Goal: Book appointment/travel/reservation

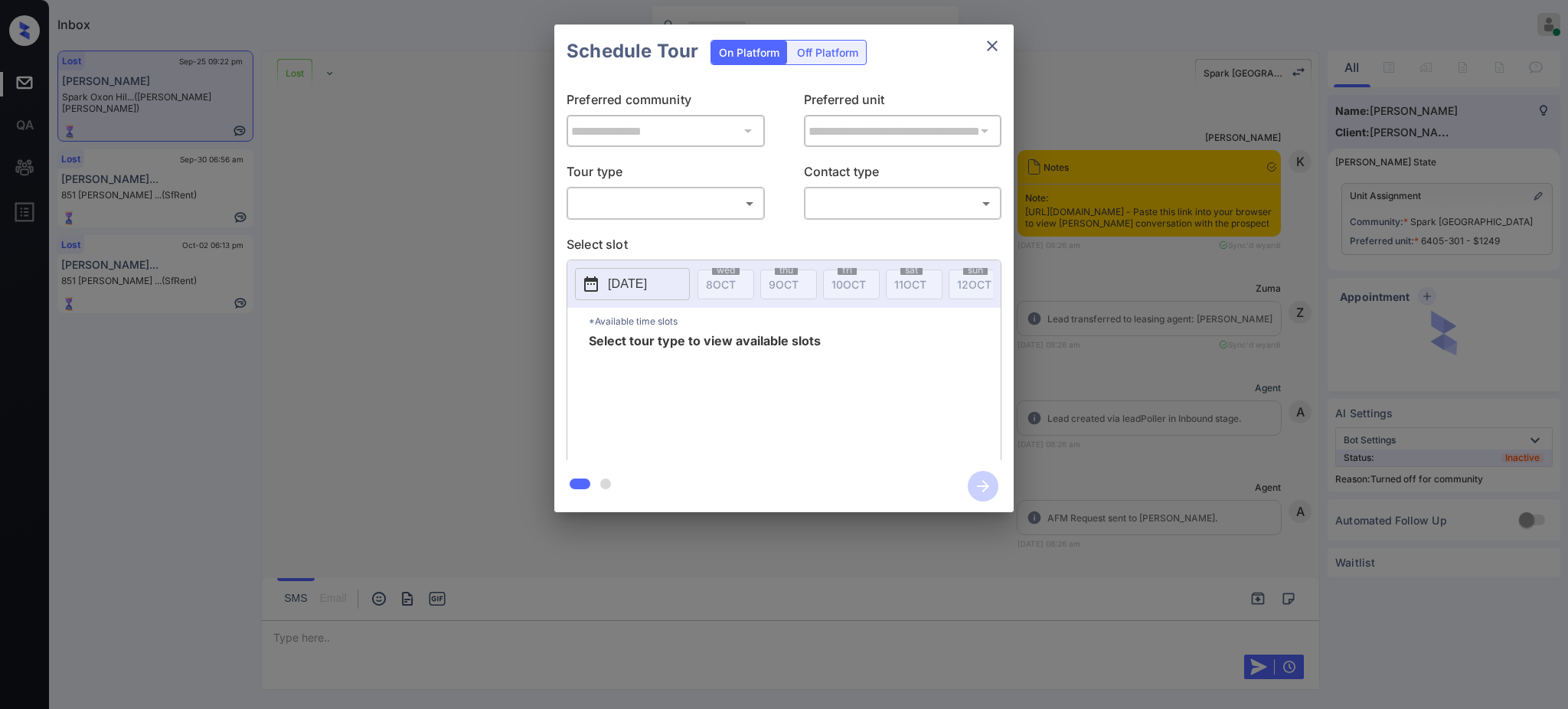
scroll to position [3163, 0]
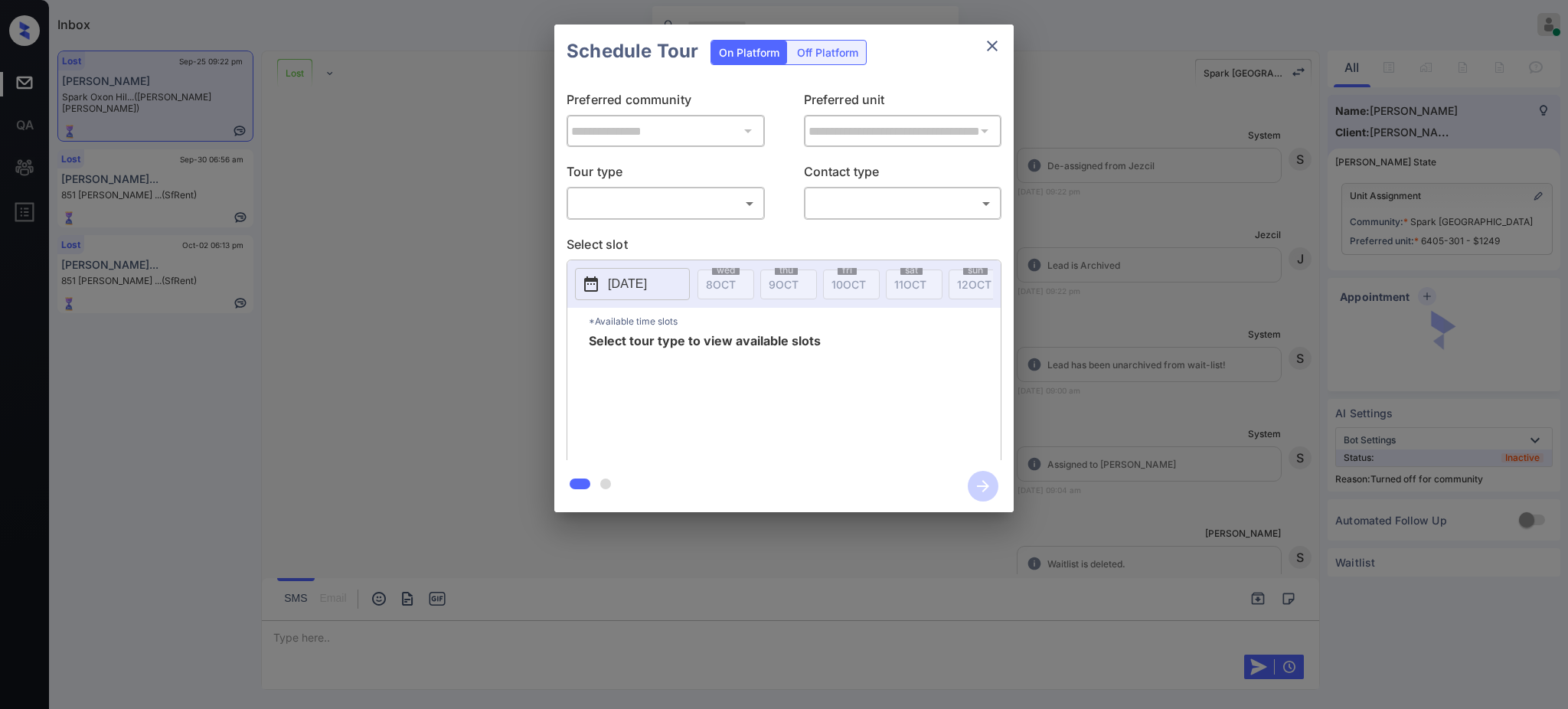
click at [674, 205] on body "Inbox Ajay Kumar Online Set yourself offline Set yourself on break Profile Swit…" at bounding box center [784, 354] width 1568 height 709
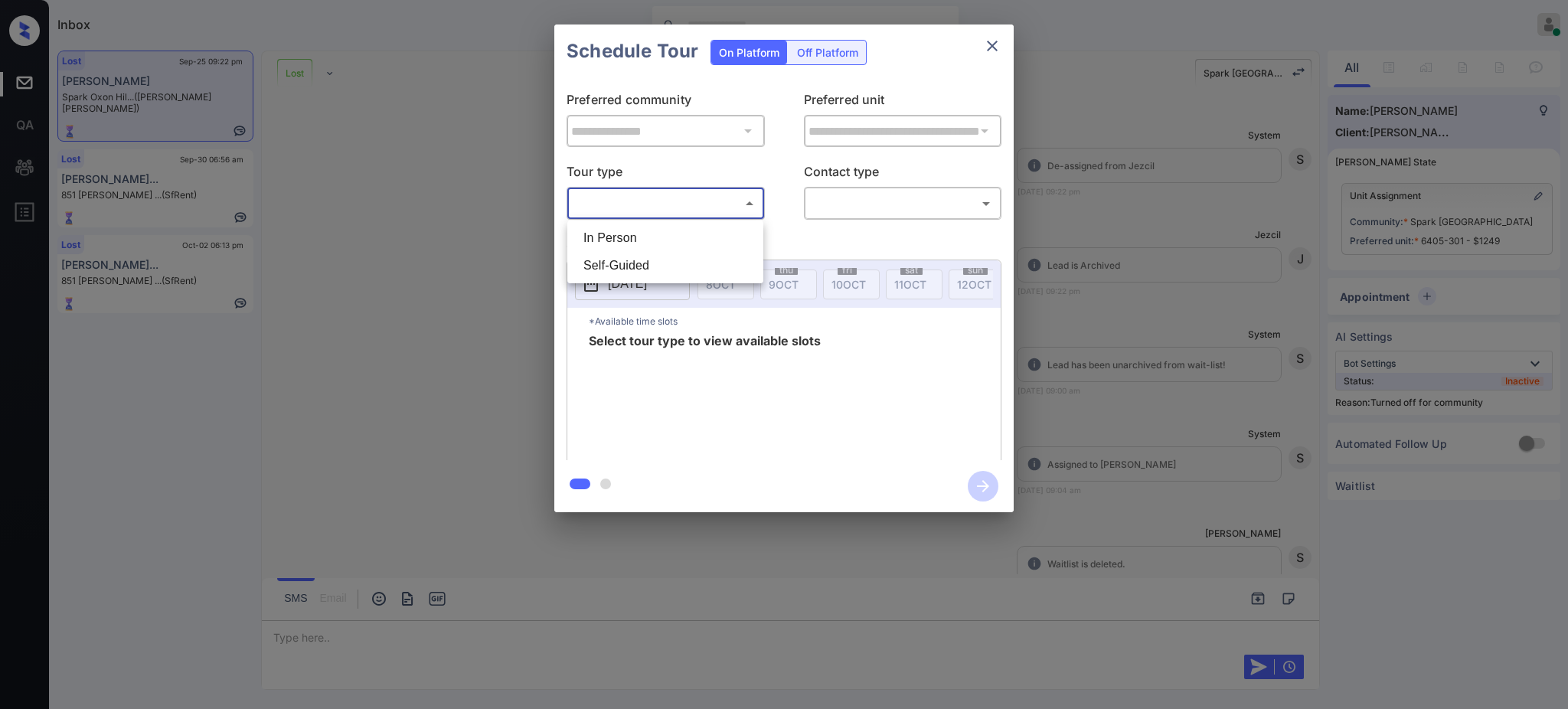
click at [649, 240] on li "In Person" at bounding box center [665, 238] width 188 height 28
type input "********"
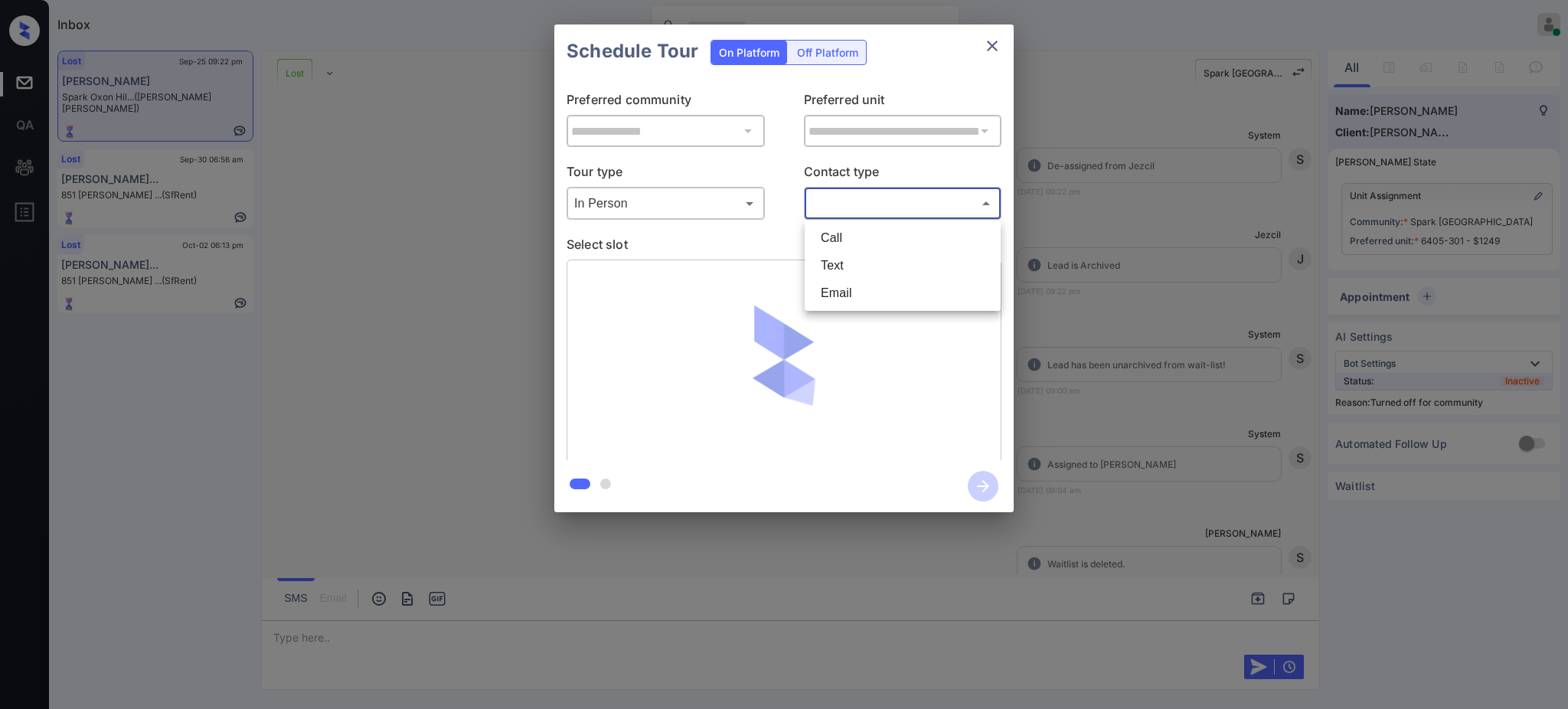
click at [886, 208] on body "Inbox Ajay Kumar Online Set yourself offline Set yourself on break Profile Swit…" at bounding box center [784, 354] width 1568 height 709
click at [843, 257] on li "Text" at bounding box center [903, 266] width 188 height 28
type input "****"
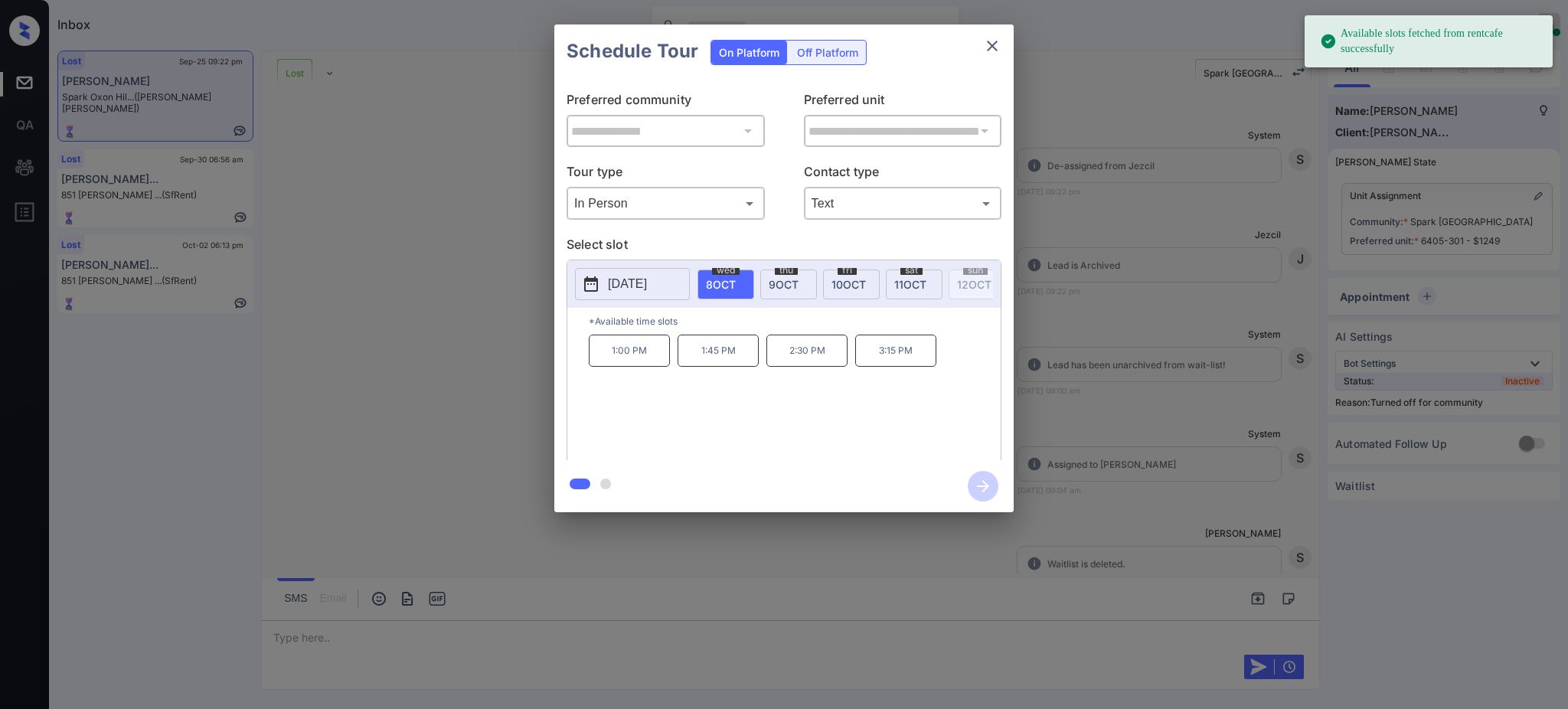
click at [647, 286] on p "[DATE]" at bounding box center [628, 284] width 39 height 18
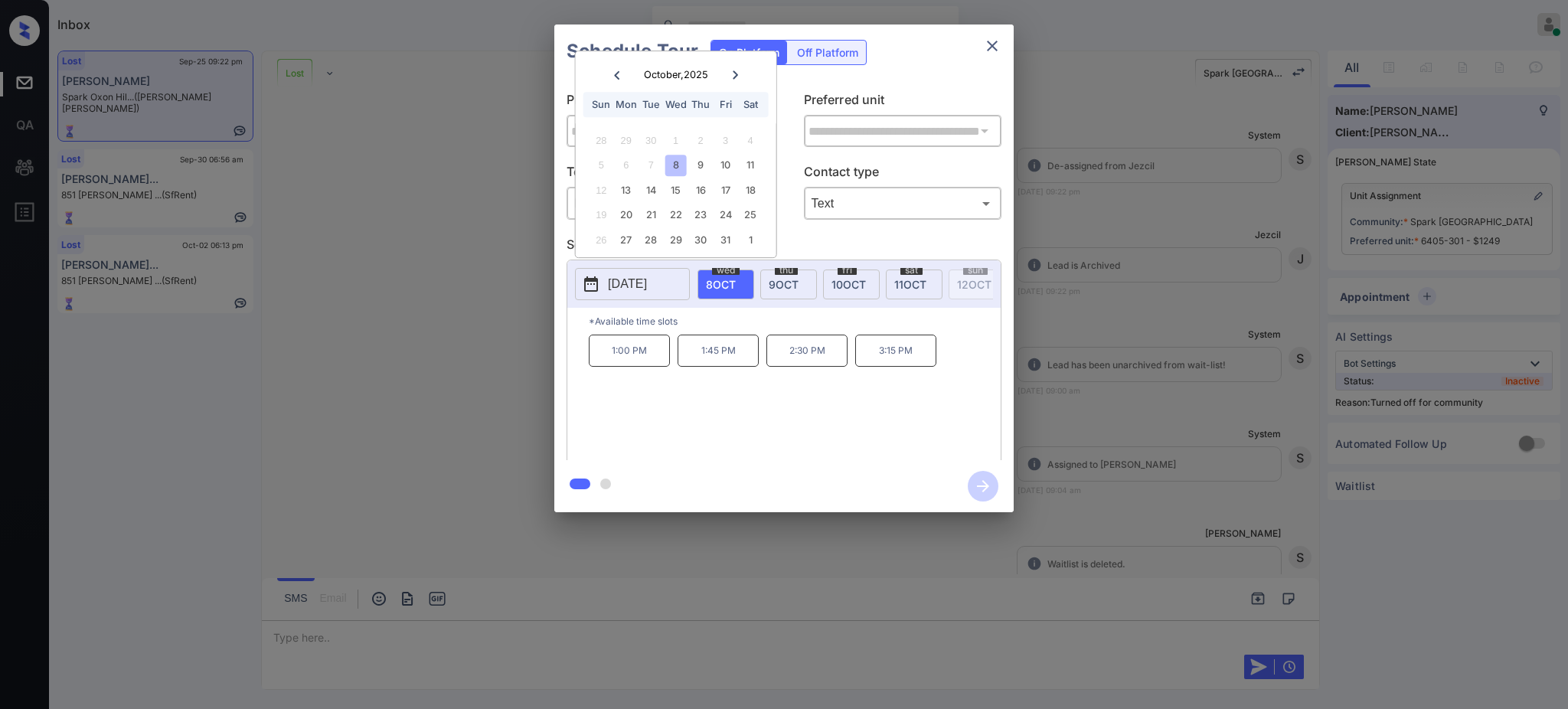
click at [1154, 282] on div "**********" at bounding box center [784, 269] width 1568 height 537
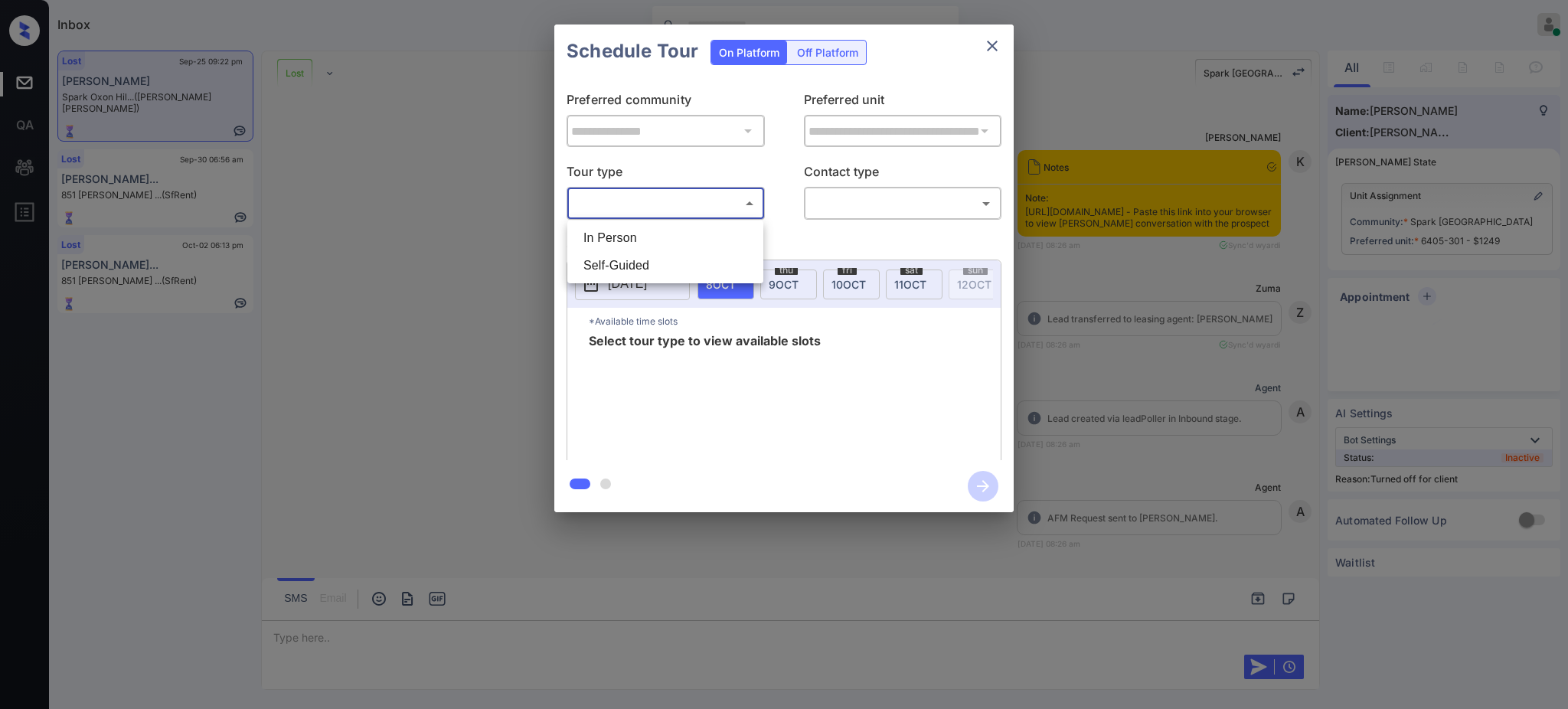
scroll to position [3877, 0]
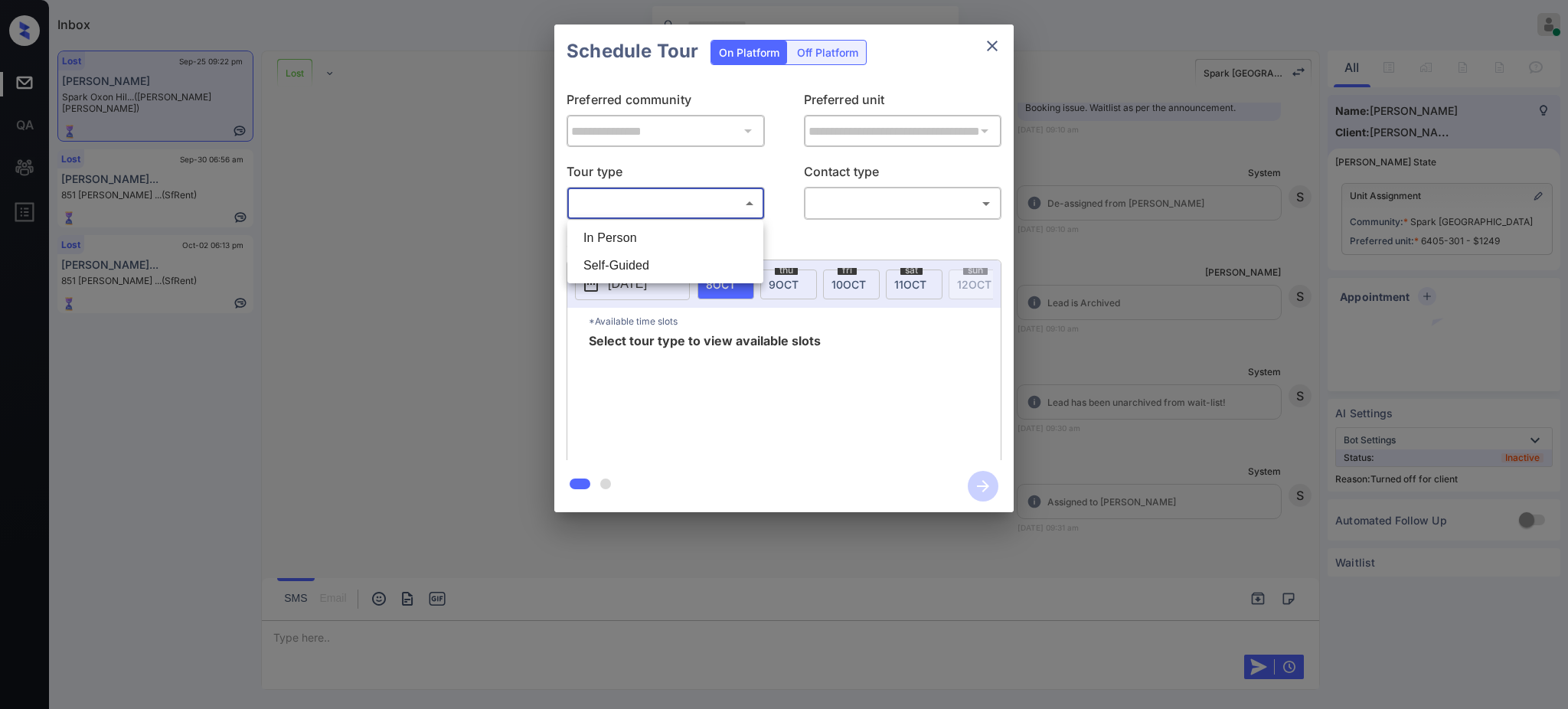
click at [627, 242] on li "In Person" at bounding box center [665, 238] width 188 height 28
type input "********"
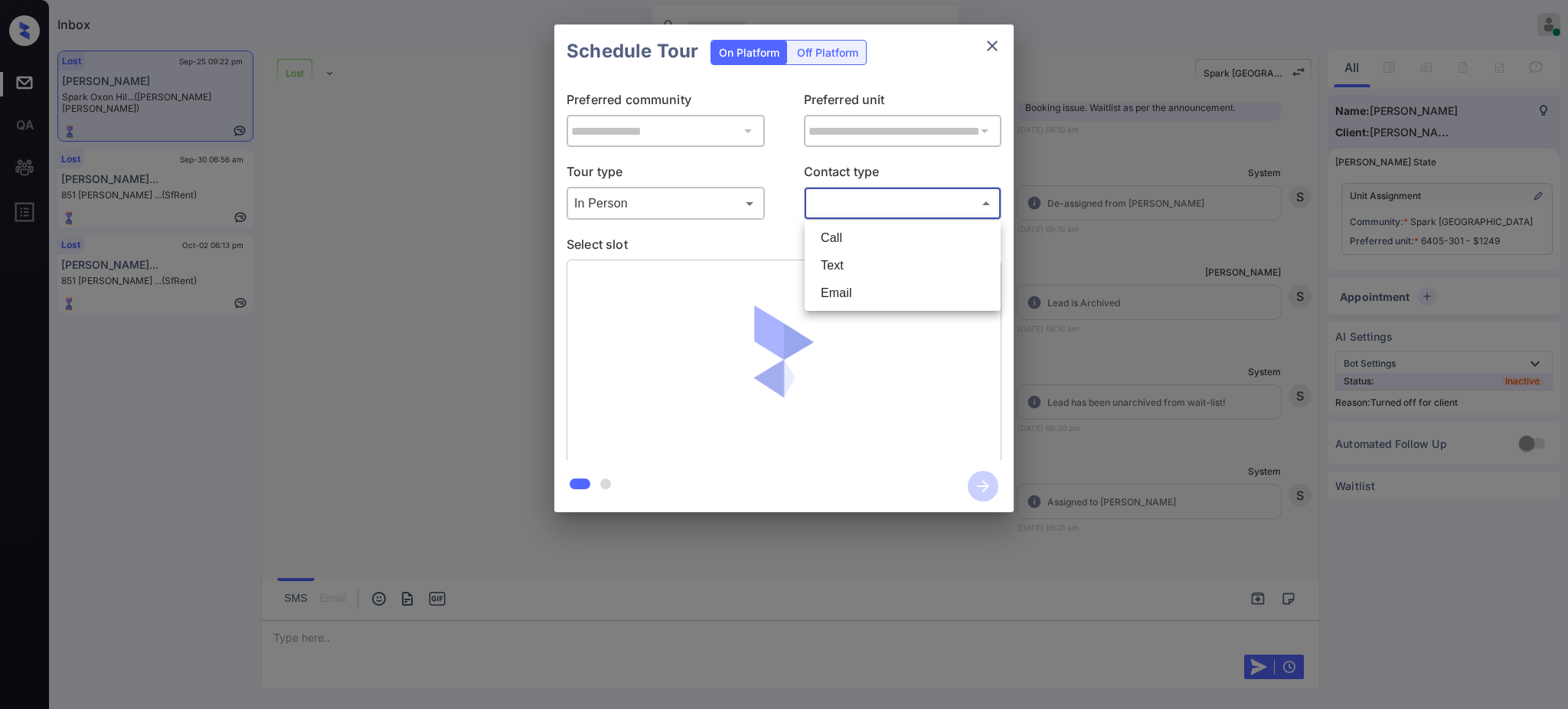
click at [876, 207] on body "Inbox [PERSON_NAME] Online Set yourself offline Set yourself on break Profile S…" at bounding box center [784, 354] width 1568 height 709
click at [836, 254] on li "Text" at bounding box center [903, 266] width 188 height 28
type input "****"
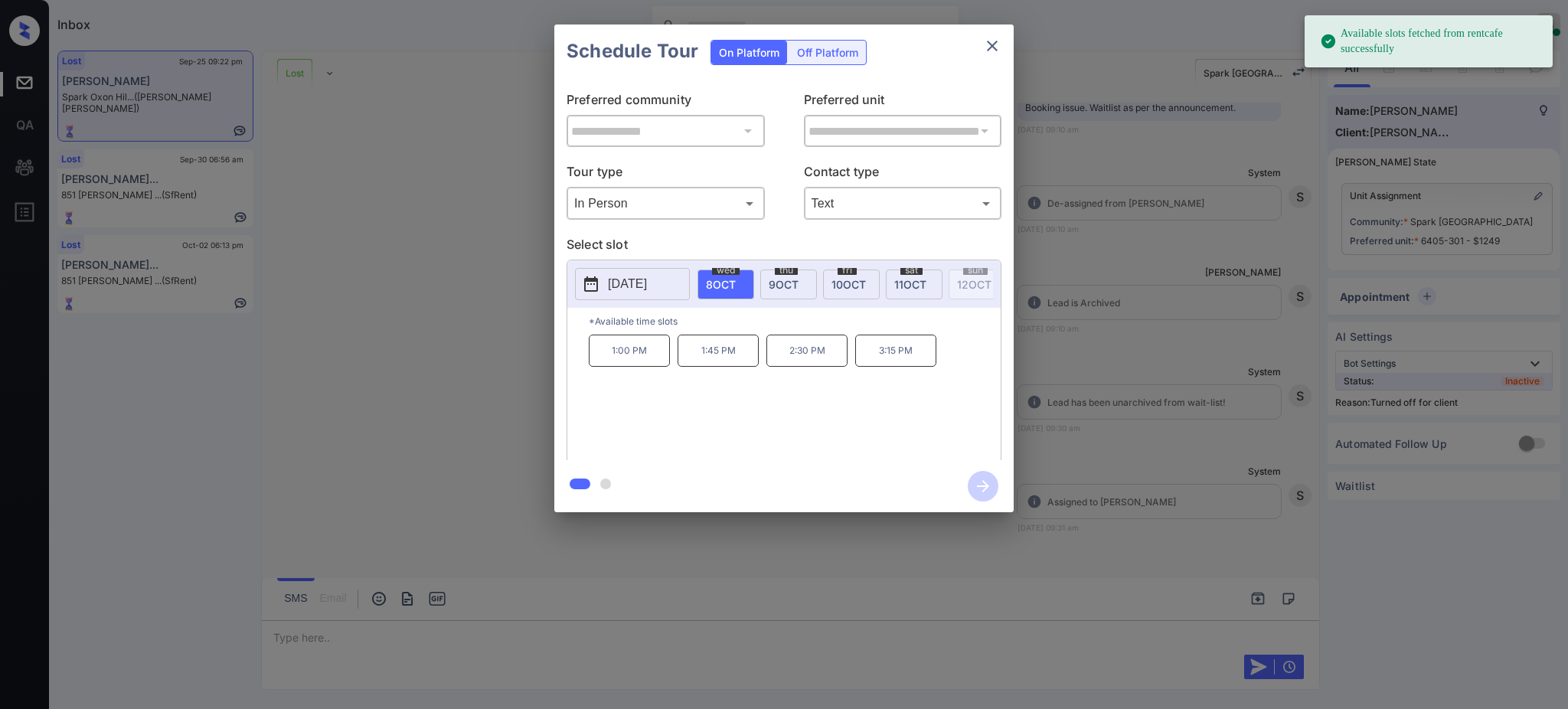
click at [647, 278] on p "[DATE]" at bounding box center [628, 284] width 39 height 18
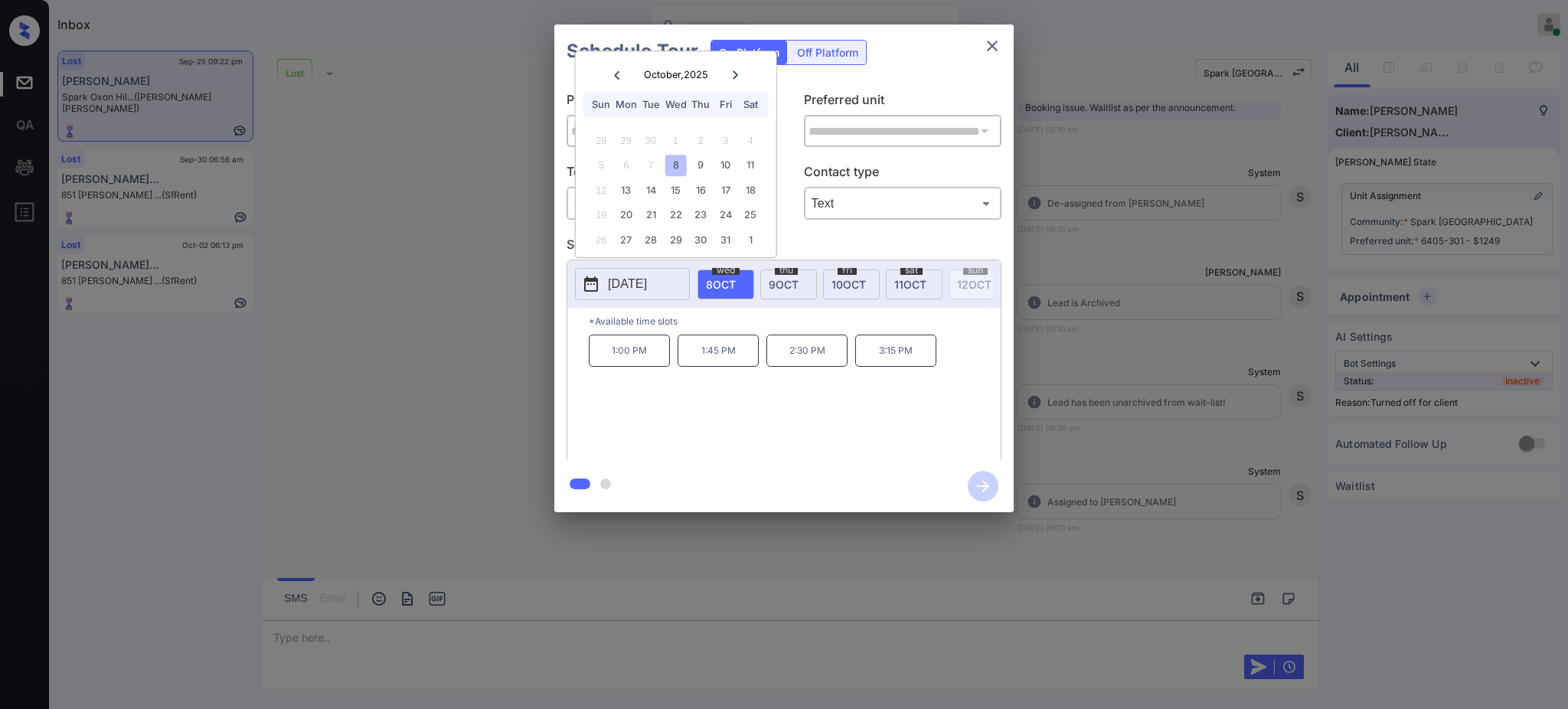
click at [322, 653] on div at bounding box center [784, 354] width 1568 height 709
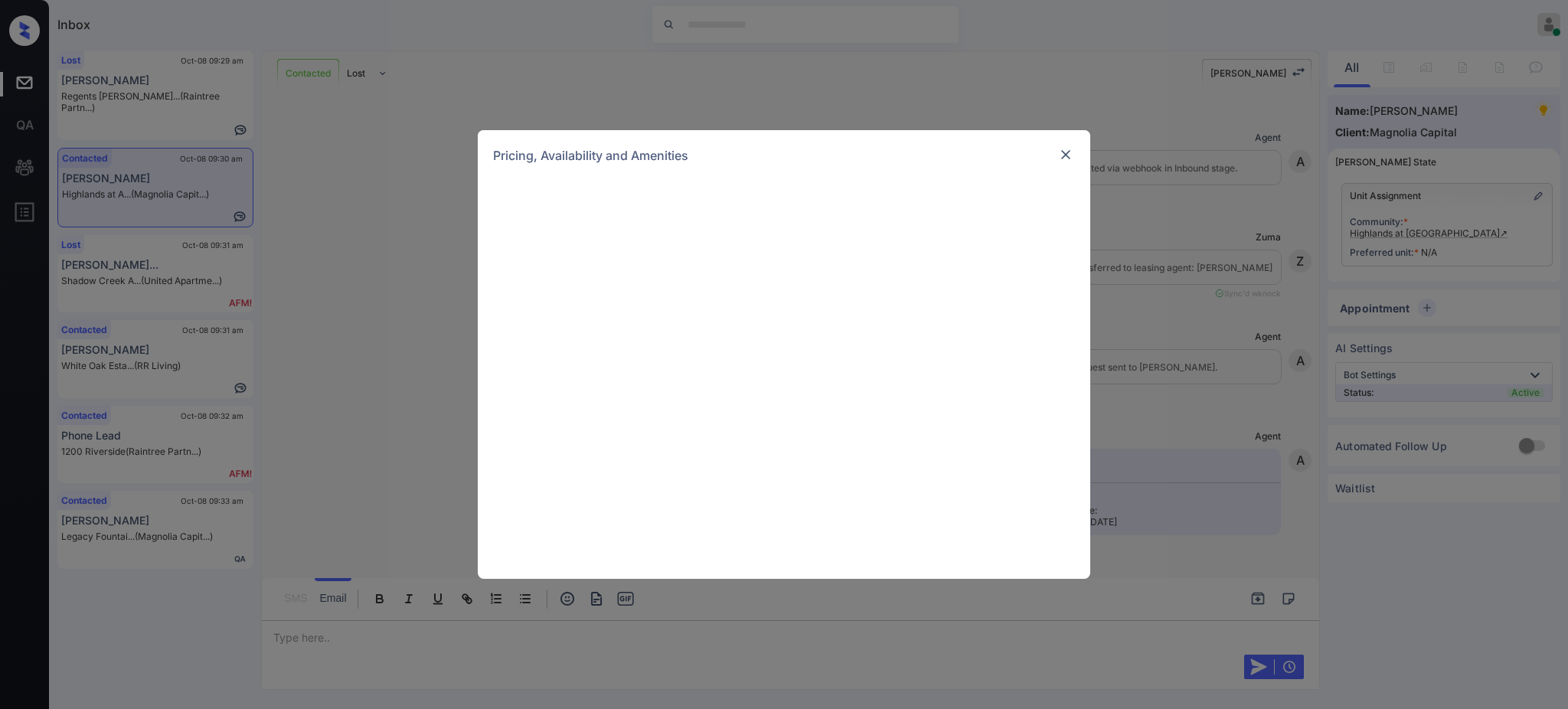
scroll to position [815, 0]
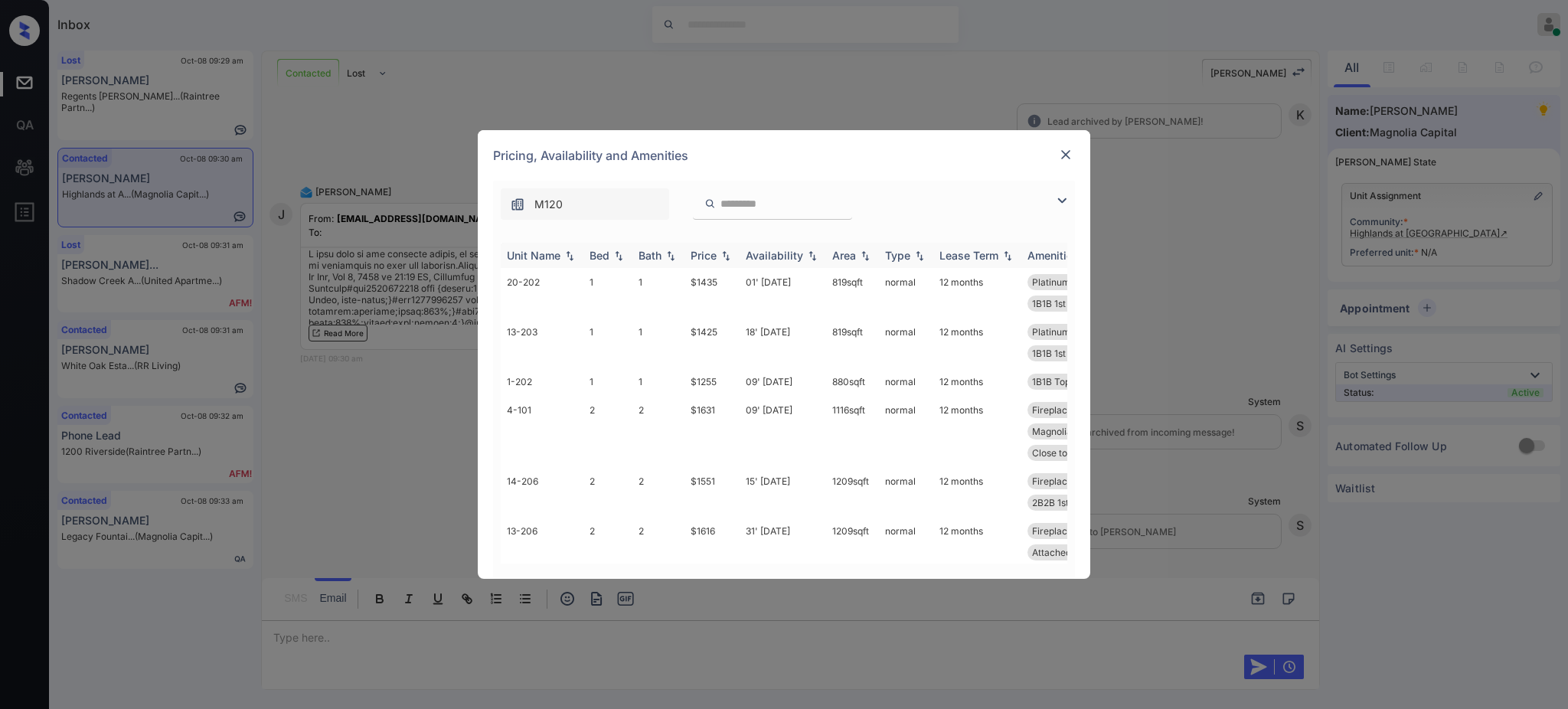
click at [602, 254] on div "Bed" at bounding box center [599, 255] width 20 height 13
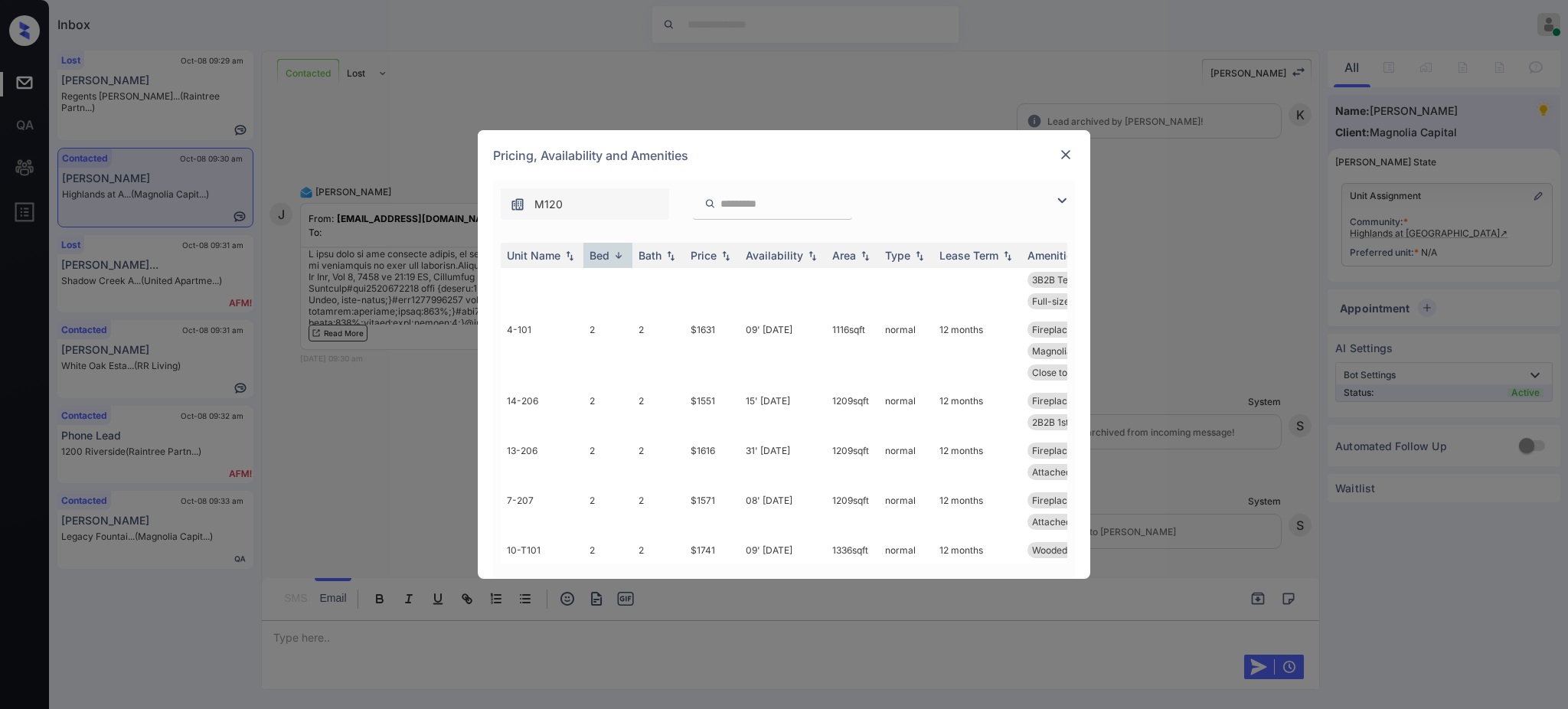
scroll to position [612, 0]
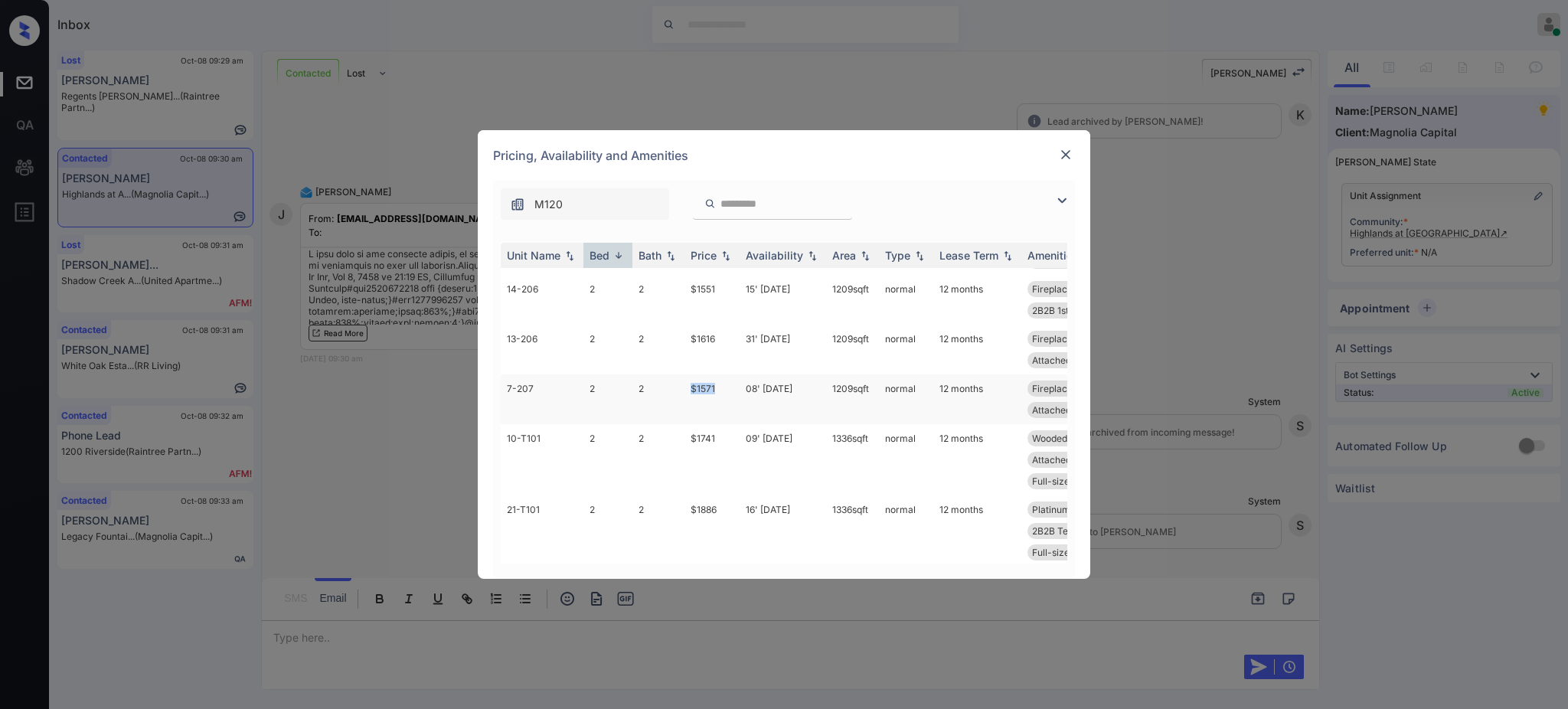
drag, startPoint x: 683, startPoint y: 386, endPoint x: 723, endPoint y: 389, distance: 40.1
click at [721, 389] on td "$1571" at bounding box center [711, 399] width 55 height 50
drag, startPoint x: 682, startPoint y: 289, endPoint x: 730, endPoint y: 300, distance: 49.2
click at [726, 295] on tr "14-206 2 2 $1551 15' Oct 25 1209 sqft normal 12 months Fireplace Prior Owner - …" at bounding box center [900, 300] width 800 height 50
copy tr "$1551"
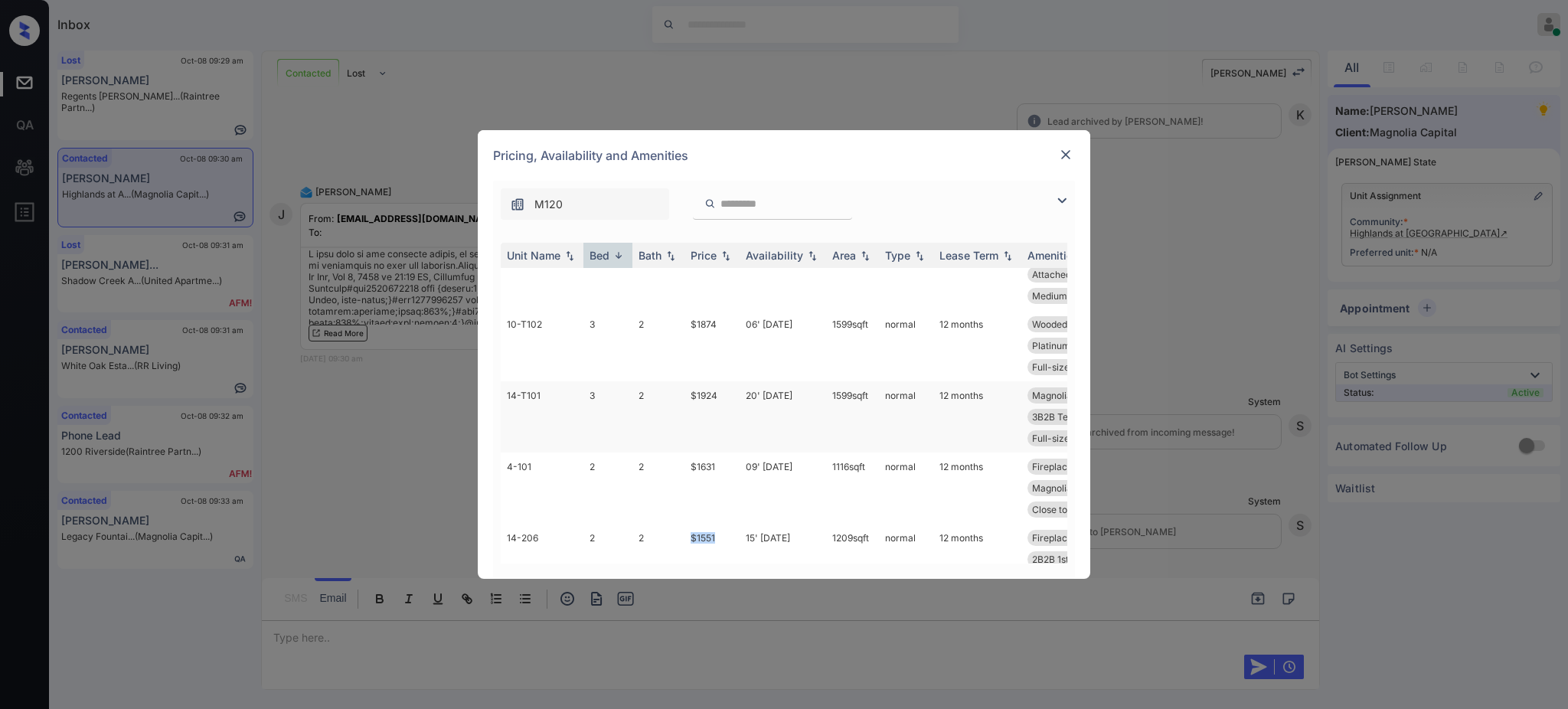
scroll to position [409, 0]
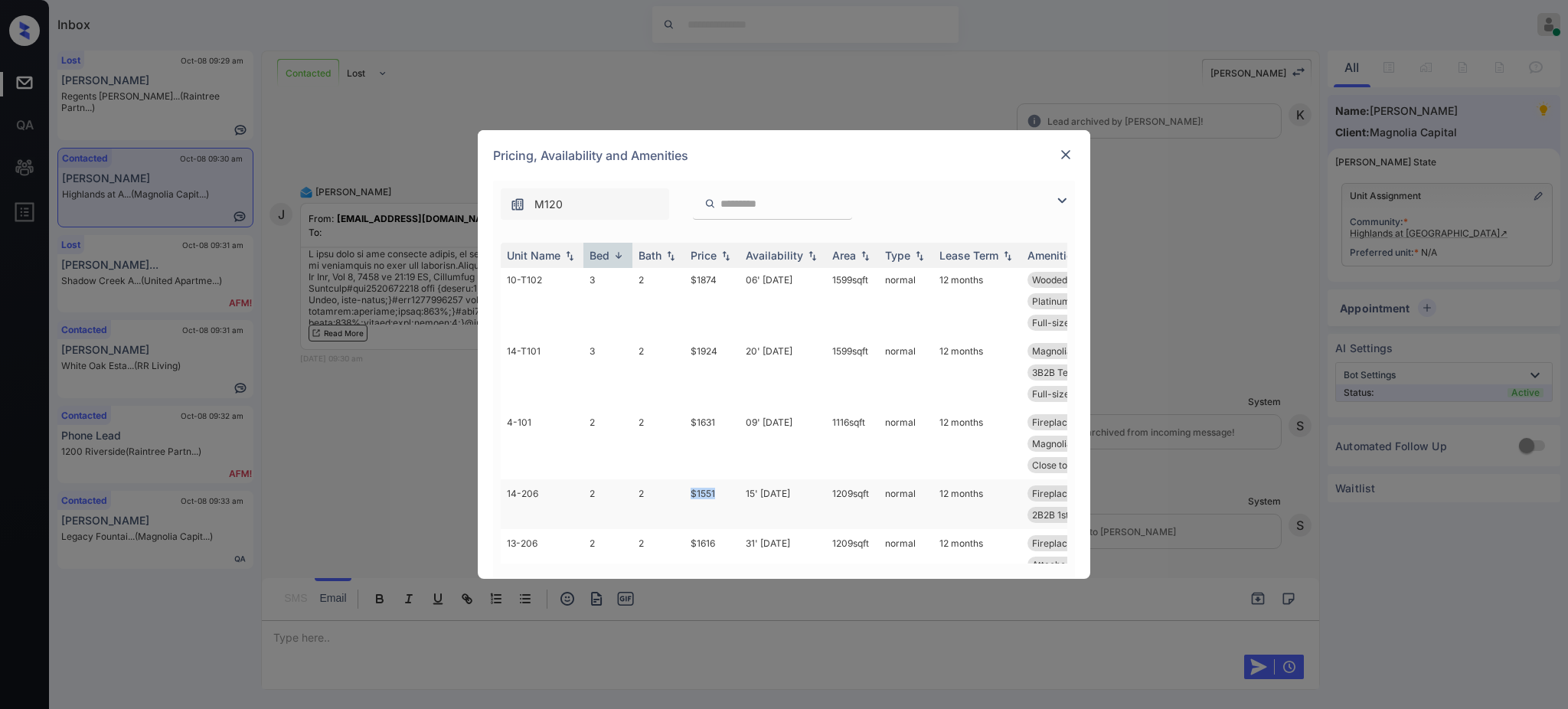
copy tr "$1551"
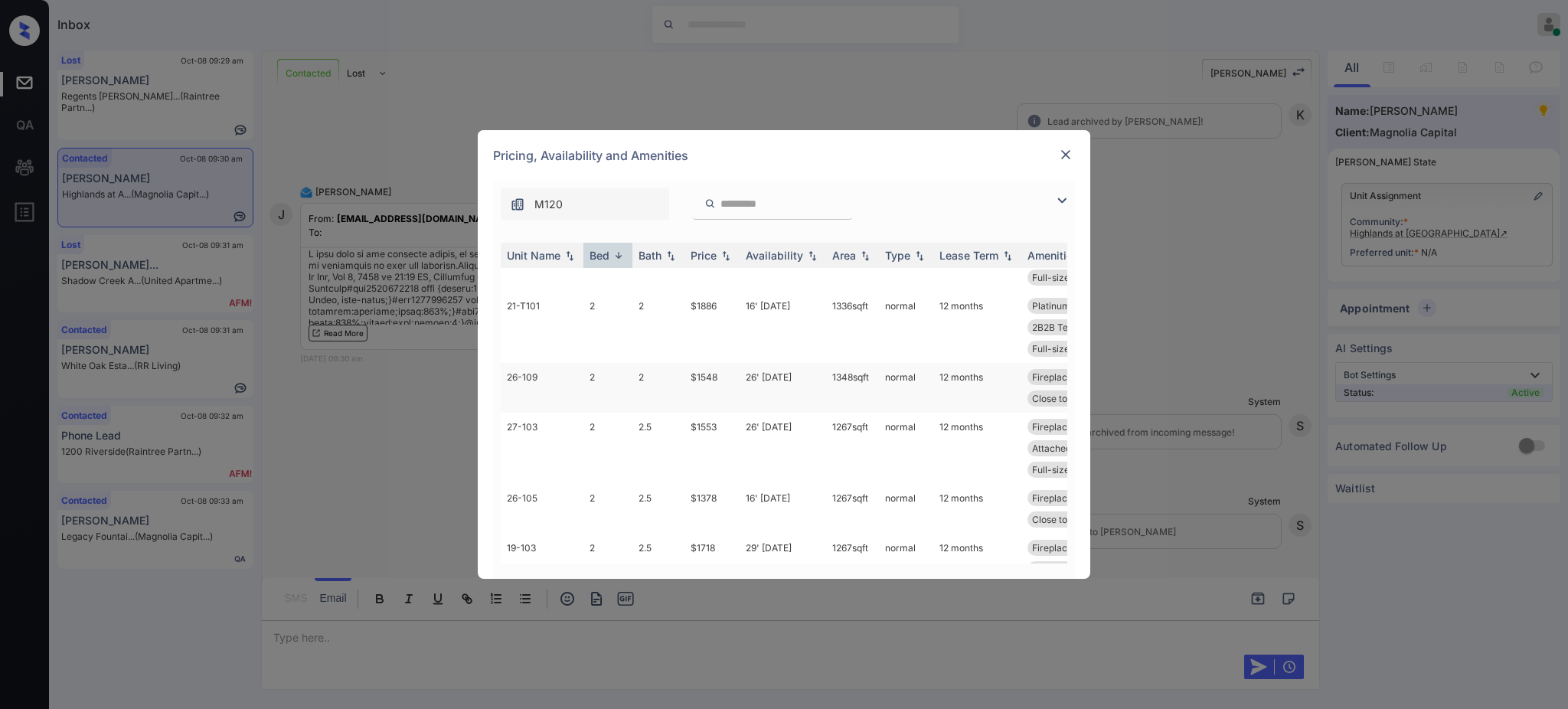
scroll to position [715, 0]
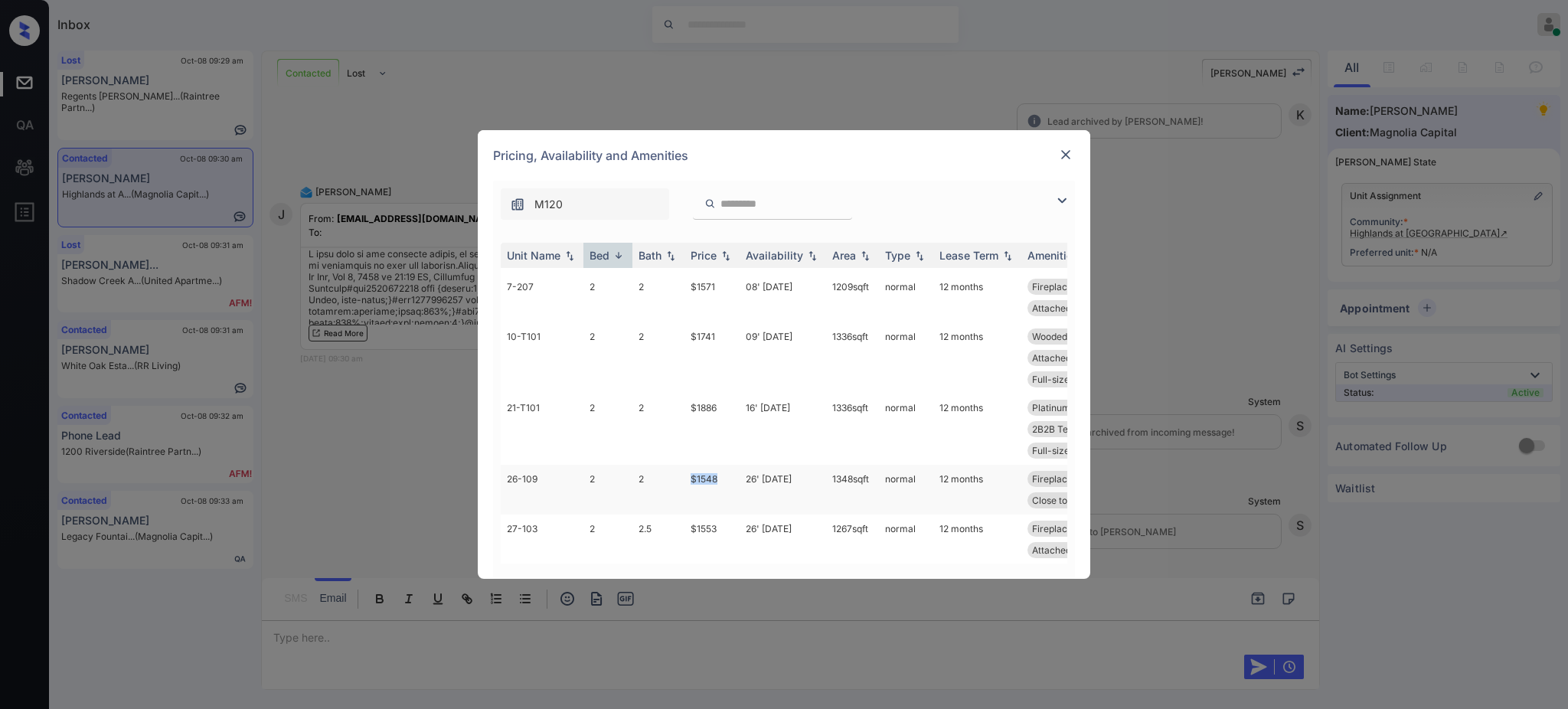
drag, startPoint x: 675, startPoint y: 478, endPoint x: 763, endPoint y: 480, distance: 88.0
click at [737, 478] on tr "26-109 2 2 $1548 26' Nov 25 1348 sqft normal 12 months Fireplace Prior Owner - …" at bounding box center [900, 490] width 800 height 50
copy tr "$1548"
click at [1061, 151] on img at bounding box center [1066, 155] width 16 height 16
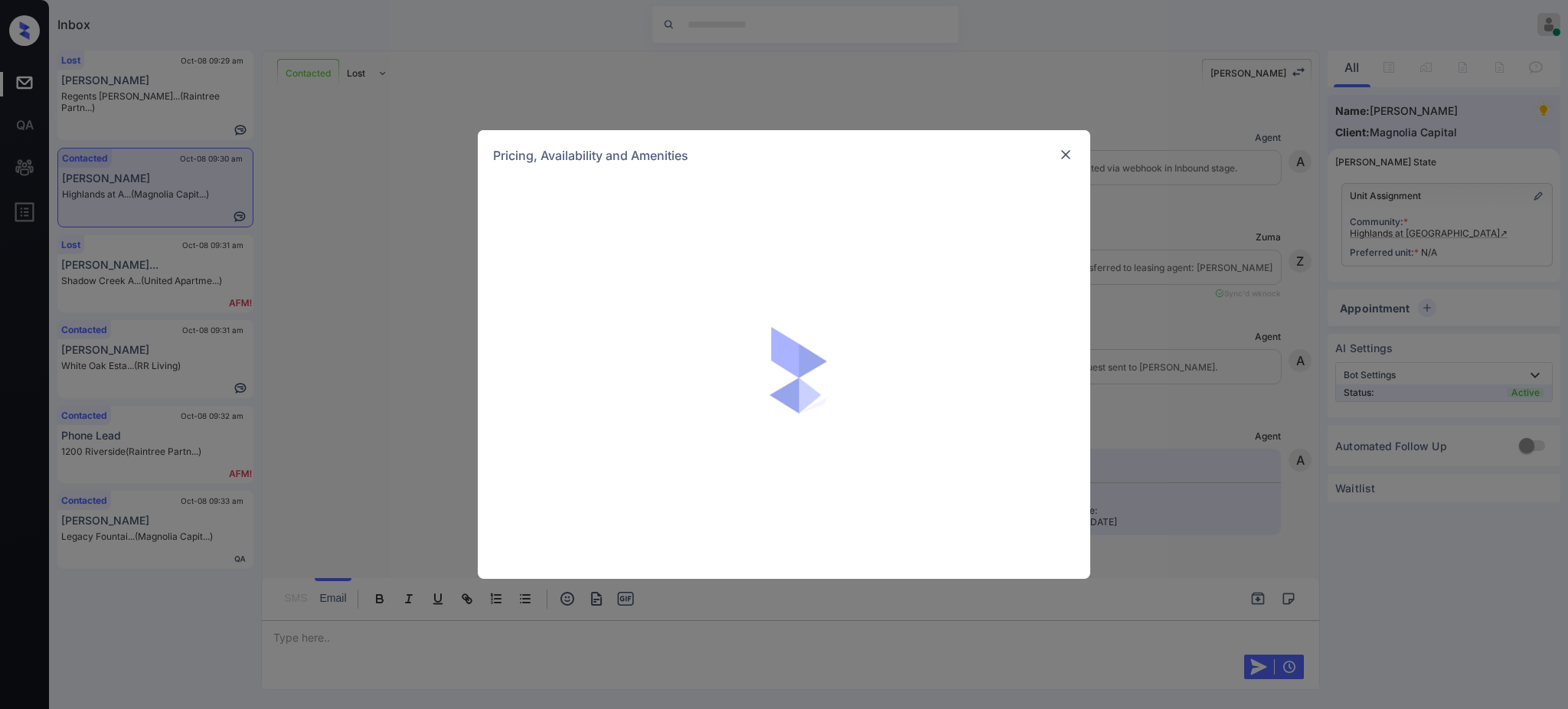
scroll to position [815, 0]
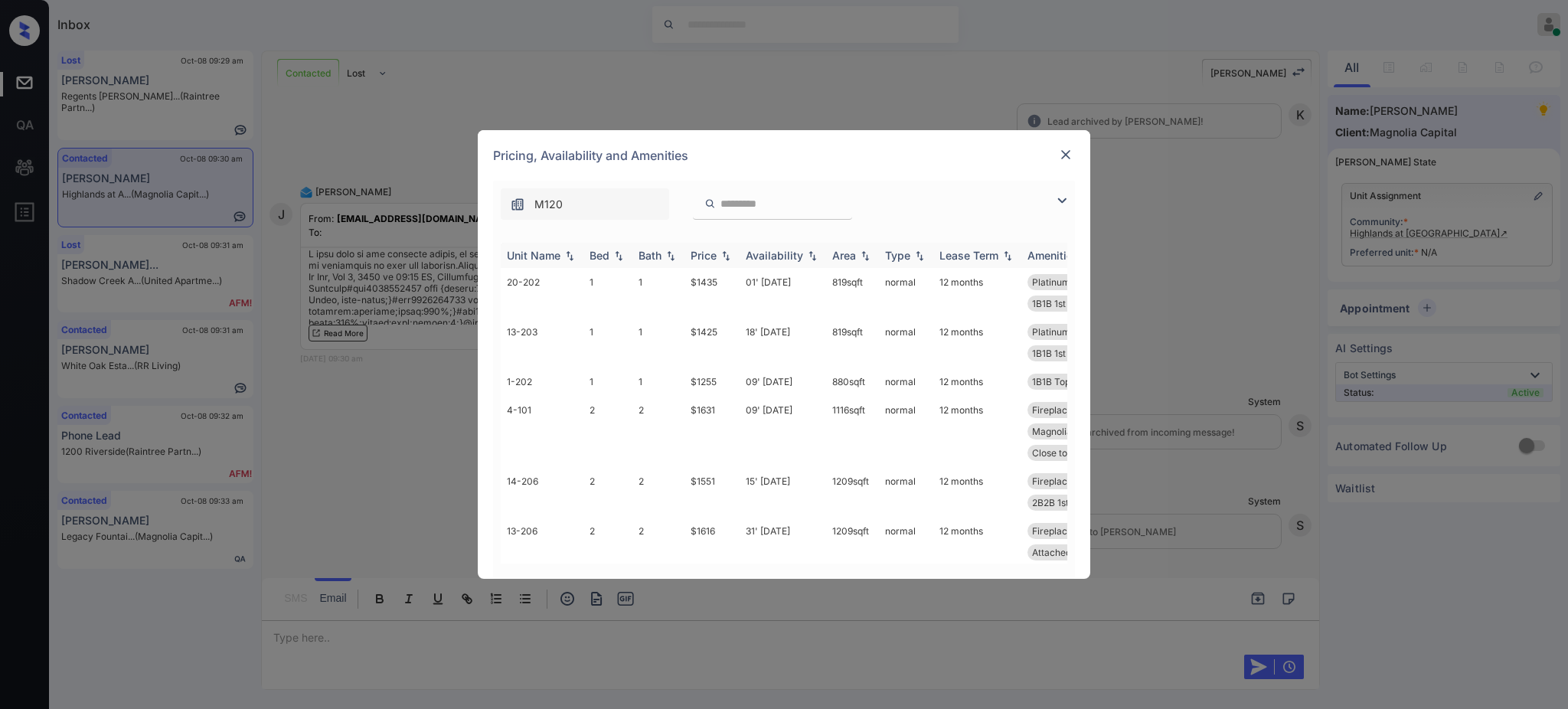
click at [602, 264] on th "Bed" at bounding box center [608, 255] width 49 height 25
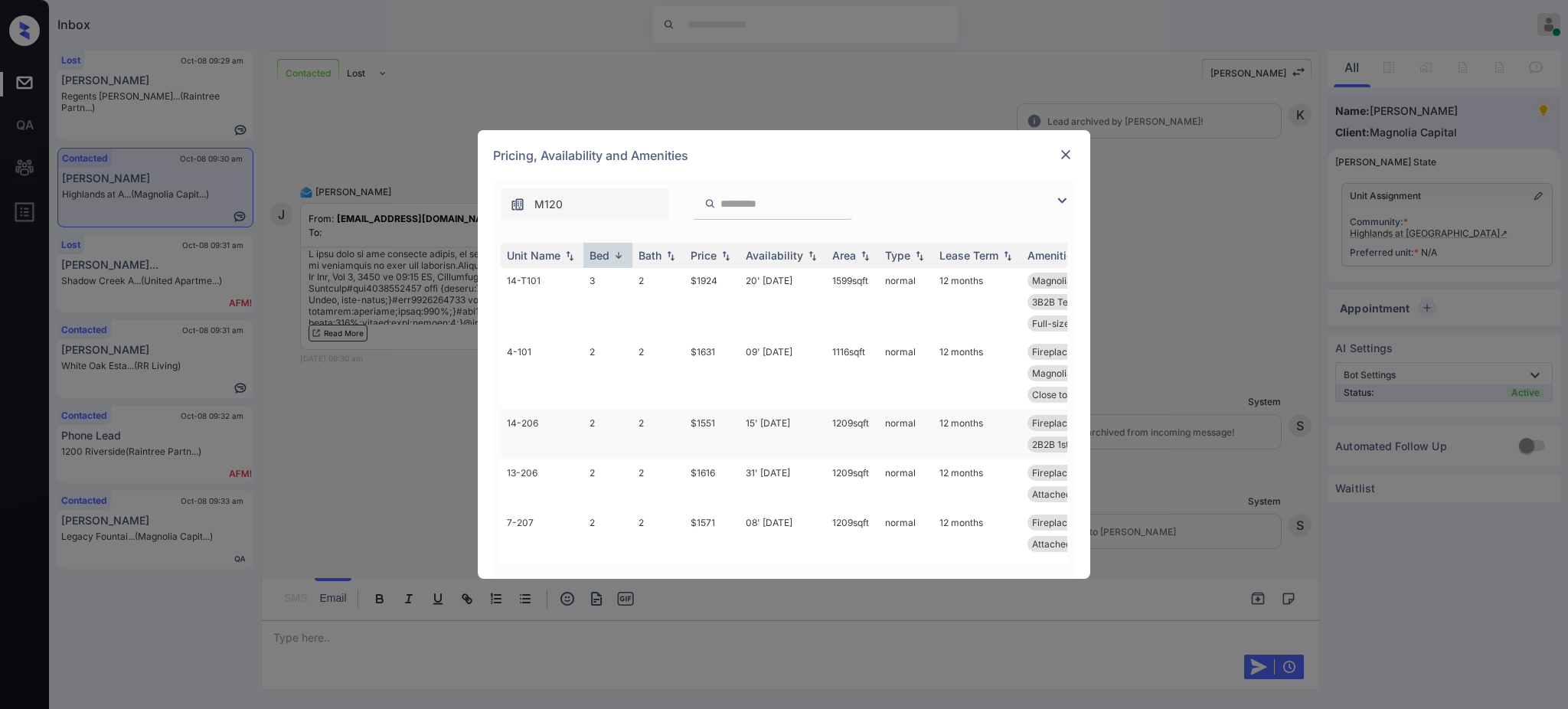
scroll to position [510, 0]
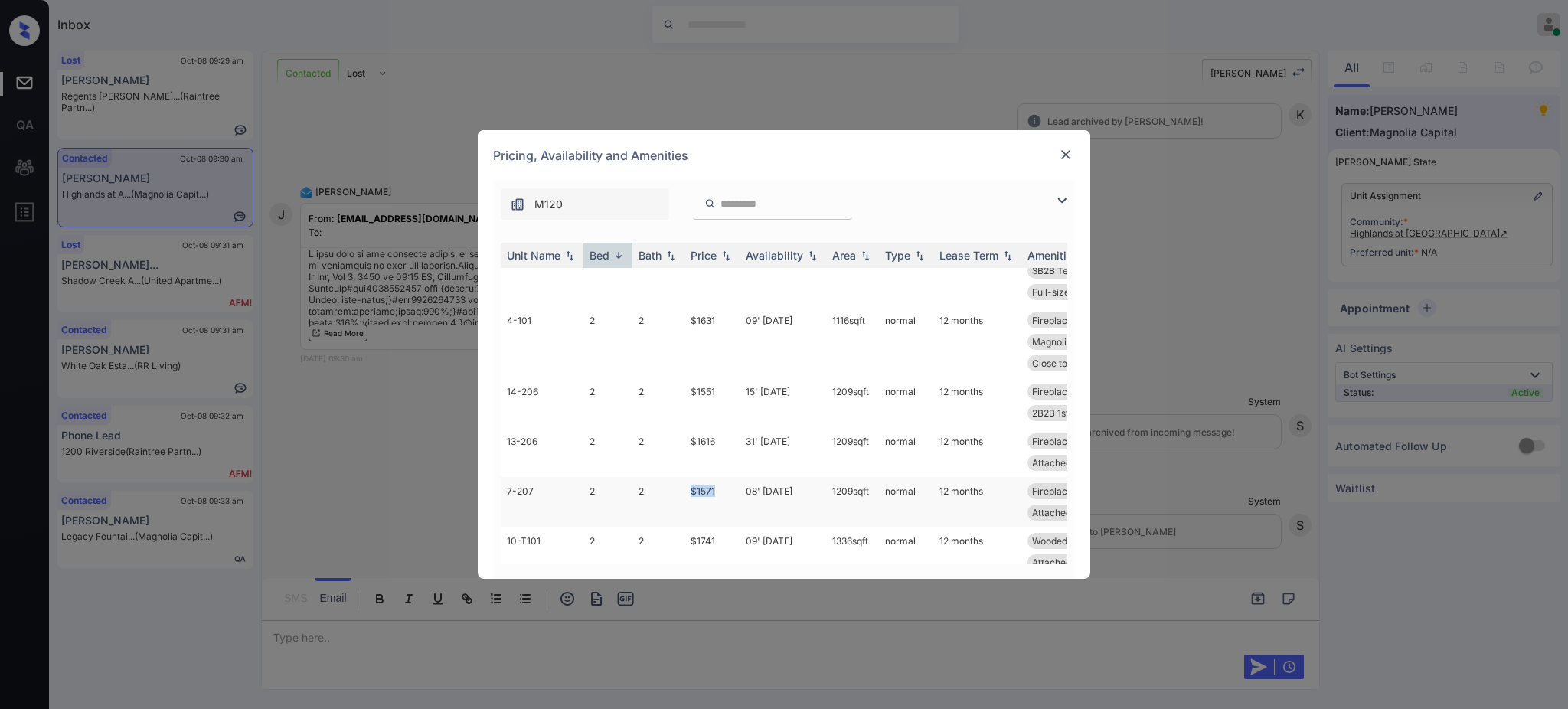
drag, startPoint x: 681, startPoint y: 490, endPoint x: 727, endPoint y: 488, distance: 46.0
click at [726, 488] on tr "7-207 2 2 $1571 08' Nov 25 1209 sqft normal 12 months Fireplace Wooded View Pri…" at bounding box center [900, 502] width 800 height 50
copy tr "$1571"
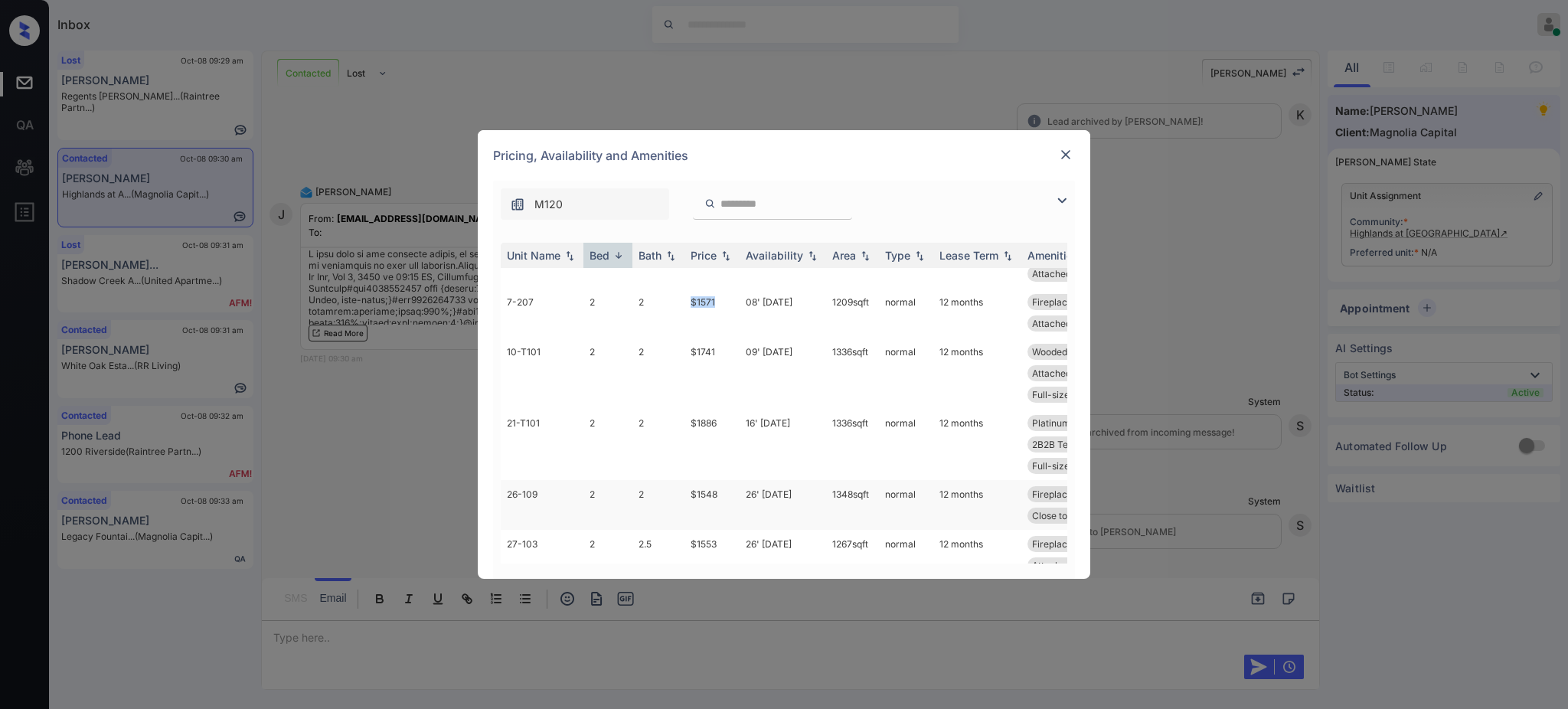
scroll to position [816, 0]
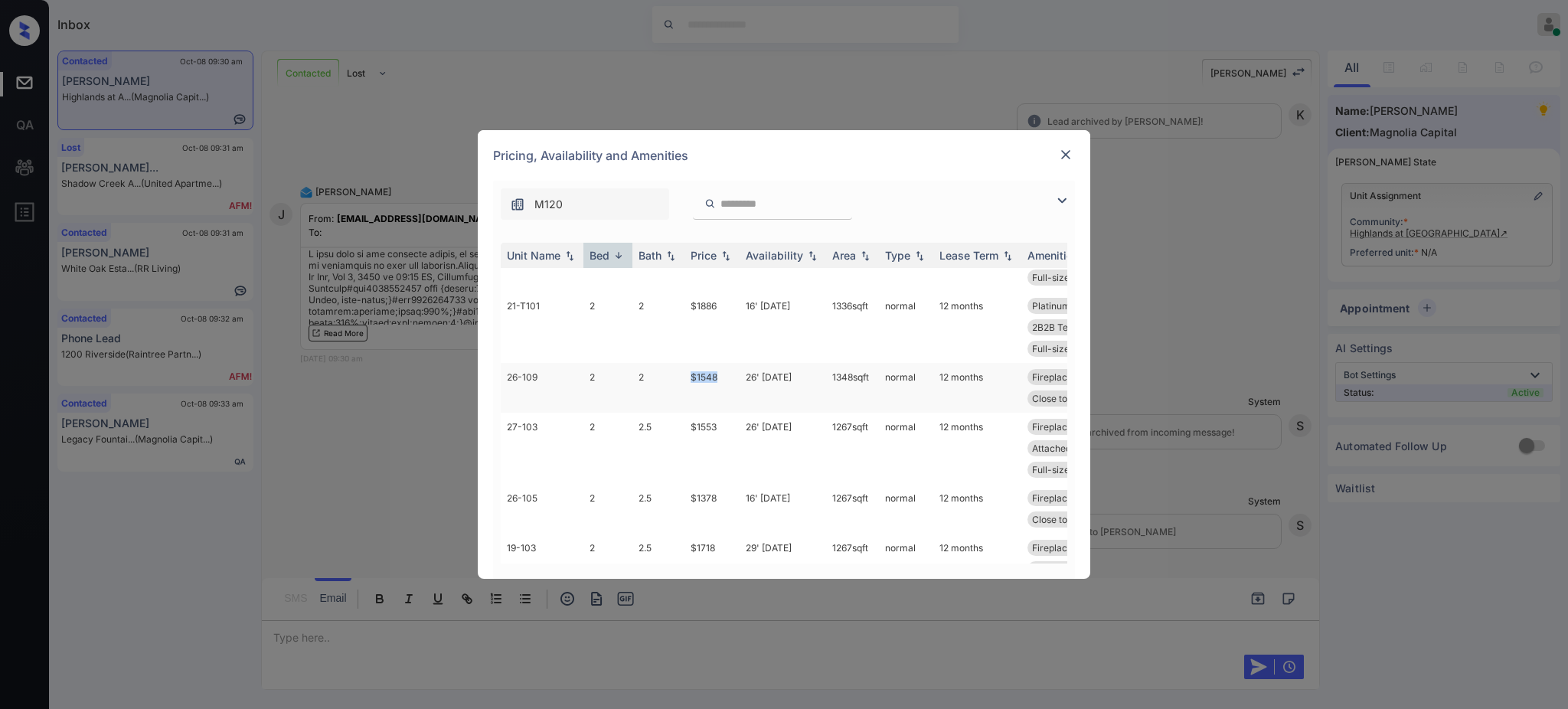
drag, startPoint x: 683, startPoint y: 377, endPoint x: 737, endPoint y: 384, distance: 54.5
click at [728, 378] on td "$1548" at bounding box center [711, 387] width 55 height 50
copy td "$1548"
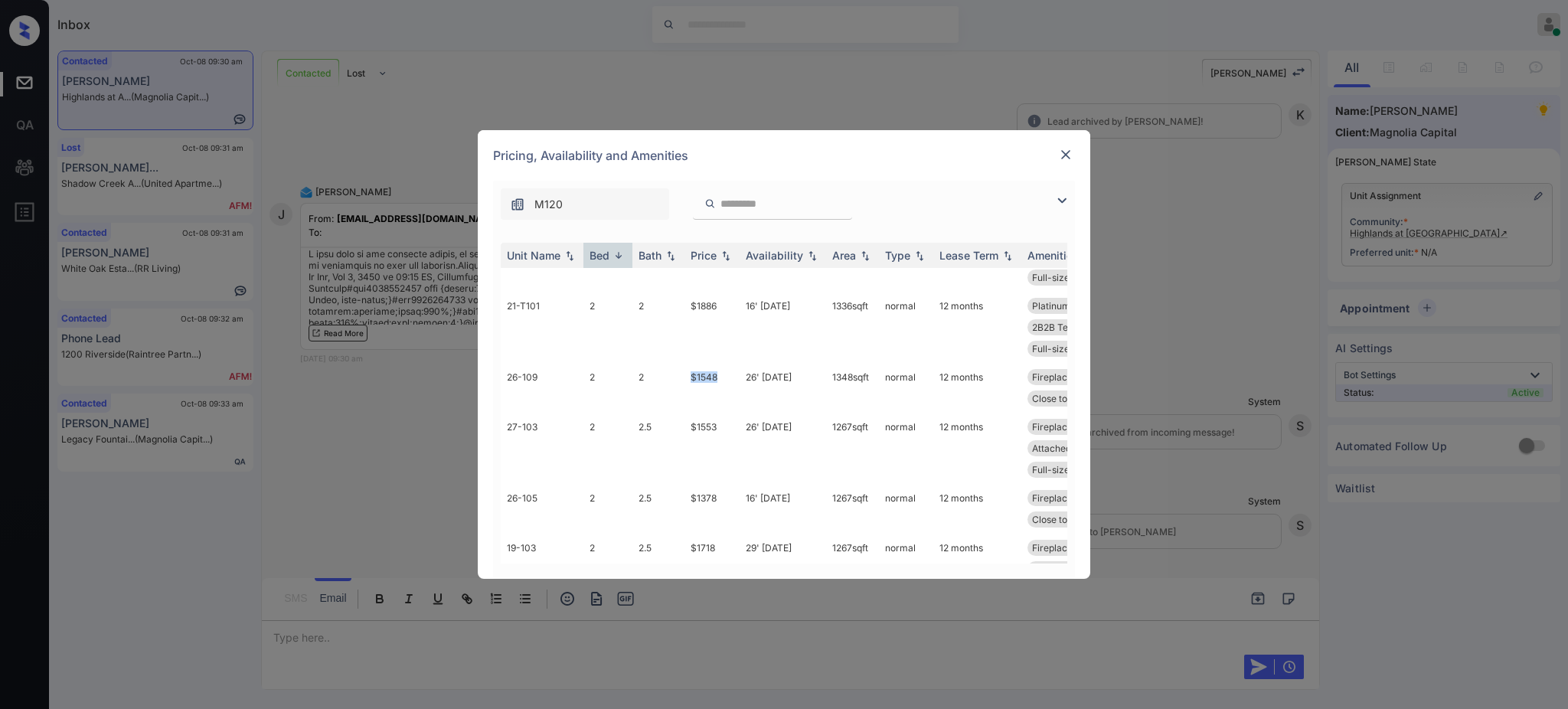
click at [1066, 151] on img at bounding box center [1066, 155] width 16 height 16
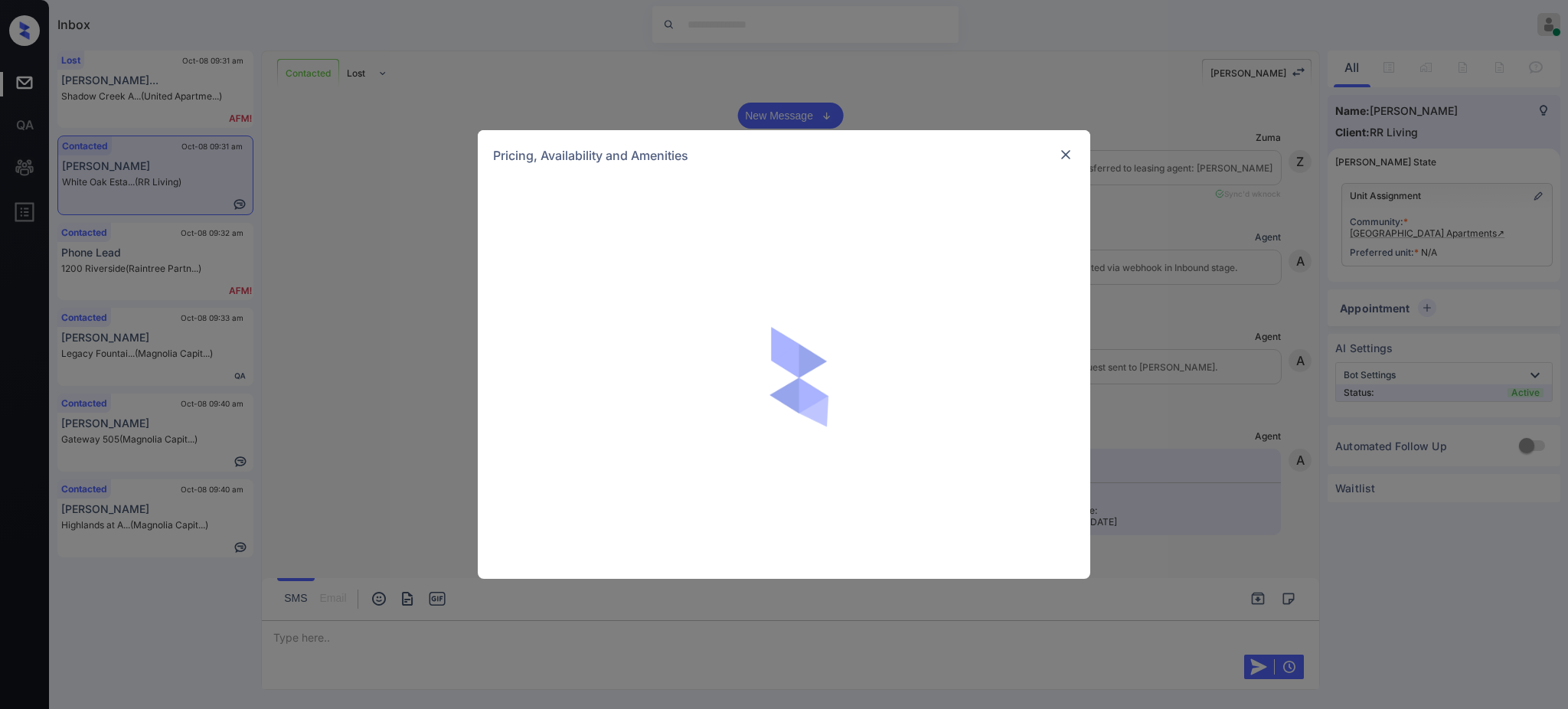
scroll to position [1143, 0]
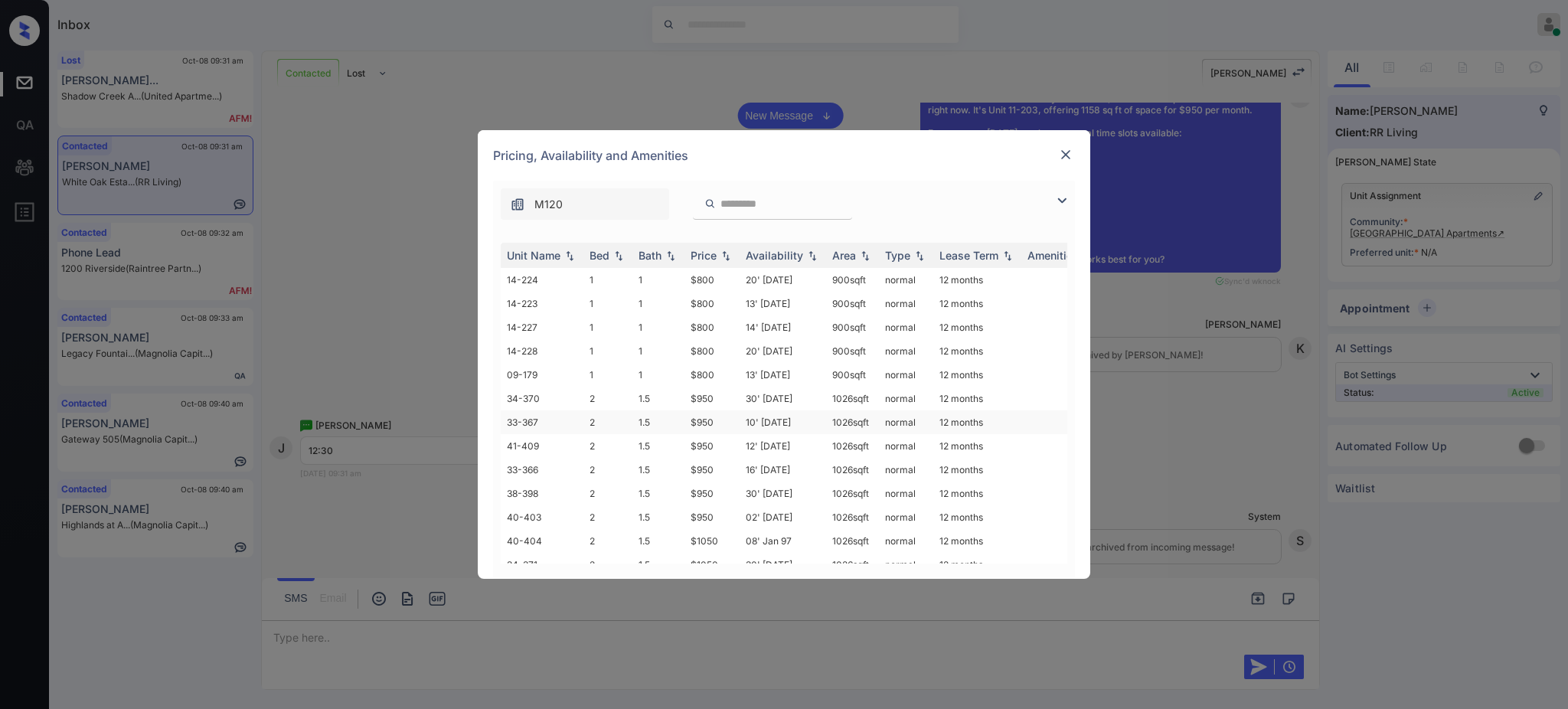
click at [638, 428] on td "1.5" at bounding box center [659, 422] width 52 height 24
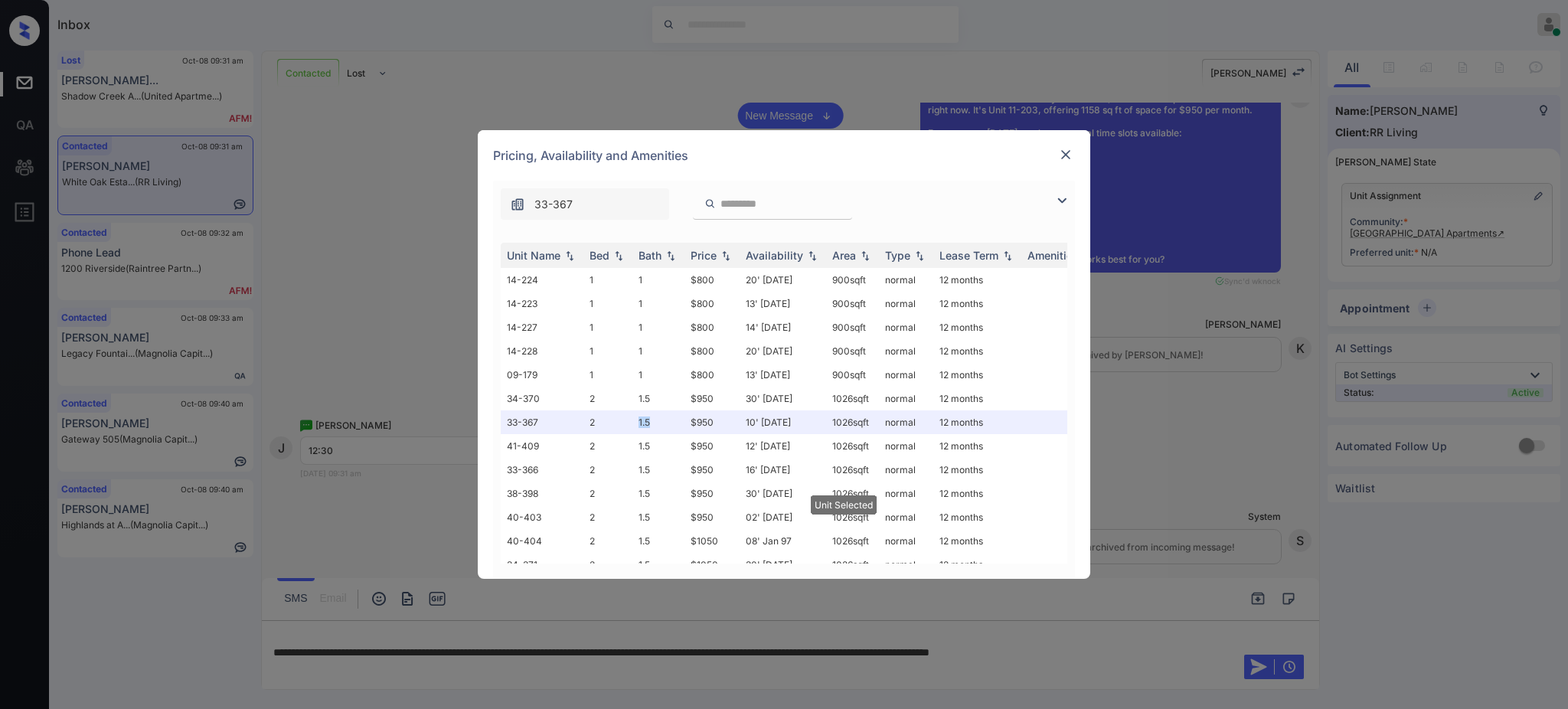
click at [1069, 154] on img at bounding box center [1066, 155] width 16 height 16
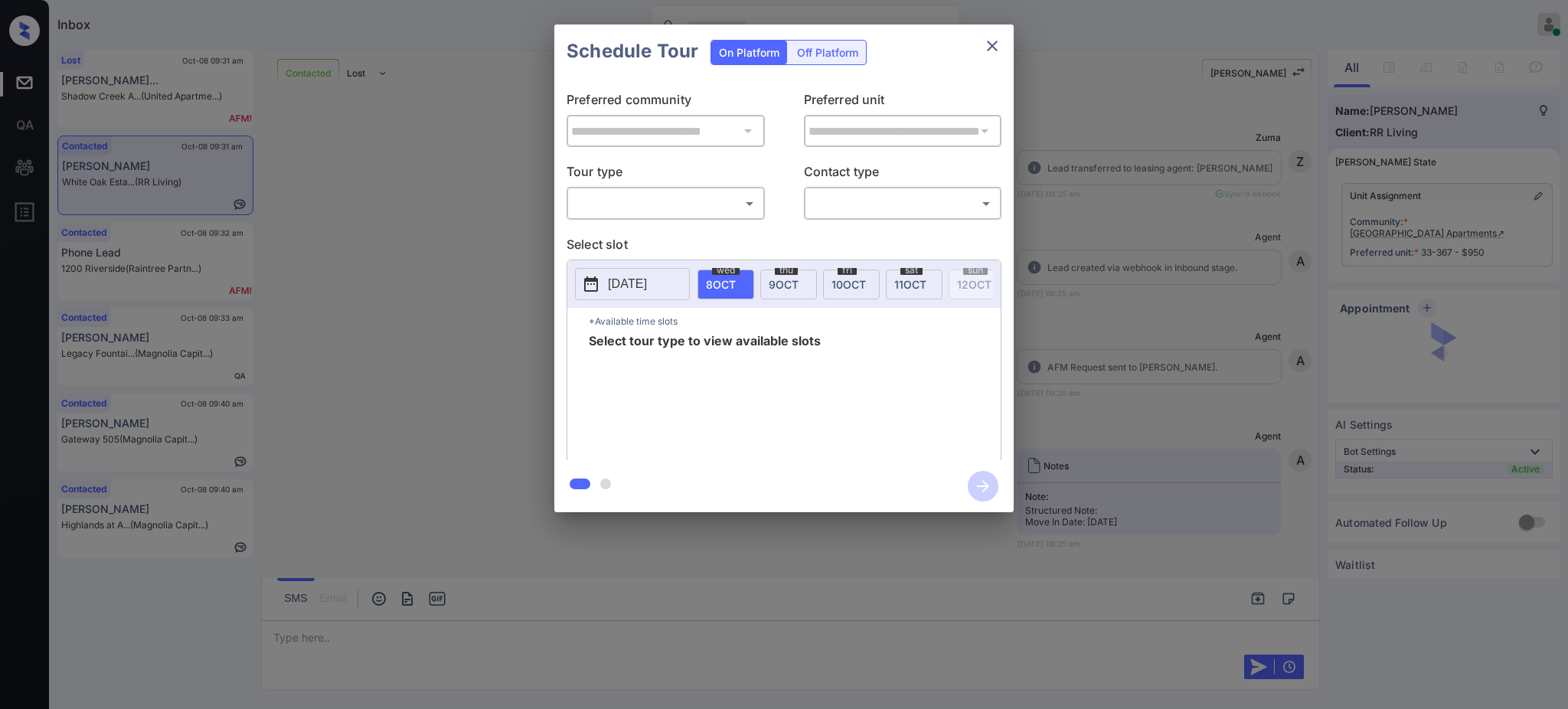
scroll to position [1346, 0]
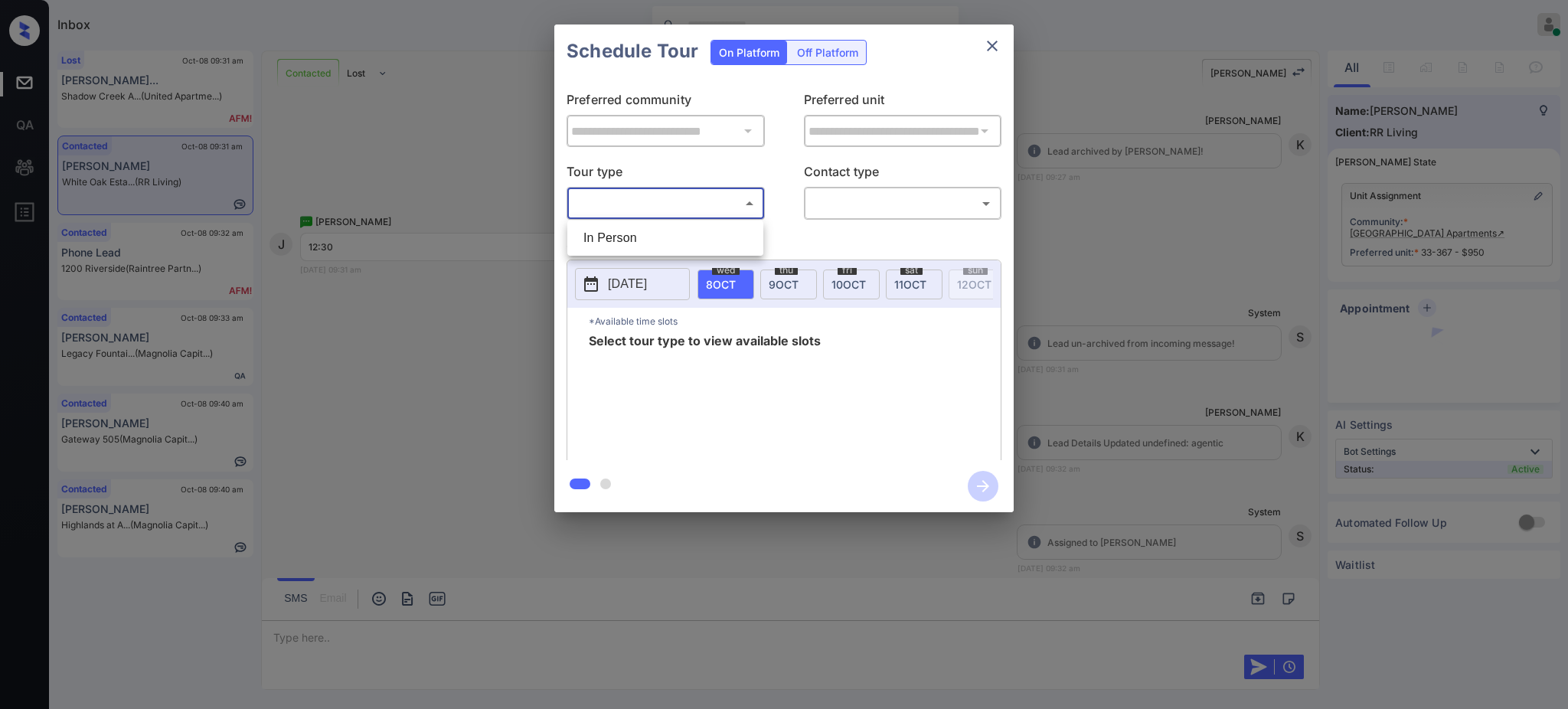
click at [721, 209] on body "Inbox [PERSON_NAME] Online Set yourself offline Set yourself on break Profile S…" at bounding box center [784, 354] width 1568 height 709
click at [700, 238] on li "In Person" at bounding box center [665, 238] width 188 height 28
type input "********"
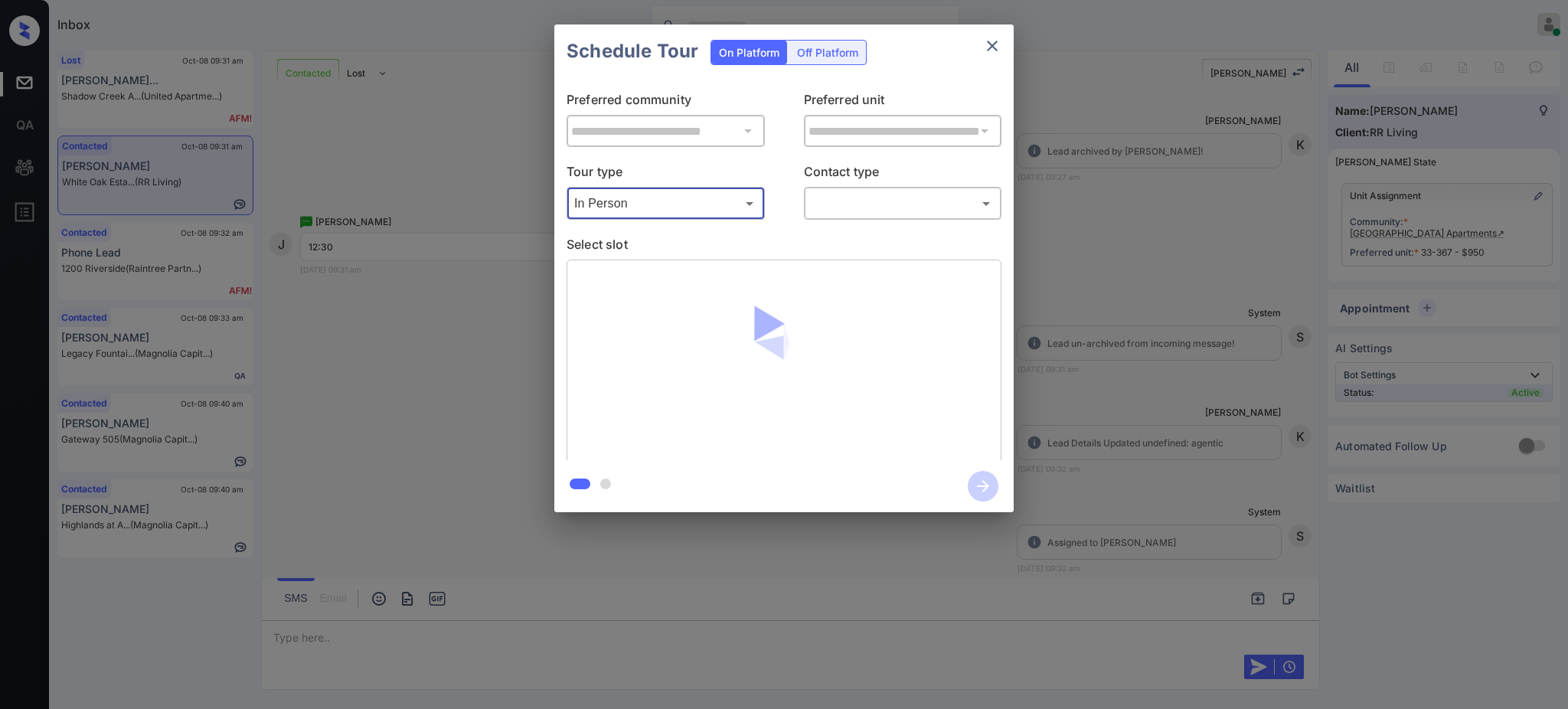
click at [862, 200] on body "Inbox Ajay Kumar Online Set yourself offline Set yourself on break Profile Swit…" at bounding box center [784, 354] width 1568 height 709
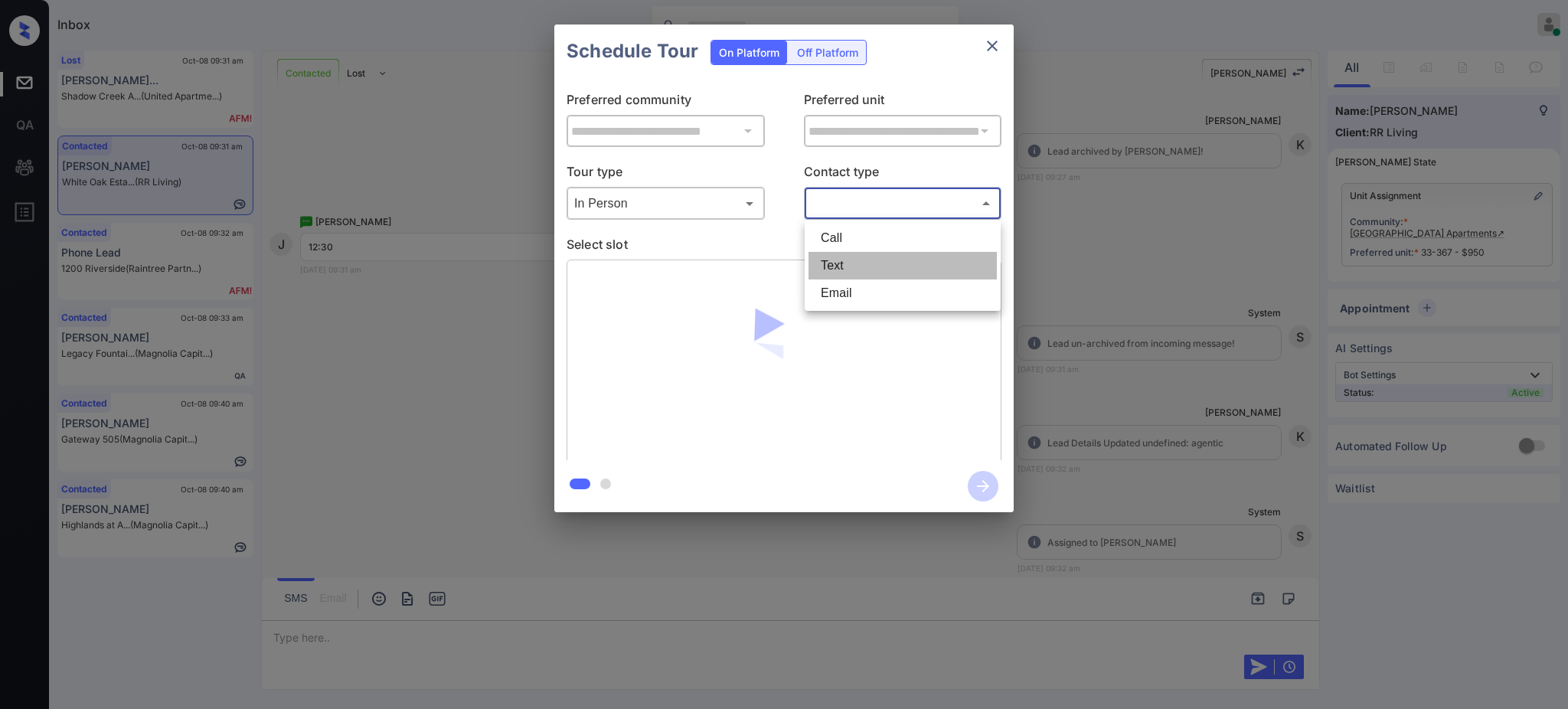
click at [839, 266] on li "Text" at bounding box center [903, 266] width 188 height 28
type input "****"
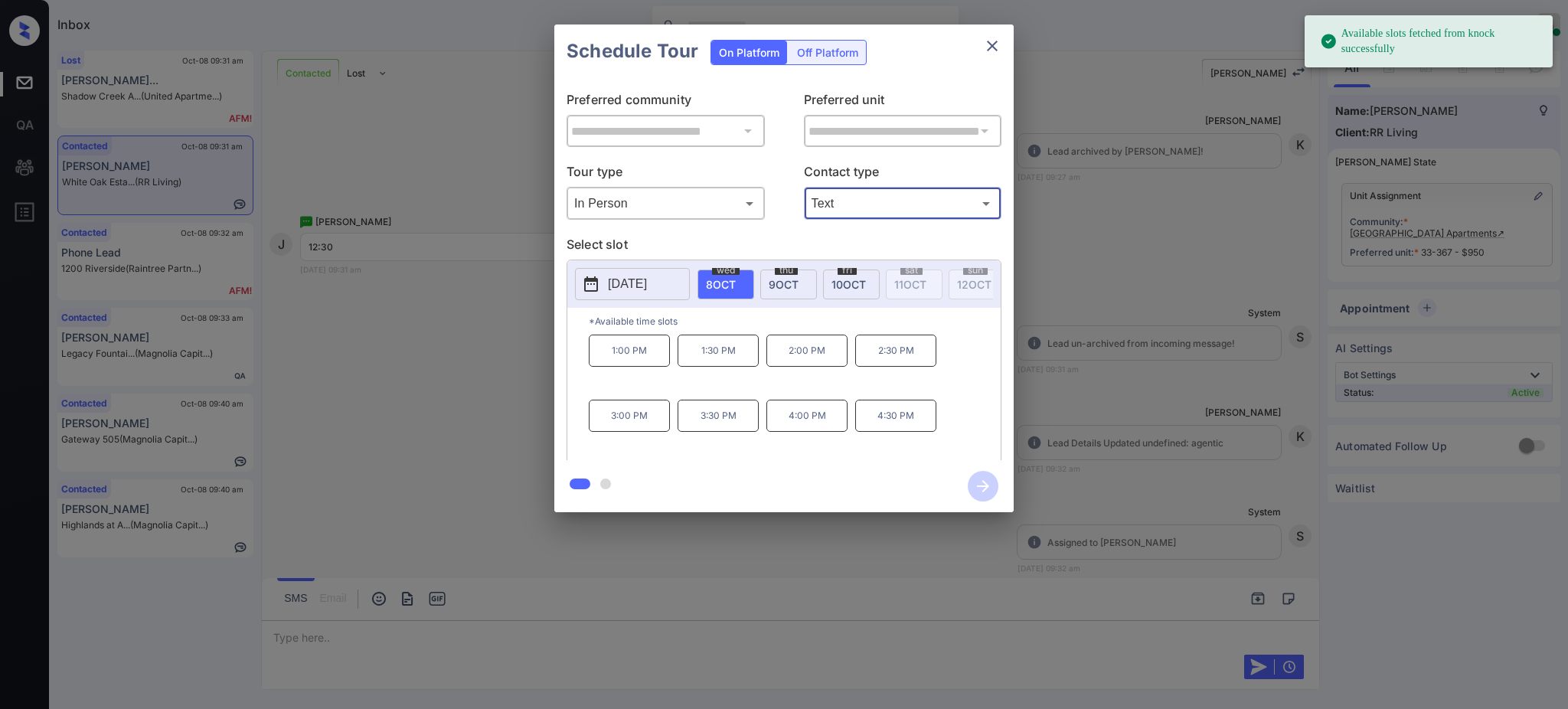
click at [718, 282] on span "8 OCT" at bounding box center [720, 285] width 29 height 13
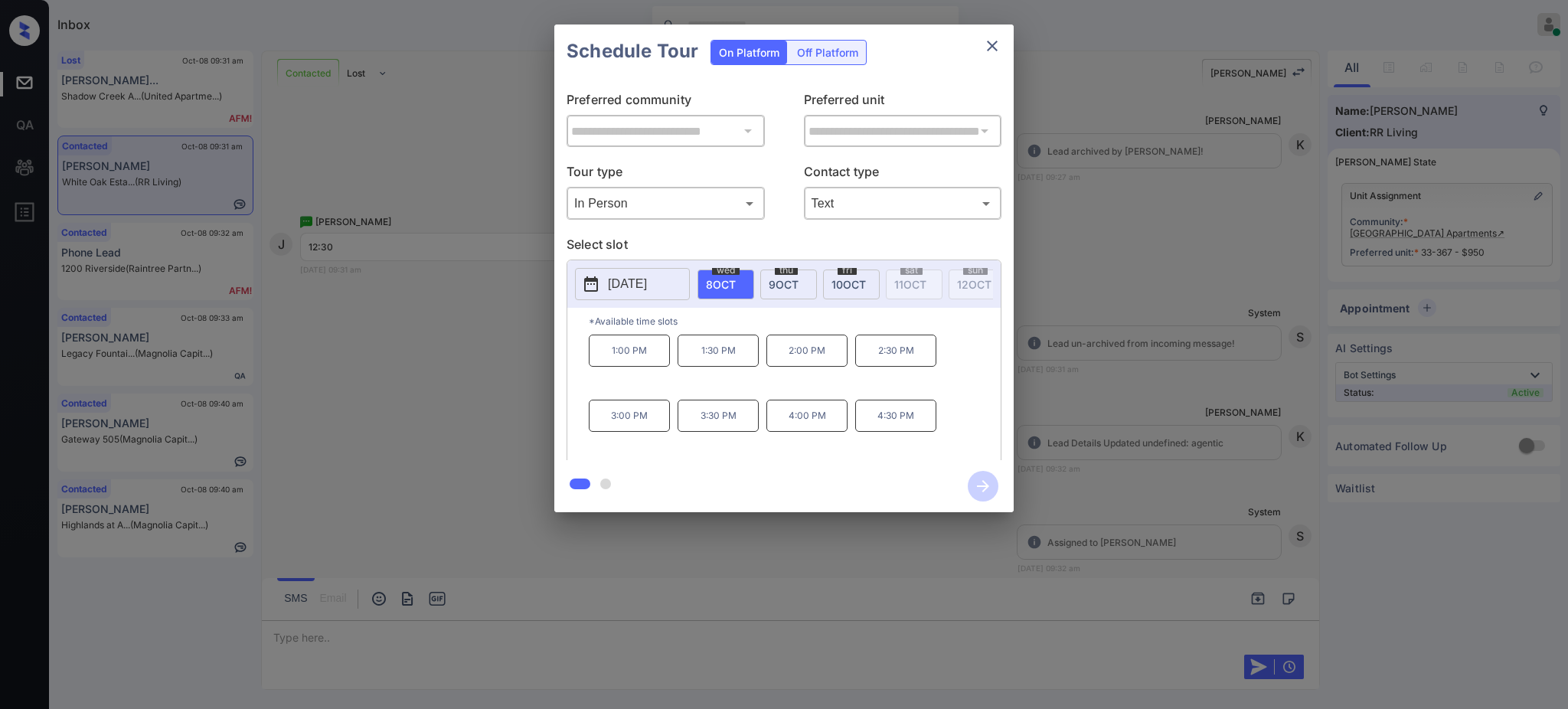
click at [642, 357] on p "1:00 PM" at bounding box center [629, 350] width 81 height 32
click at [980, 490] on icon "button" at bounding box center [982, 485] width 30 height 30
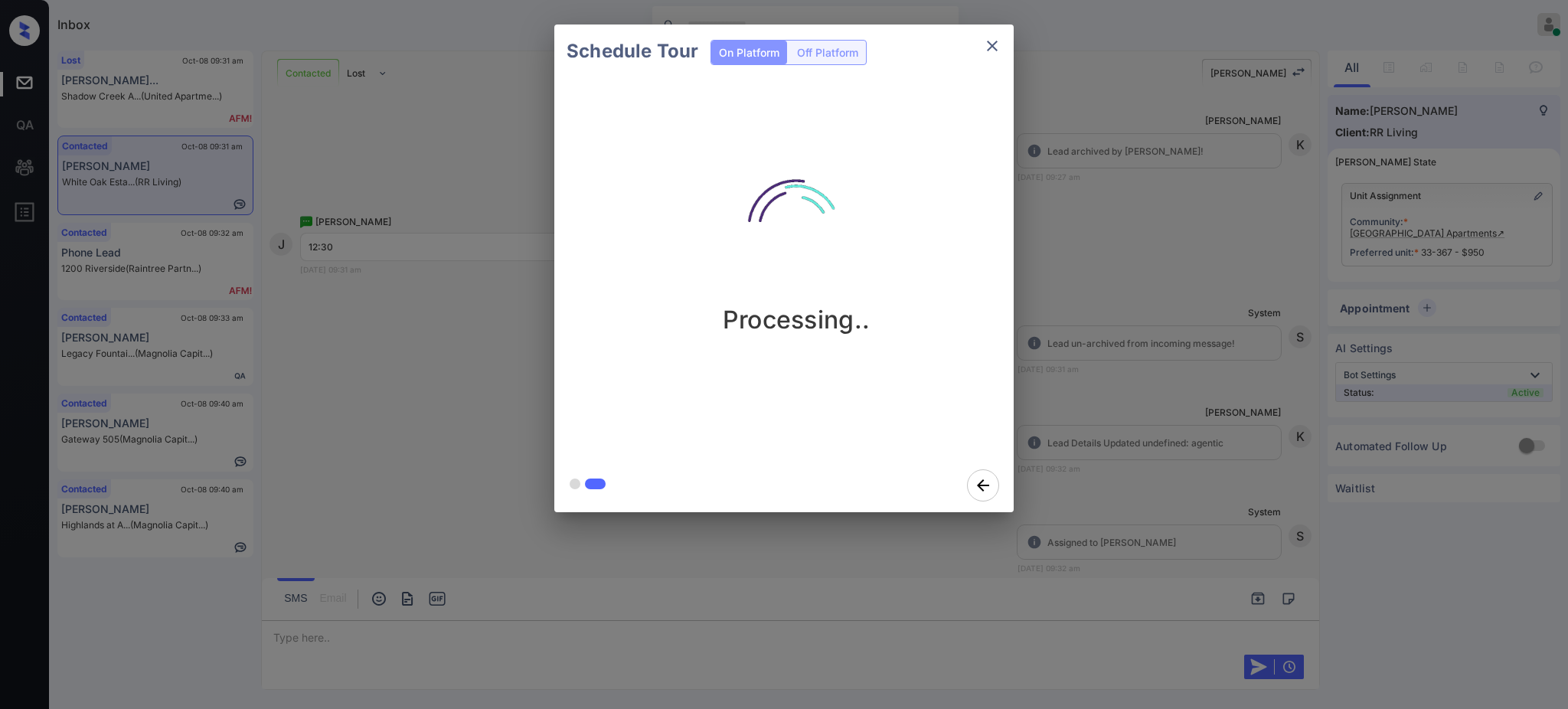
click at [1099, 461] on div "Schedule Tour On Platform Off Platform Processing.." at bounding box center [784, 269] width 1568 height 537
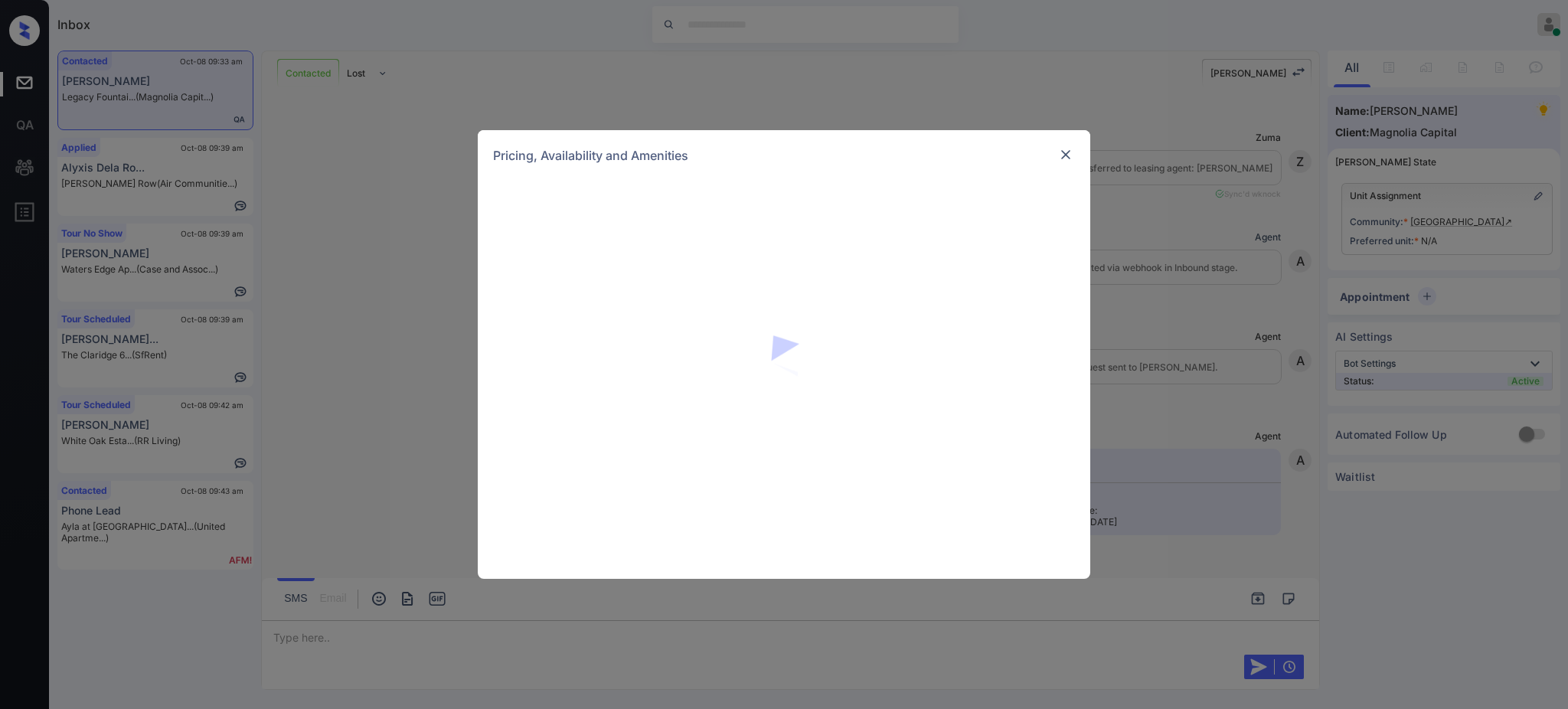
scroll to position [3230, 0]
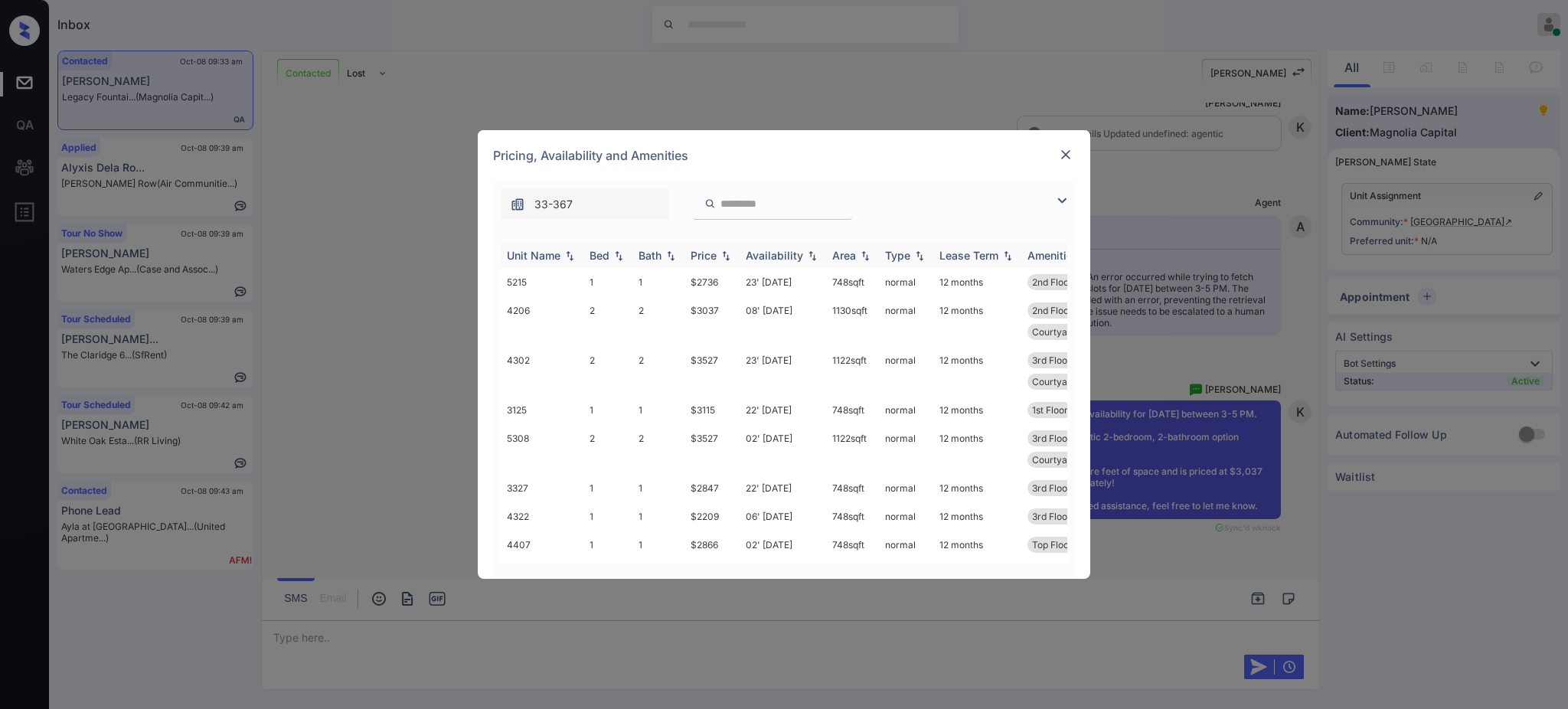
click at [596, 244] on th "Bed" at bounding box center [608, 255] width 49 height 25
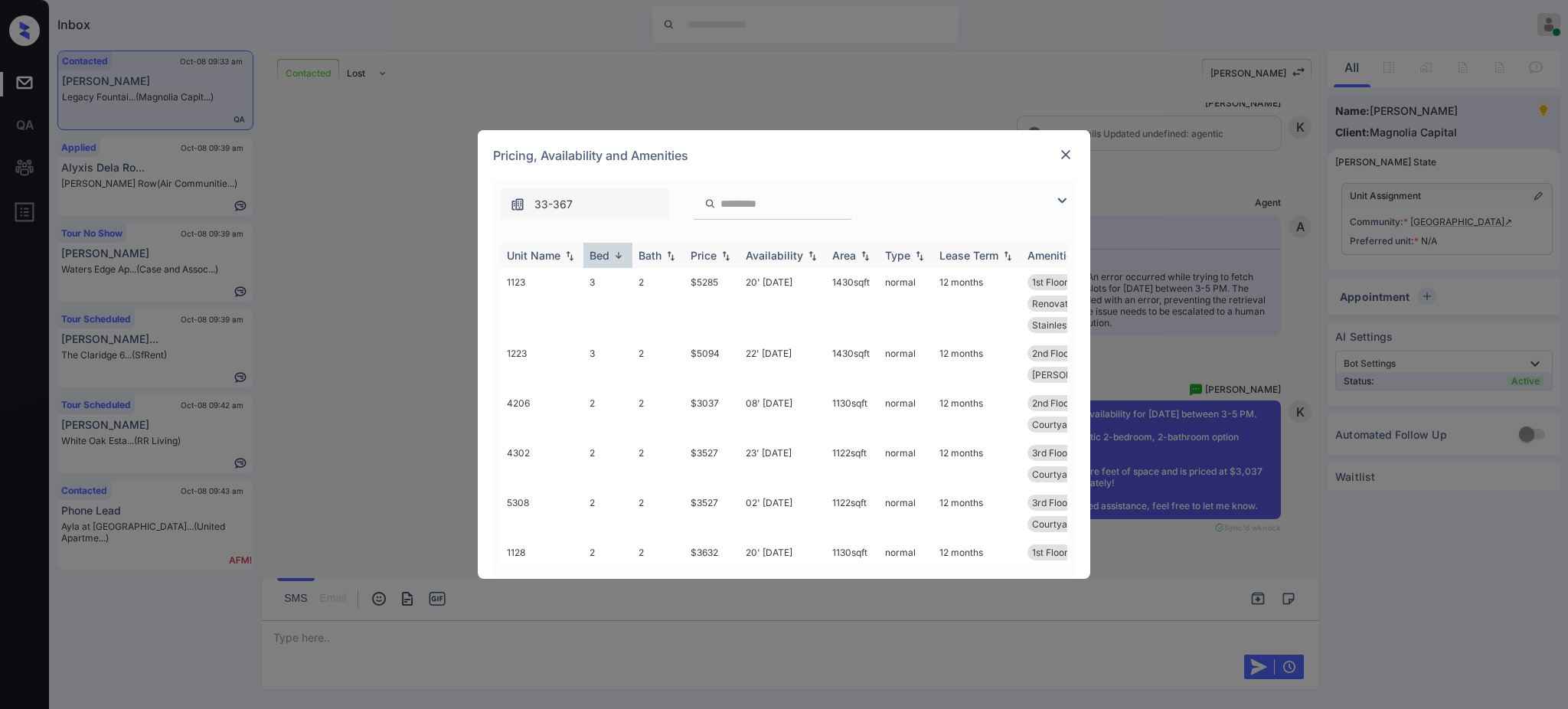
click at [597, 255] on div "Bed" at bounding box center [599, 255] width 20 height 13
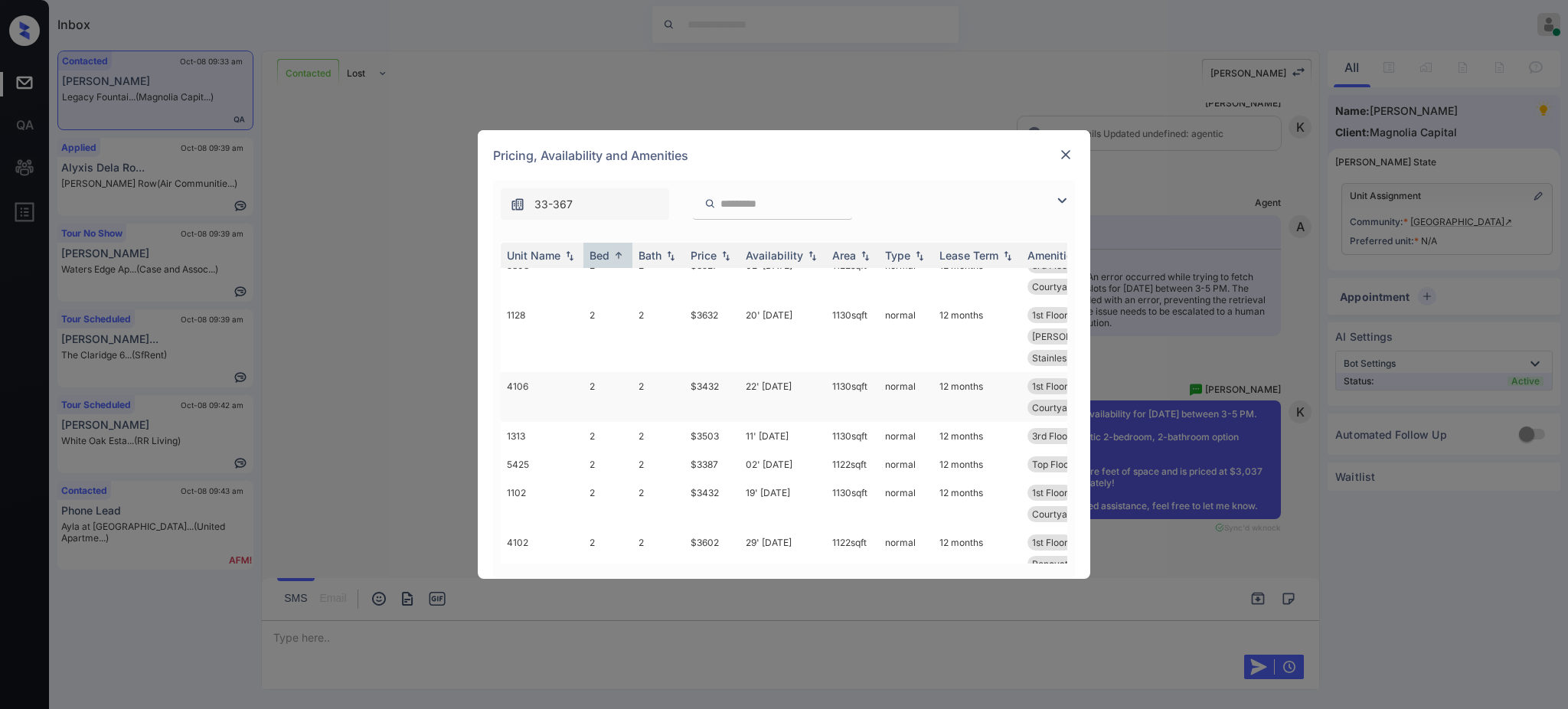
scroll to position [816, 0]
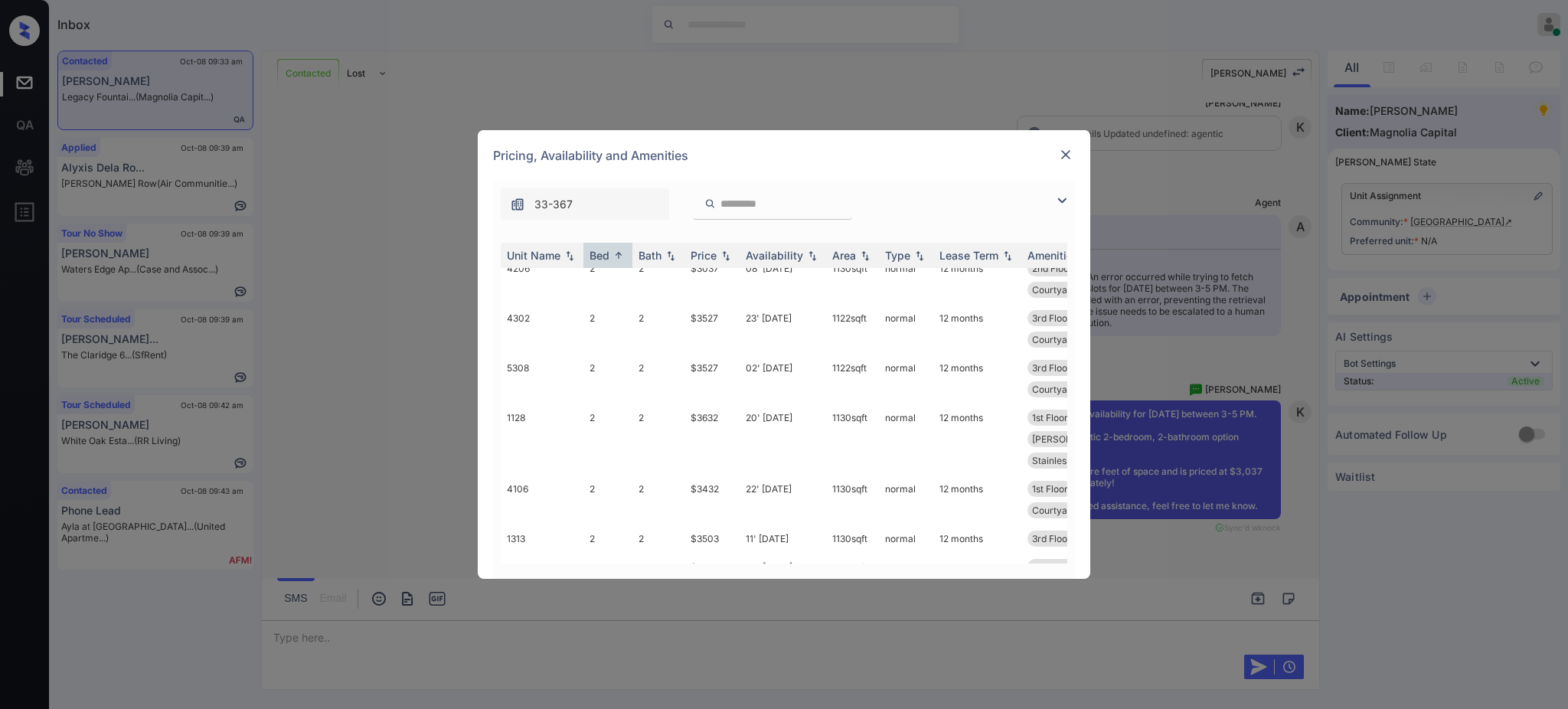
click at [1061, 153] on img at bounding box center [1066, 155] width 16 height 16
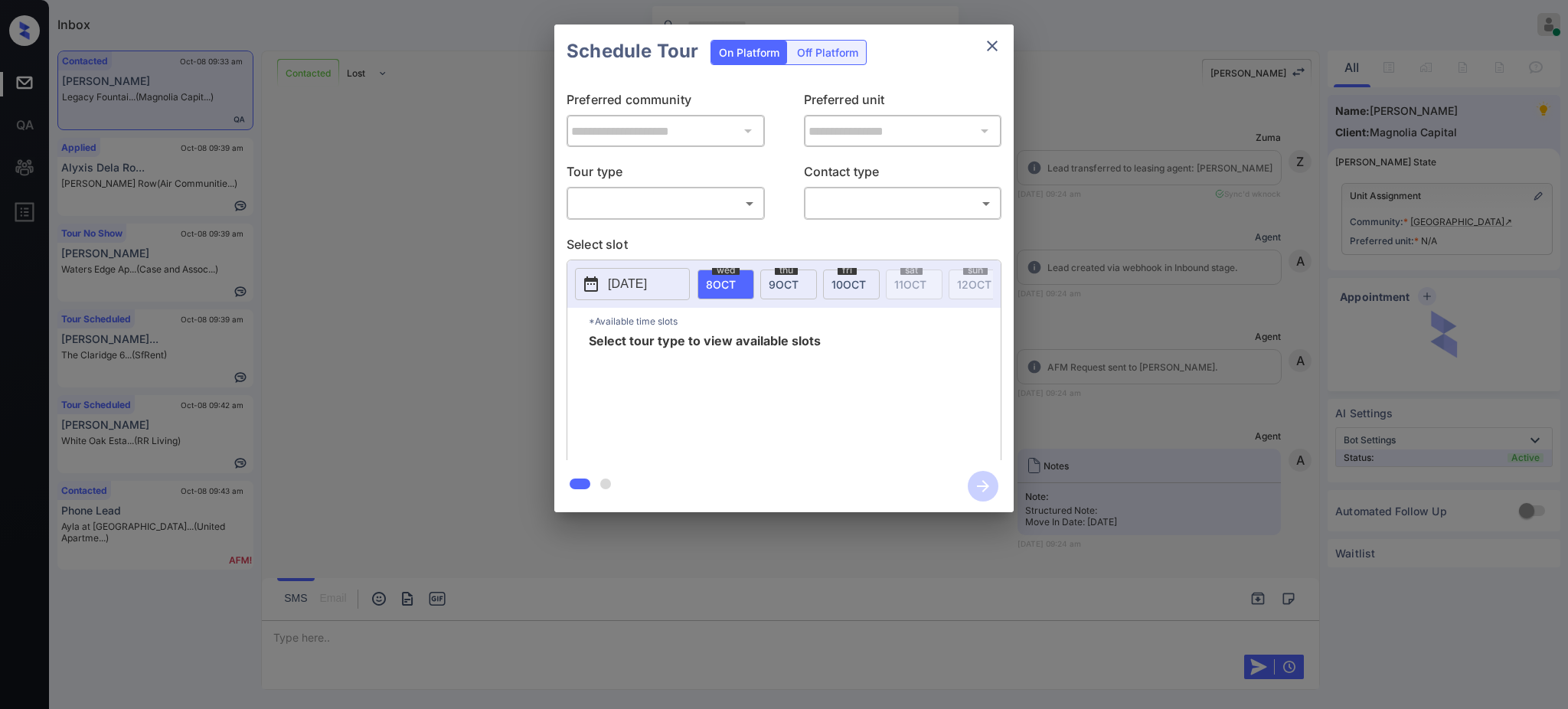
scroll to position [2209, 0]
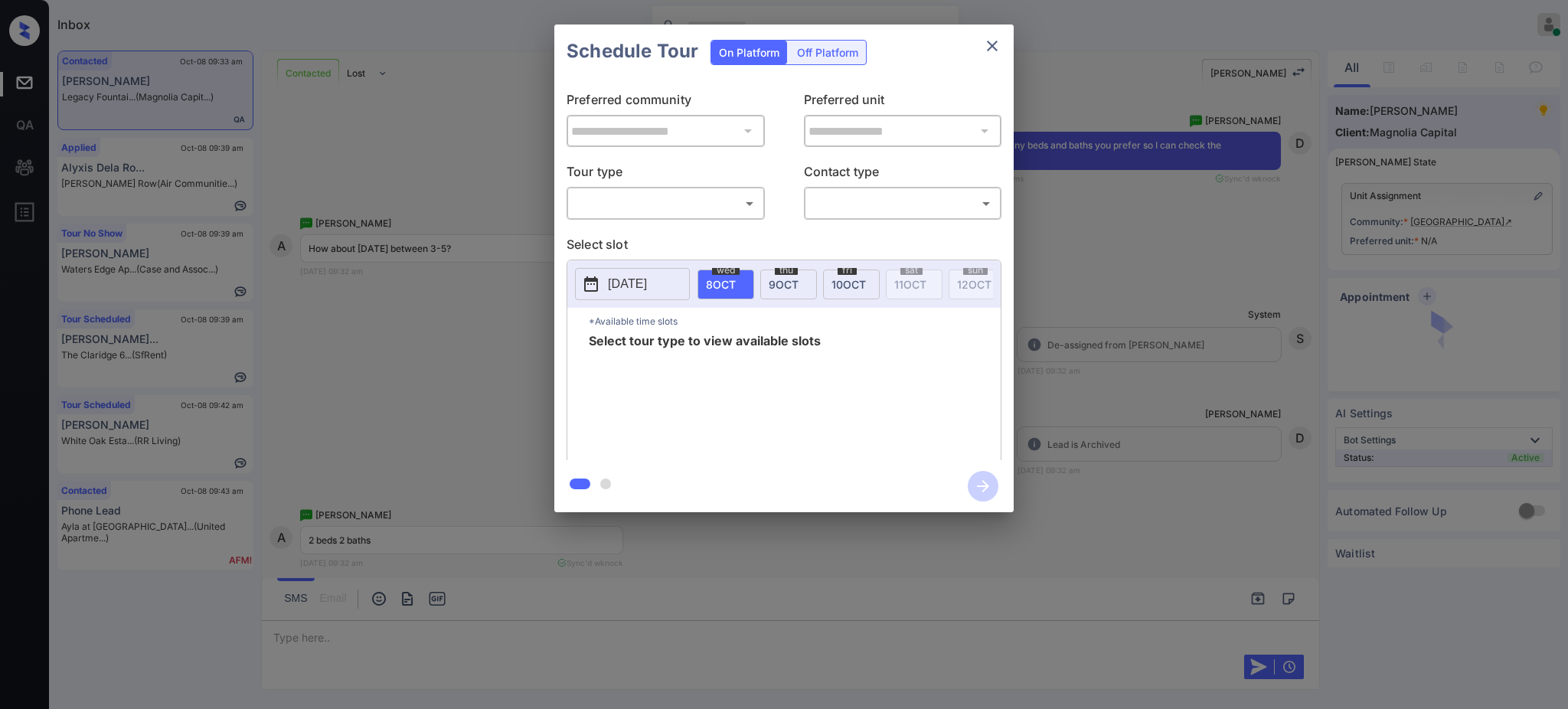
click at [669, 195] on body "Inbox [PERSON_NAME] Online Set yourself offline Set yourself on break Profile S…" at bounding box center [784, 354] width 1568 height 709
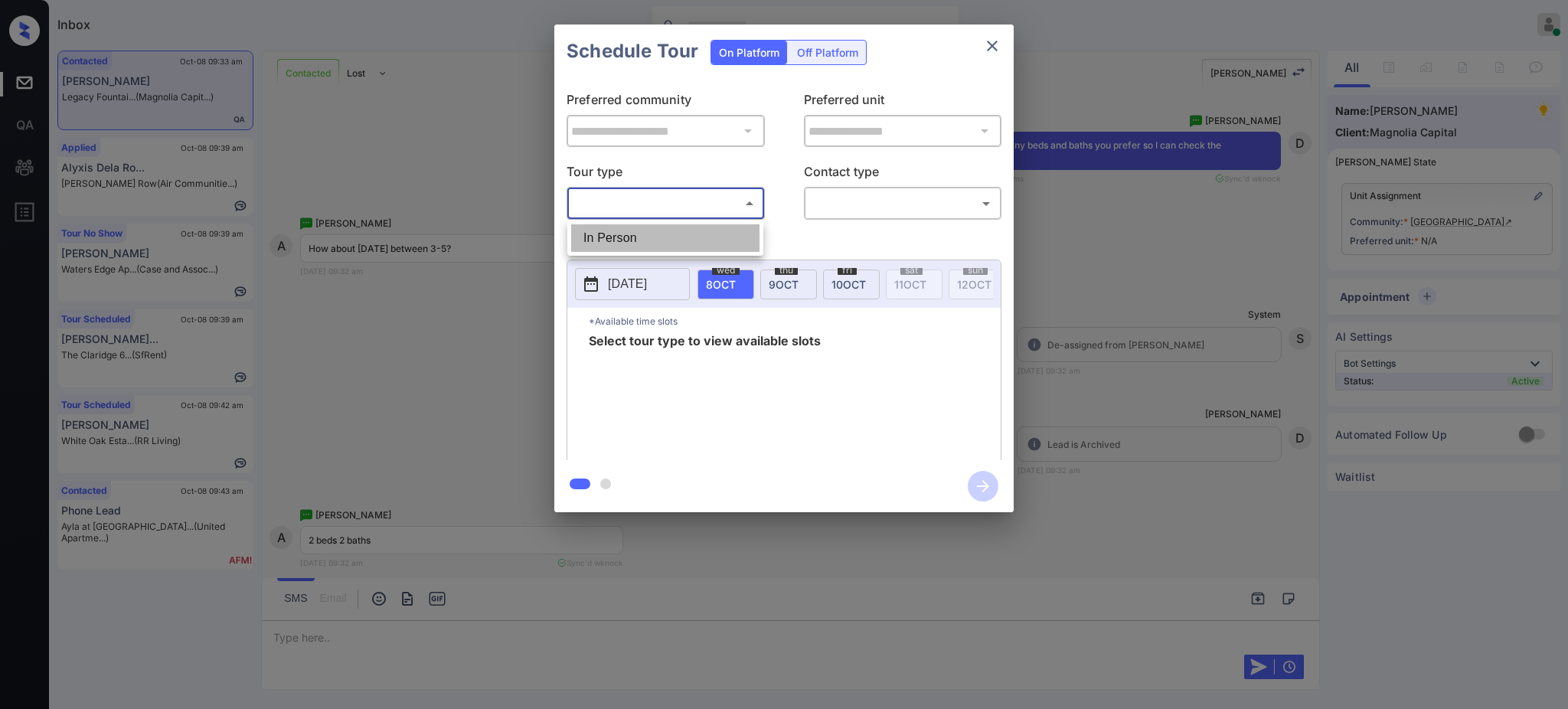
click at [638, 246] on li "In Person" at bounding box center [665, 238] width 188 height 28
type input "********"
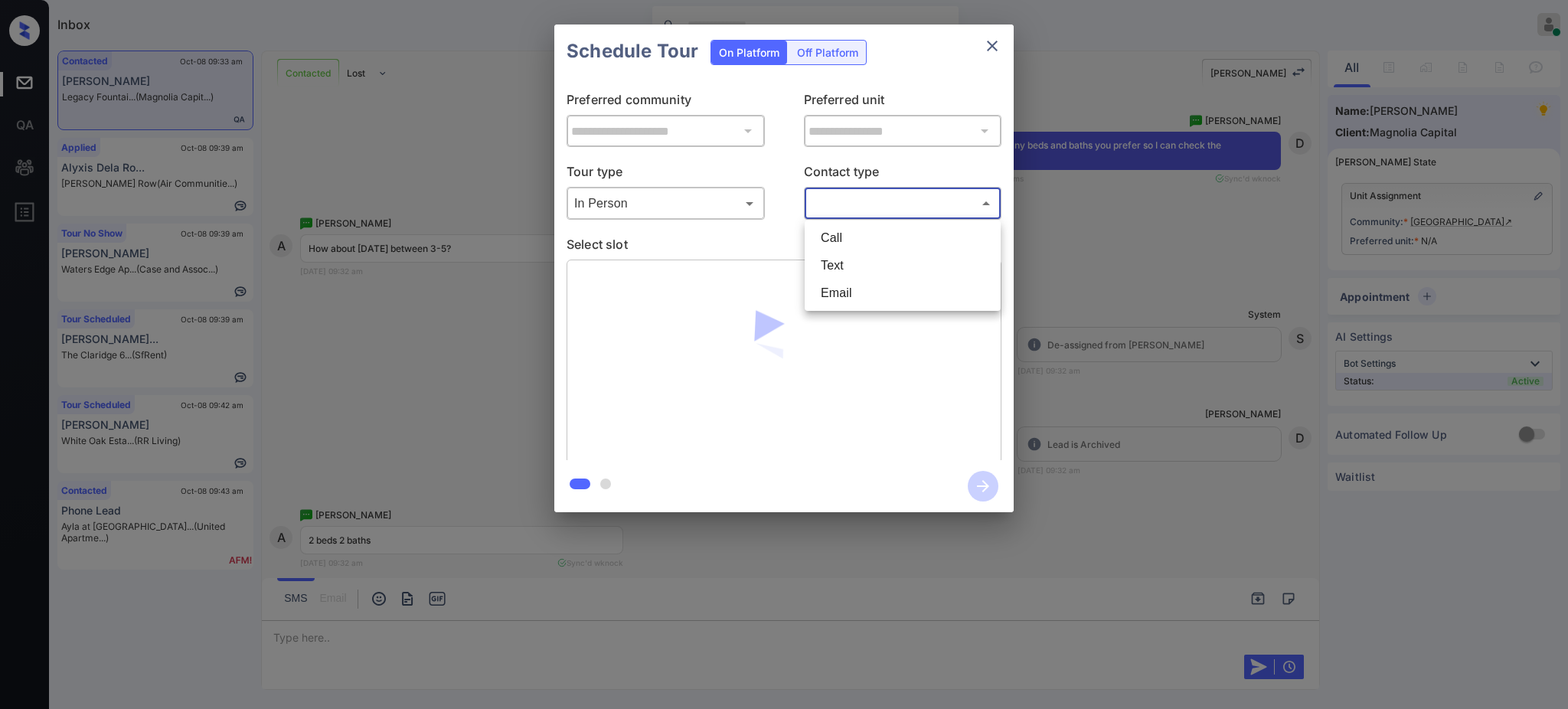
click at [853, 194] on body "Inbox [PERSON_NAME] Online Set yourself offline Set yourself on break Profile S…" at bounding box center [784, 354] width 1568 height 709
click at [844, 259] on li "Text" at bounding box center [903, 266] width 188 height 28
type input "****"
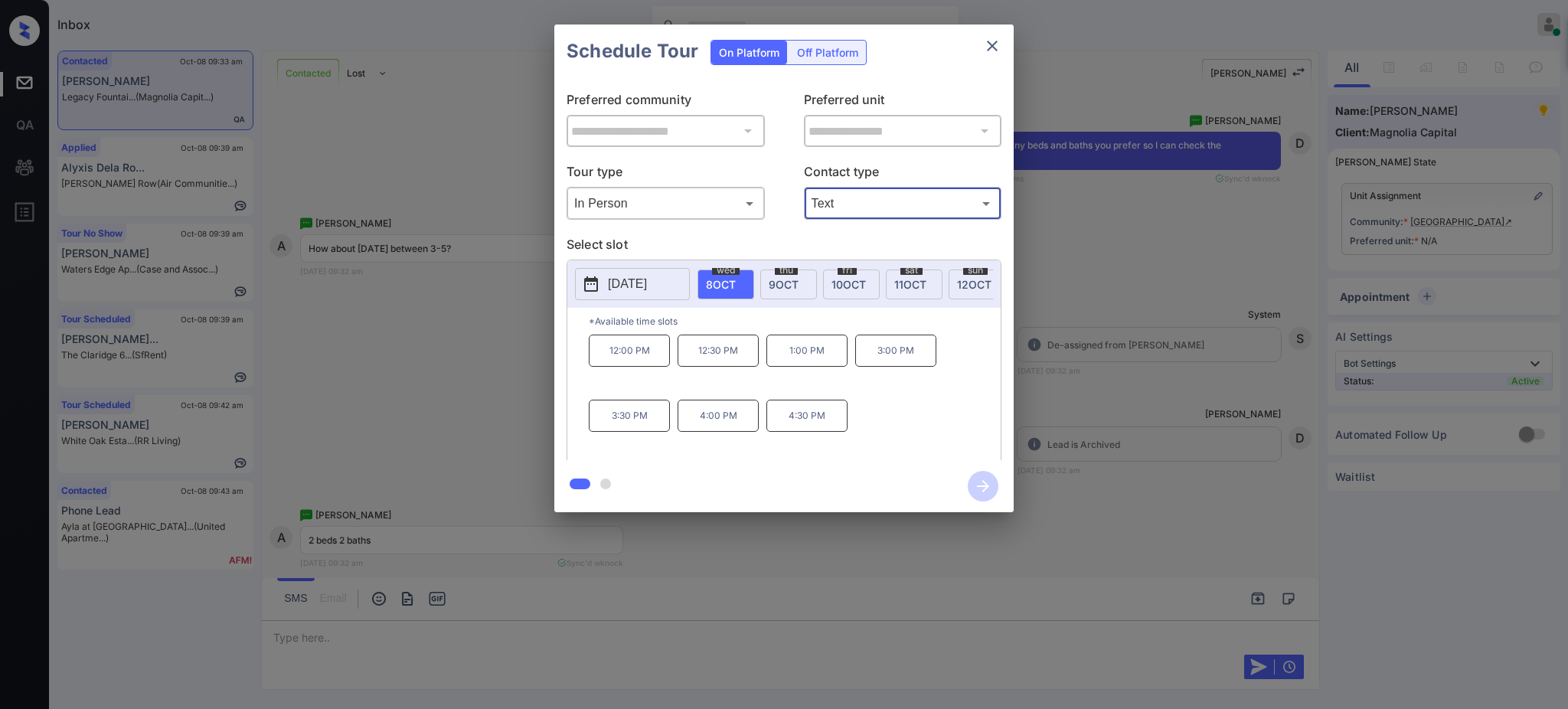
click at [637, 285] on p "[DATE]" at bounding box center [628, 284] width 39 height 18
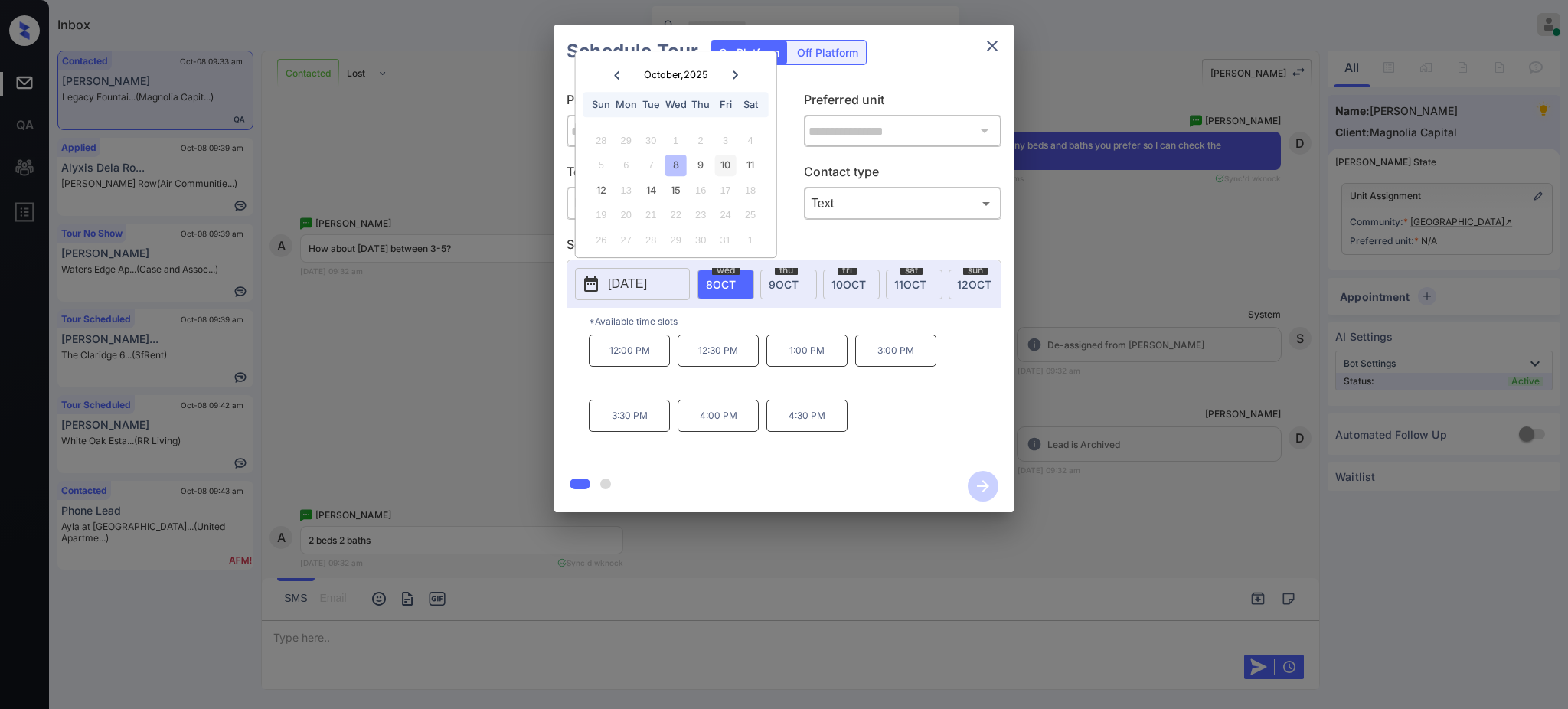
click at [728, 160] on div "10" at bounding box center [725, 165] width 20 height 20
click at [728, 166] on div "10" at bounding box center [725, 165] width 20 height 20
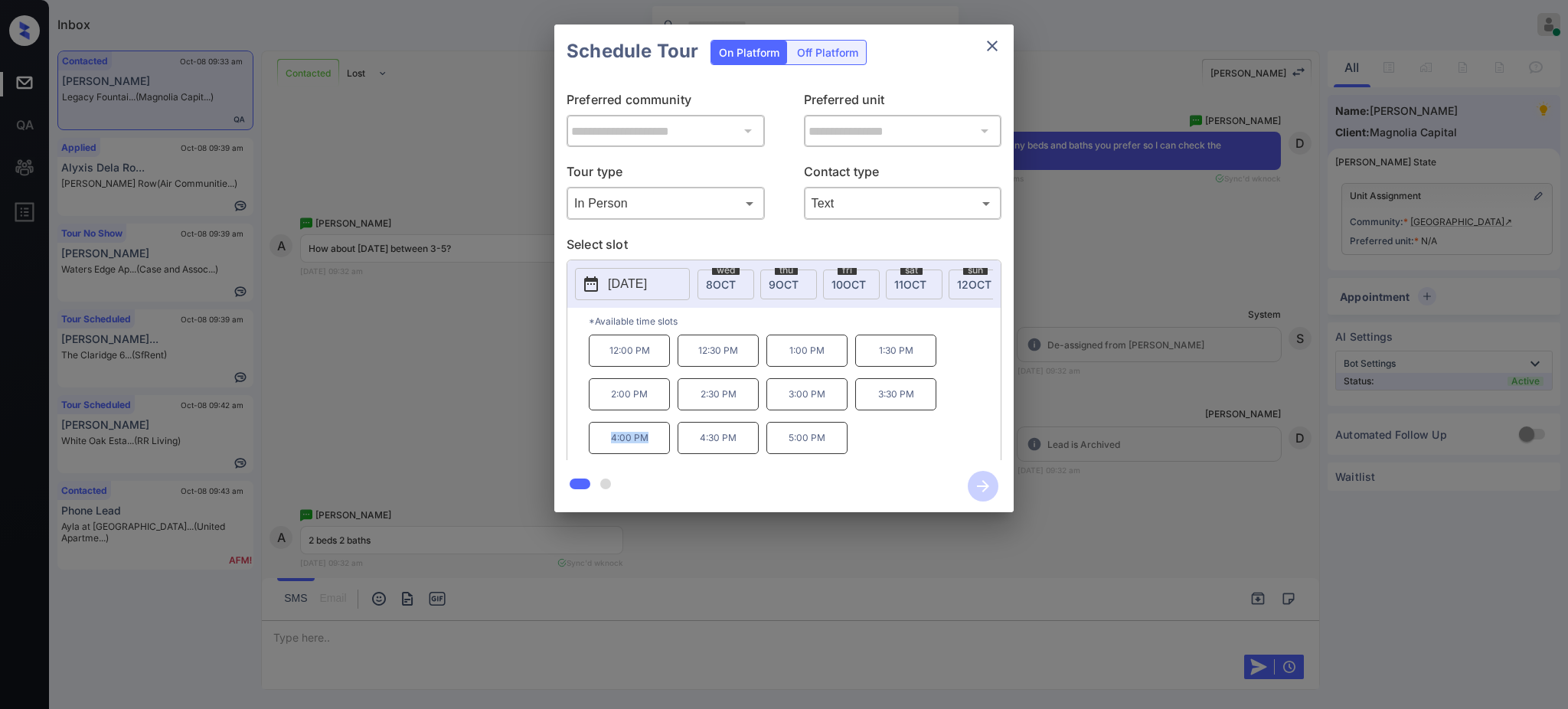
drag, startPoint x: 607, startPoint y: 449, endPoint x: 746, endPoint y: 397, distance: 148.4
click at [656, 451] on p "4:00 PM" at bounding box center [629, 437] width 81 height 32
copy p "4:00 PM"
click at [997, 49] on icon "close" at bounding box center [992, 46] width 18 height 18
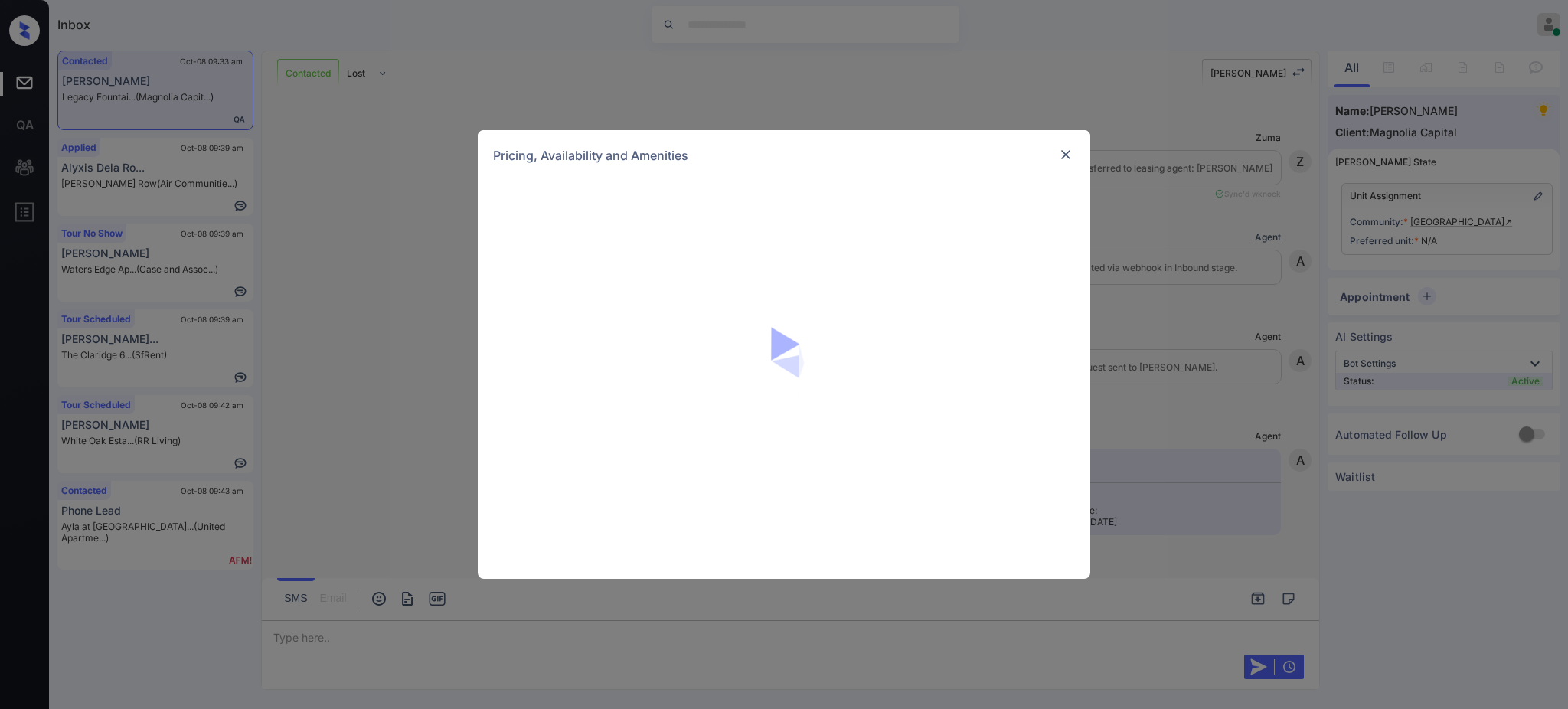
scroll to position [3230, 0]
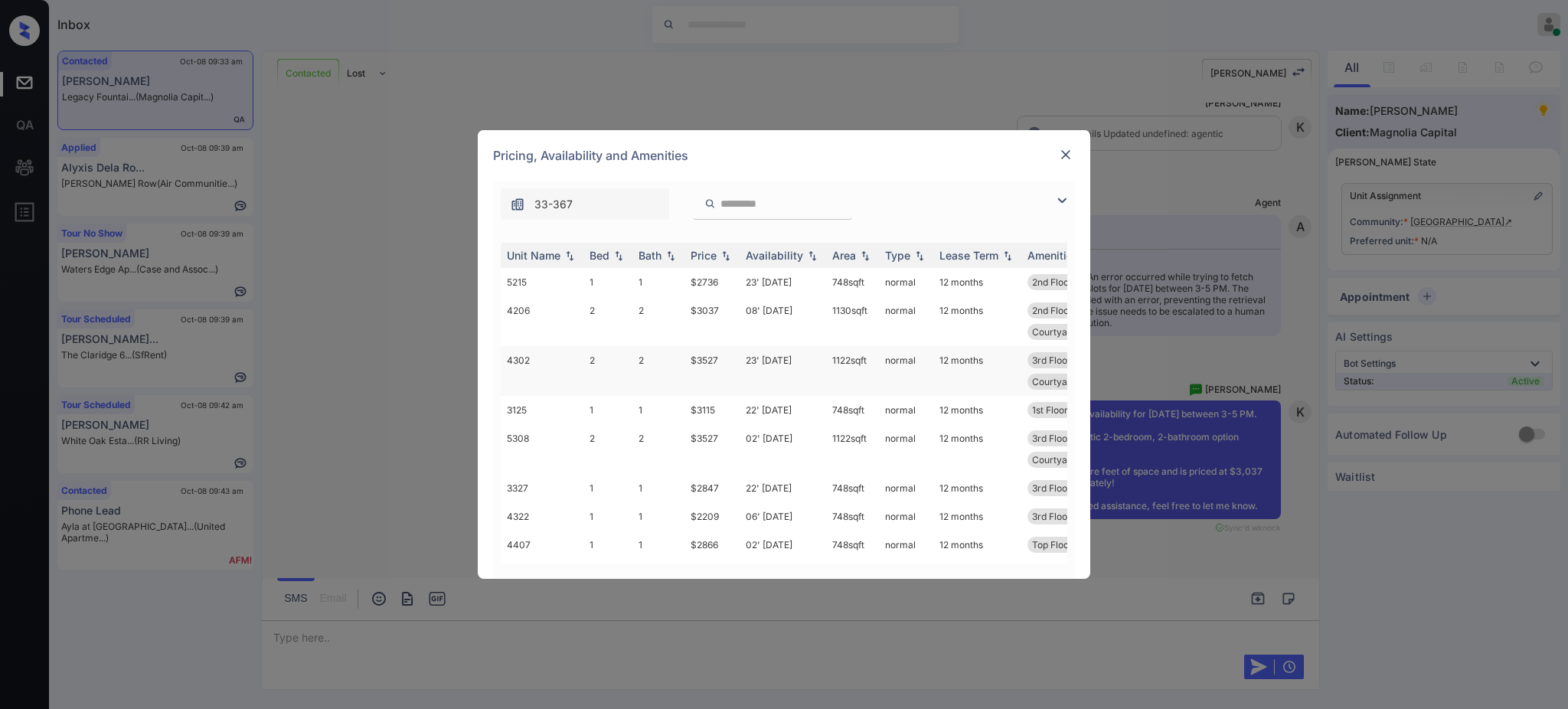
click at [714, 356] on td "$3527" at bounding box center [711, 371] width 55 height 50
click at [713, 355] on td "$3527" at bounding box center [711, 371] width 55 height 50
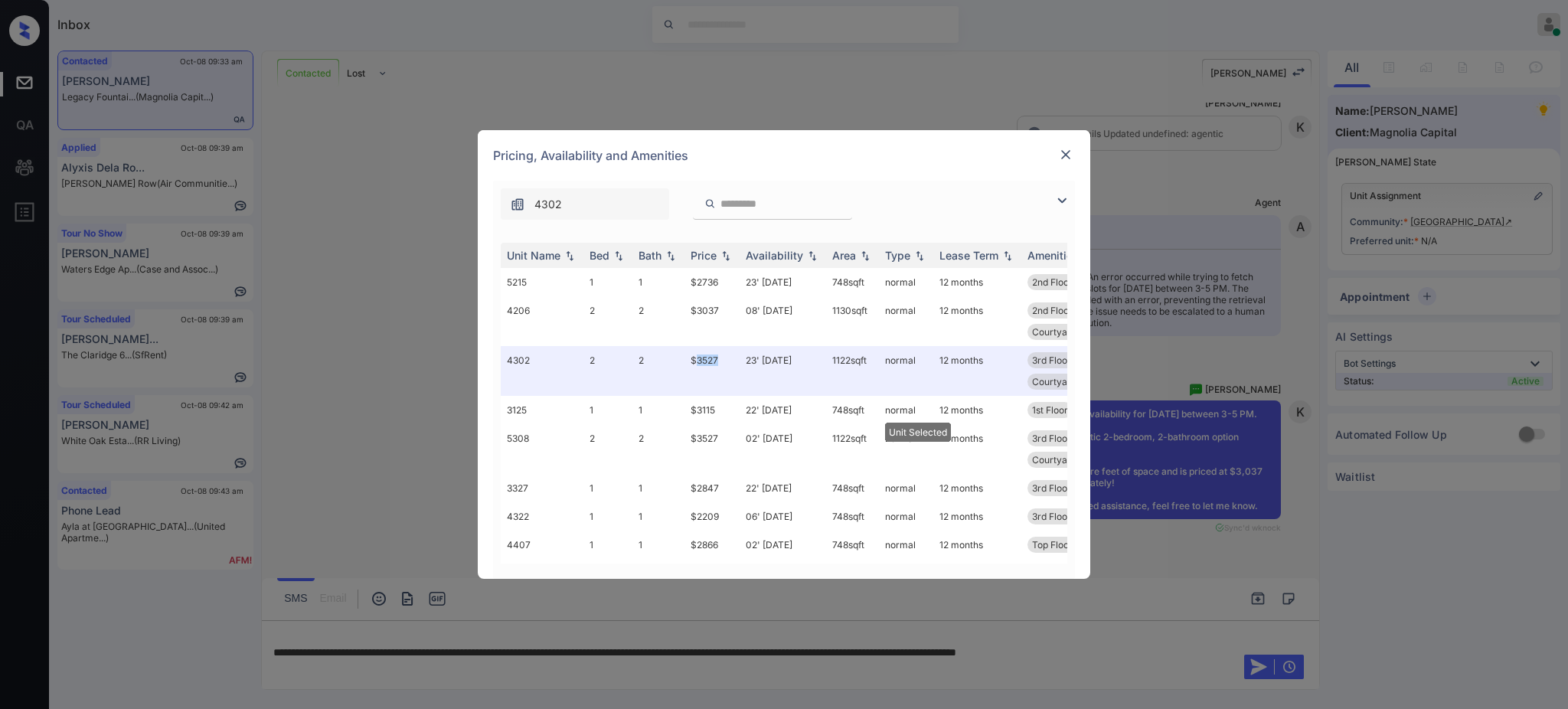
click at [1068, 153] on img at bounding box center [1066, 155] width 16 height 16
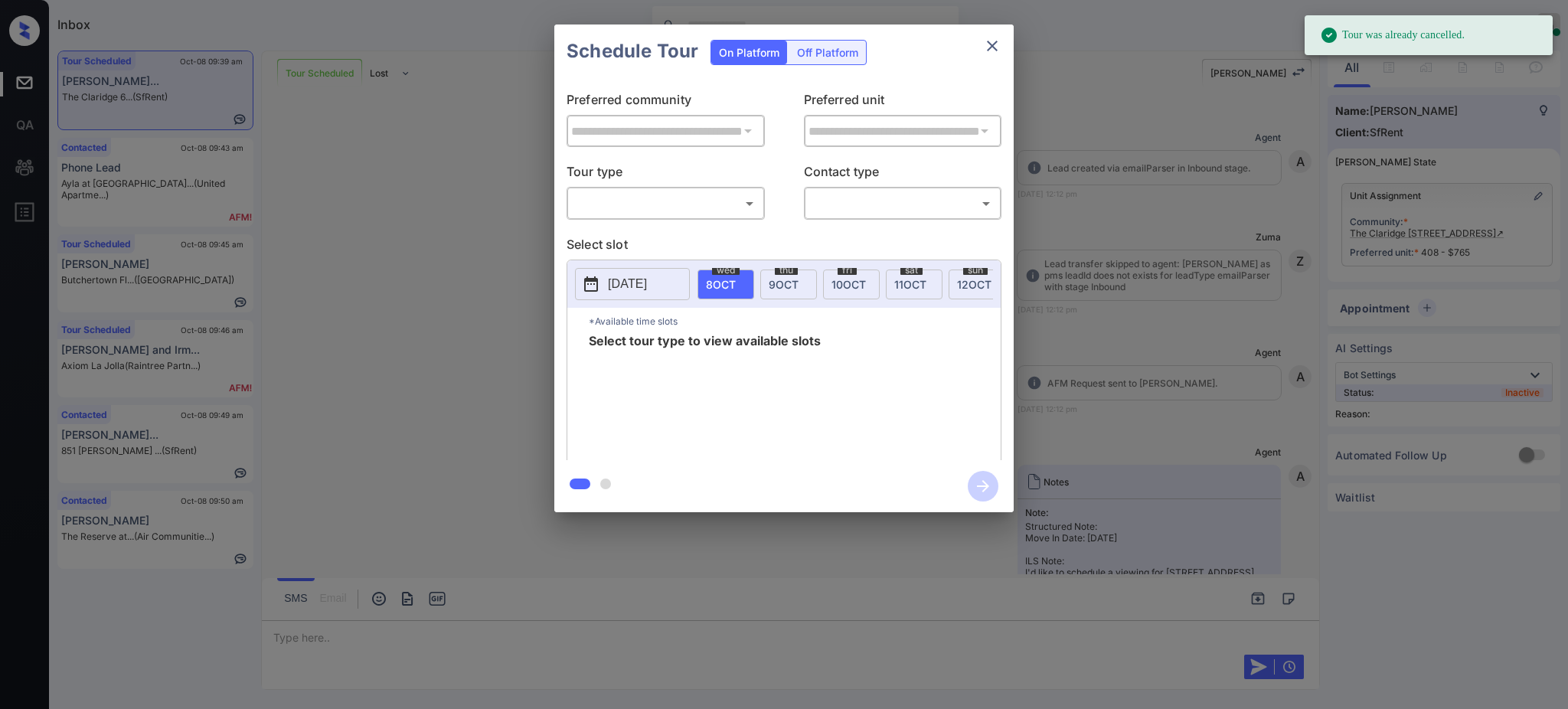
scroll to position [3981, 0]
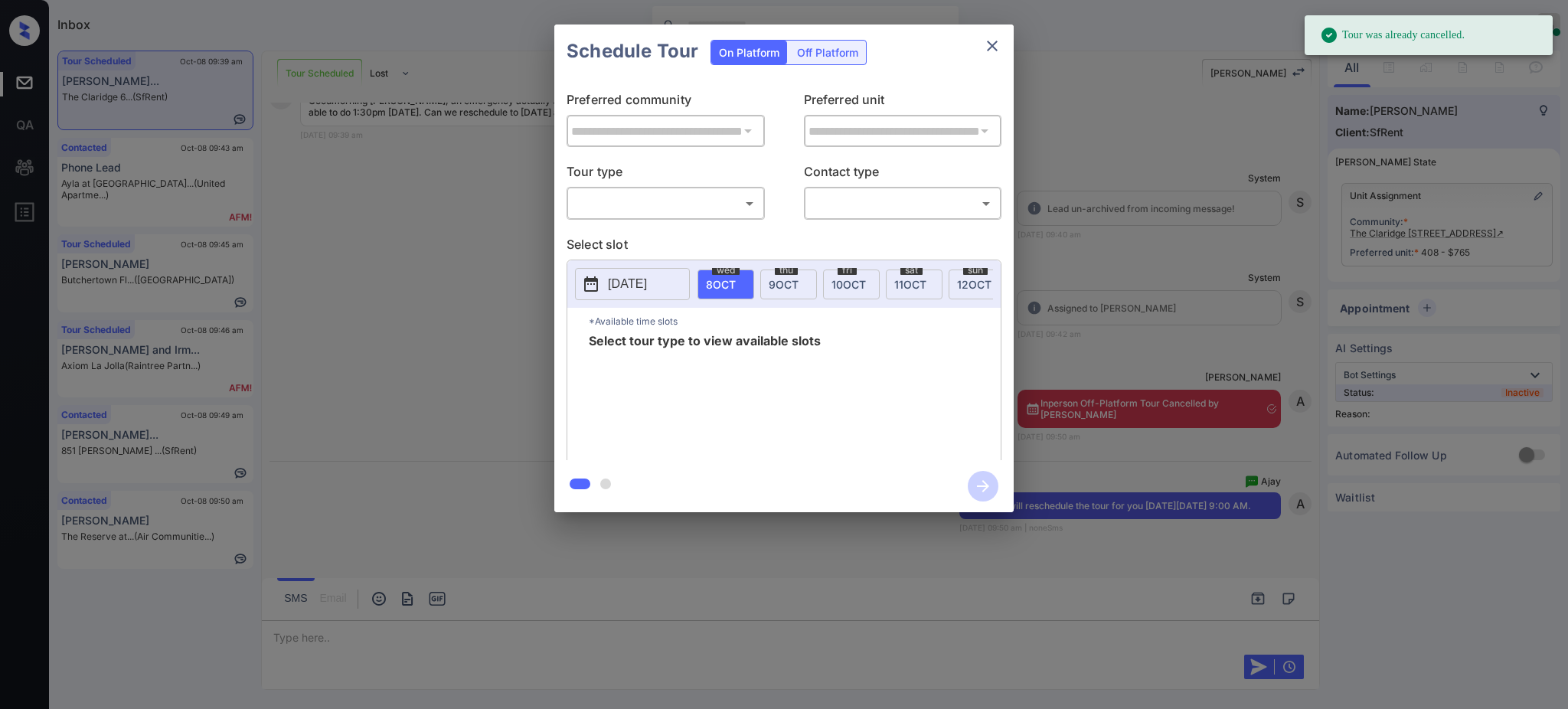
click at [825, 49] on div "Off Platform" at bounding box center [827, 52] width 77 height 24
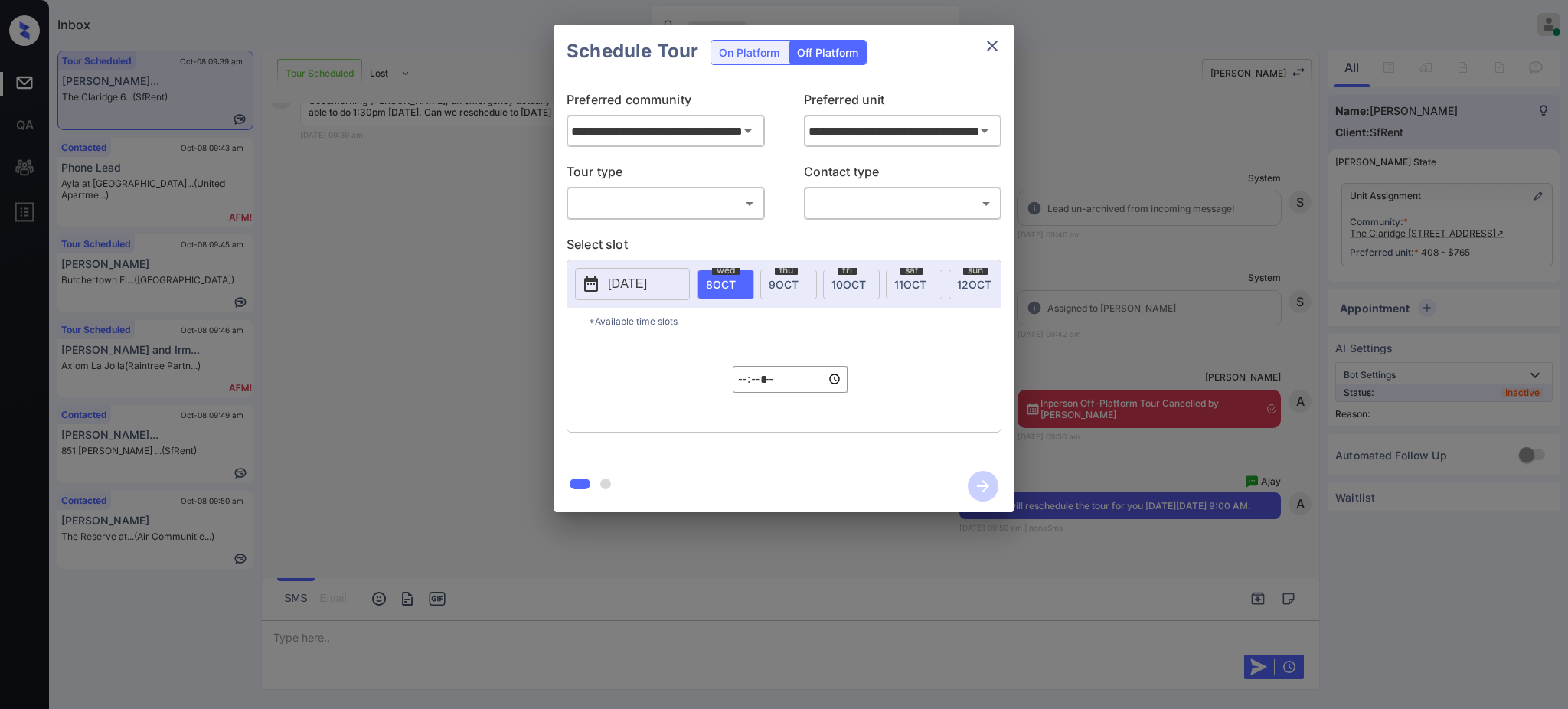
click at [693, 201] on body "Inbox [PERSON_NAME] Online Set yourself offline Set yourself on break Profile S…" at bounding box center [784, 354] width 1568 height 709
click at [645, 231] on li "In Person" at bounding box center [665, 238] width 188 height 28
type input "********"
click at [850, 187] on div "​ ​" at bounding box center [903, 203] width 198 height 33
click at [849, 201] on body "Inbox [PERSON_NAME] Online Set yourself offline Set yourself on break Profile S…" at bounding box center [784, 354] width 1568 height 709
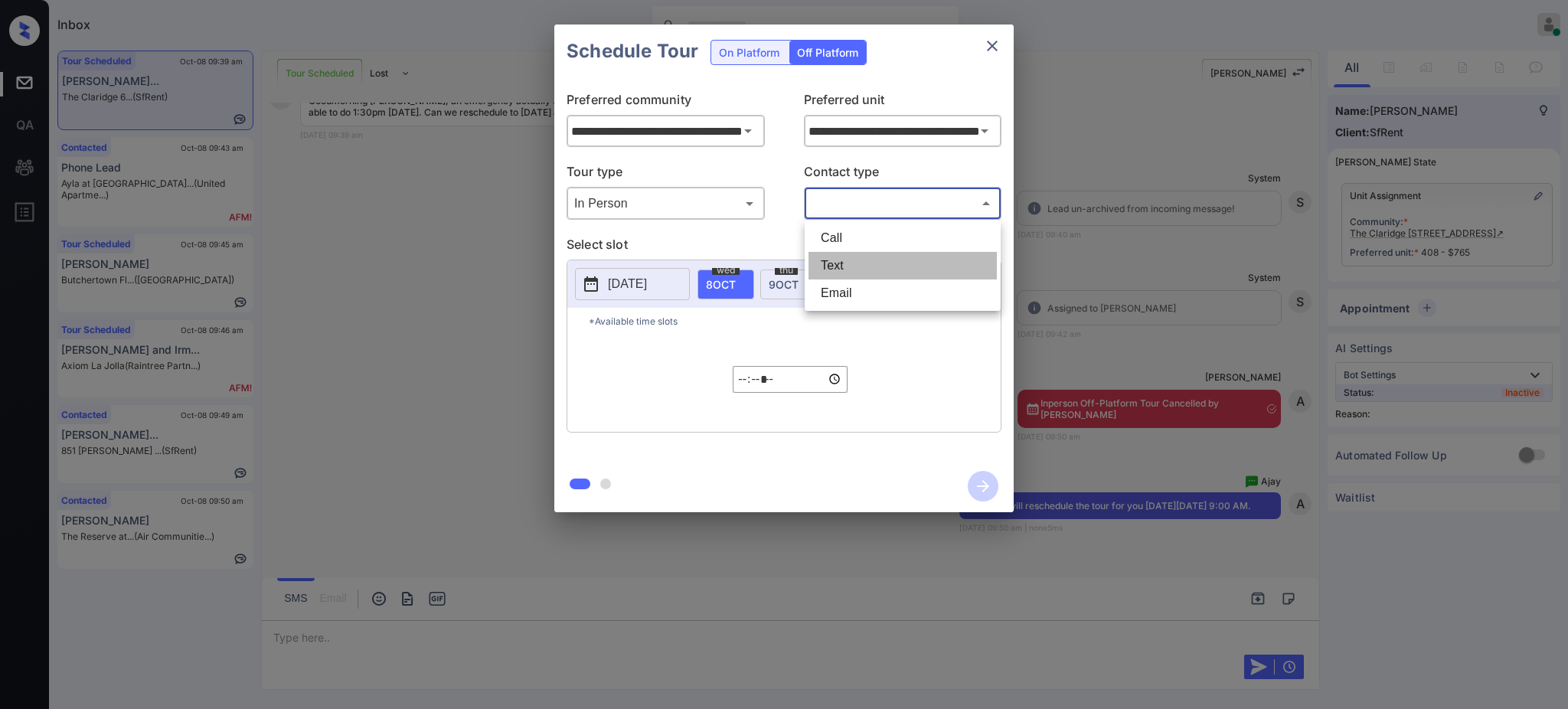
click at [848, 256] on li "Text" at bounding box center [903, 266] width 188 height 28
type input "****"
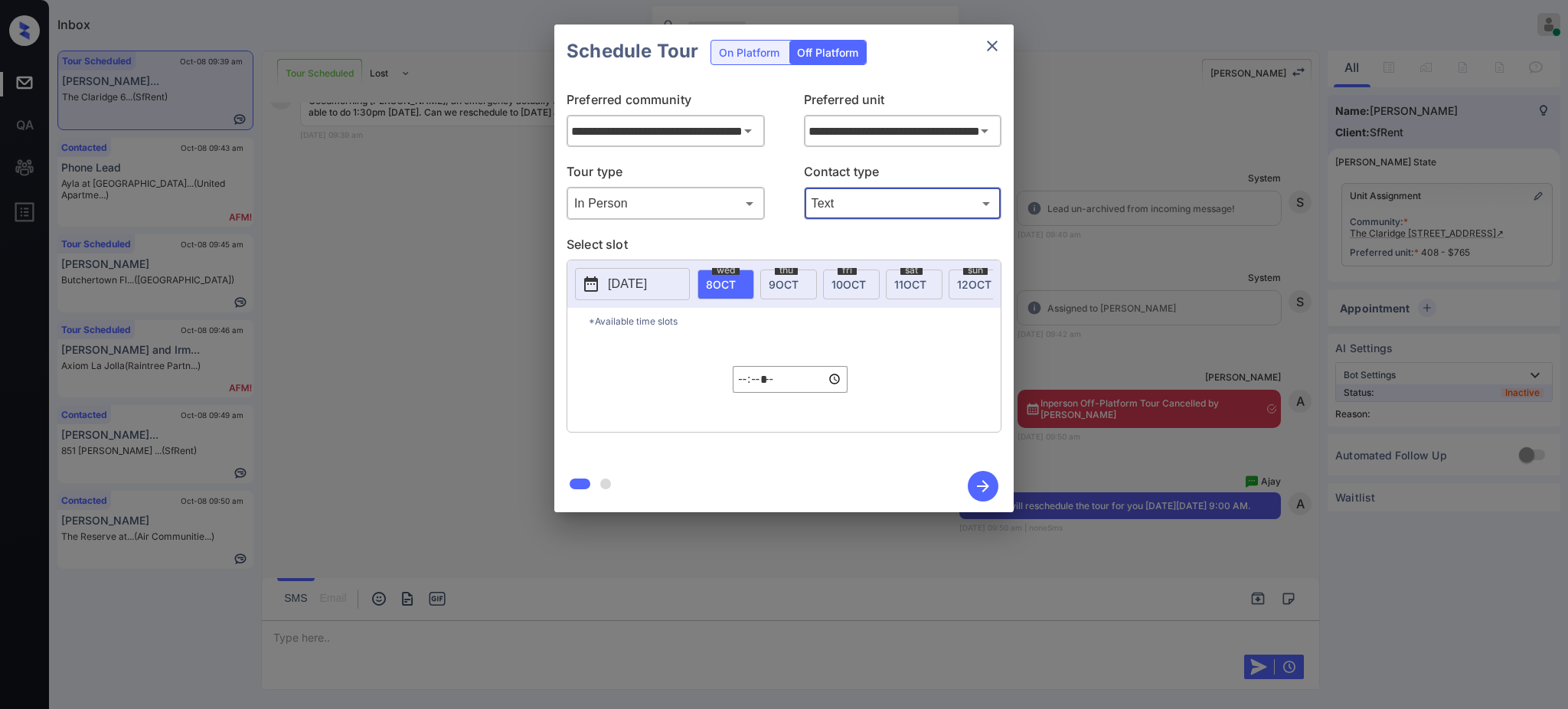
click at [647, 287] on p "[DATE]" at bounding box center [628, 284] width 39 height 18
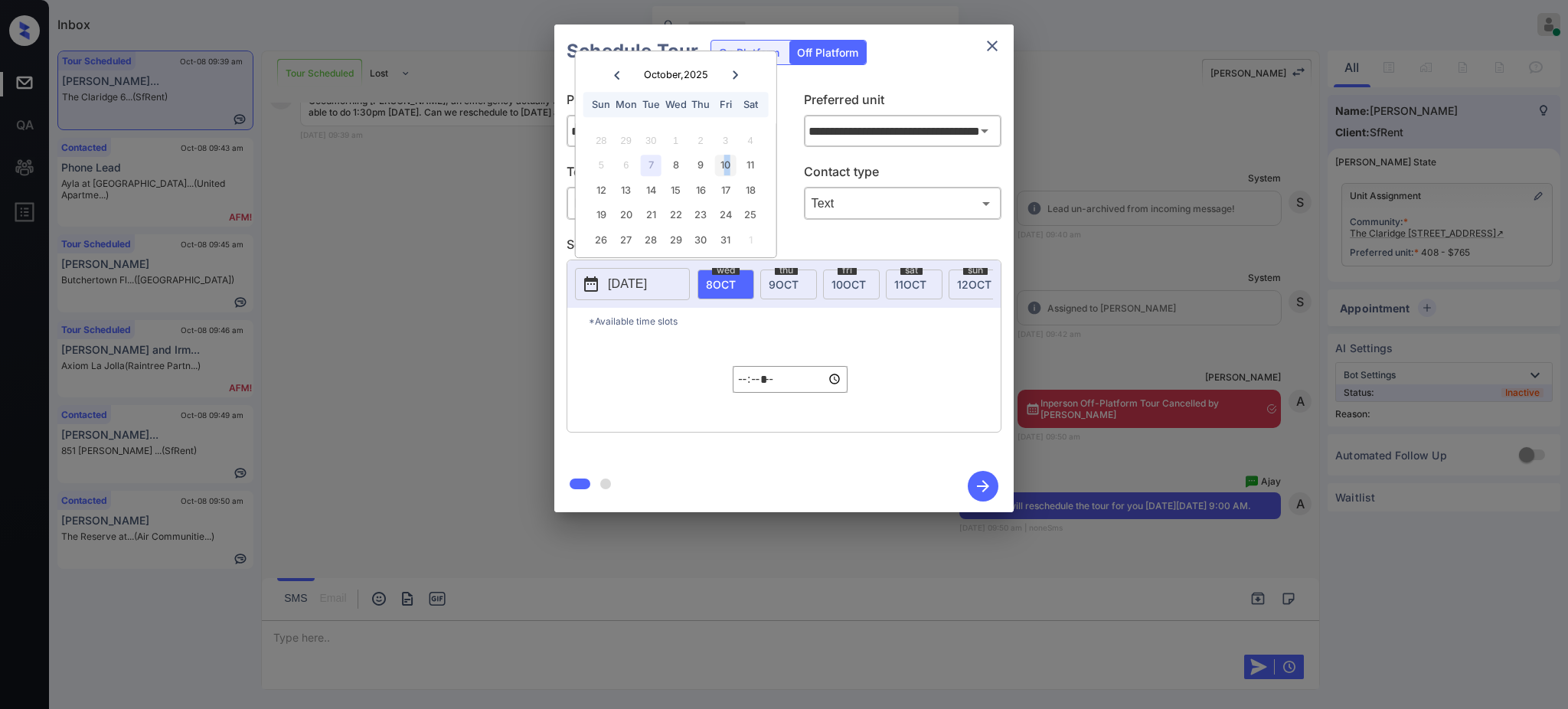
click at [727, 163] on div "10" at bounding box center [725, 165] width 20 height 20
type input "**********"
click at [727, 165] on div "10" at bounding box center [725, 165] width 20 height 20
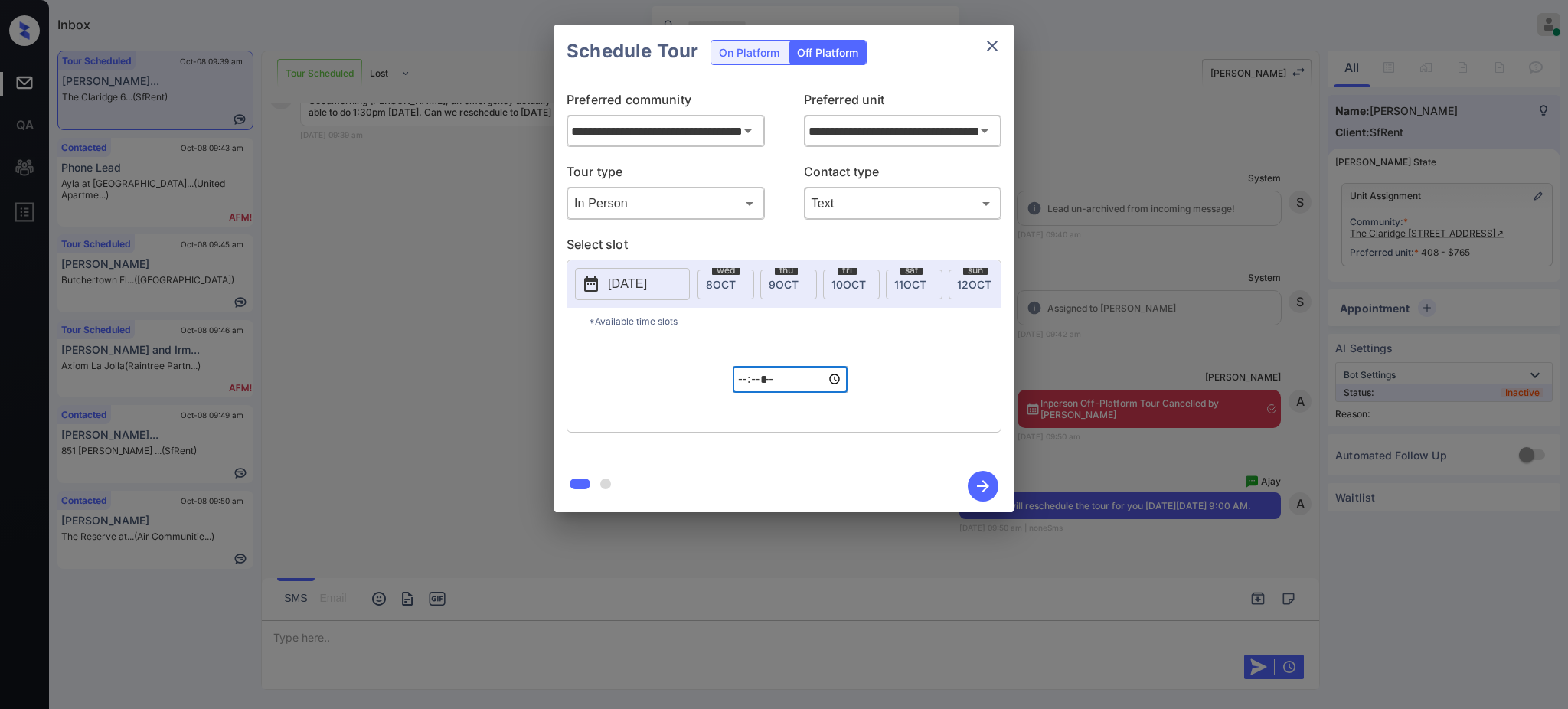
click at [743, 393] on input "*****" at bounding box center [790, 379] width 115 height 27
type input "*****"
click at [986, 491] on icon "button" at bounding box center [982, 485] width 30 height 30
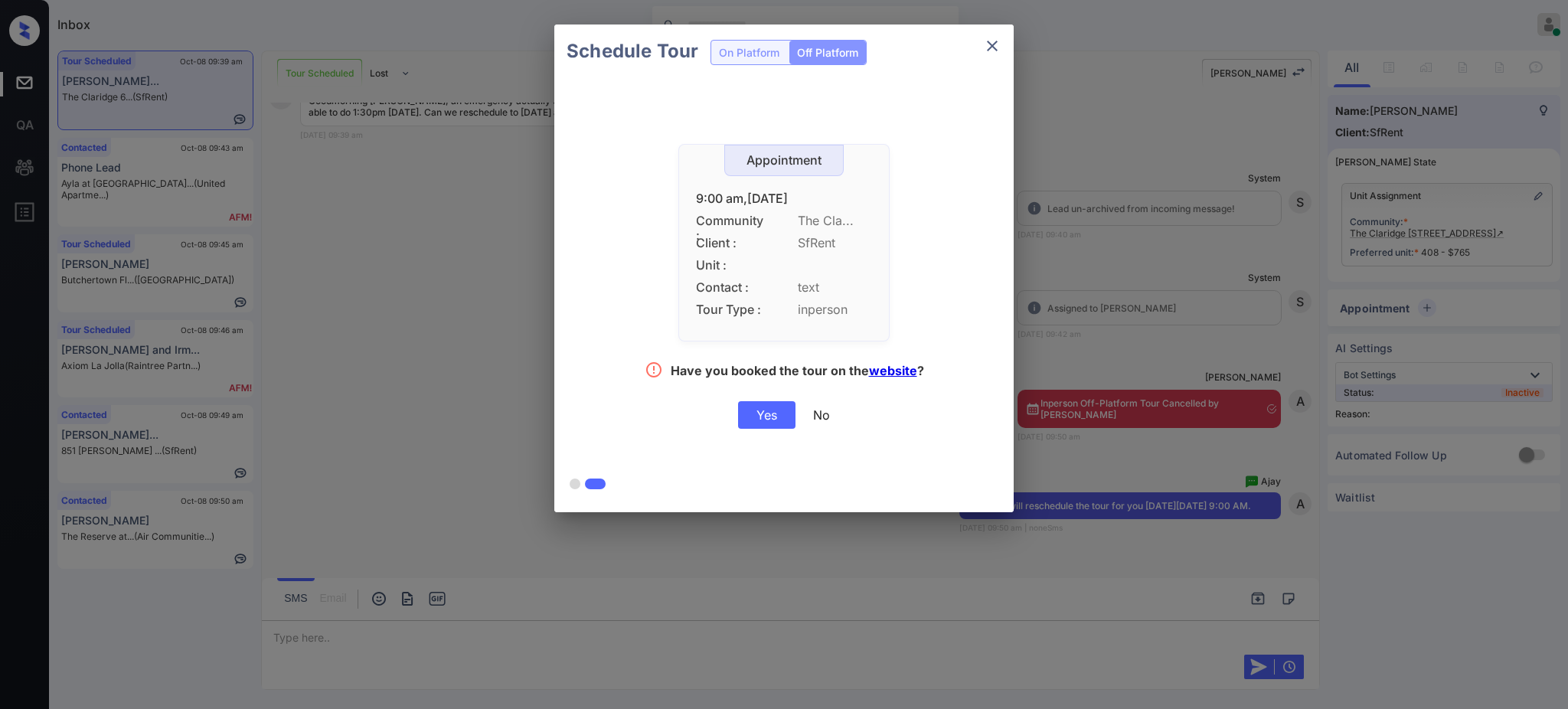
click at [764, 416] on div "Yes" at bounding box center [767, 415] width 57 height 28
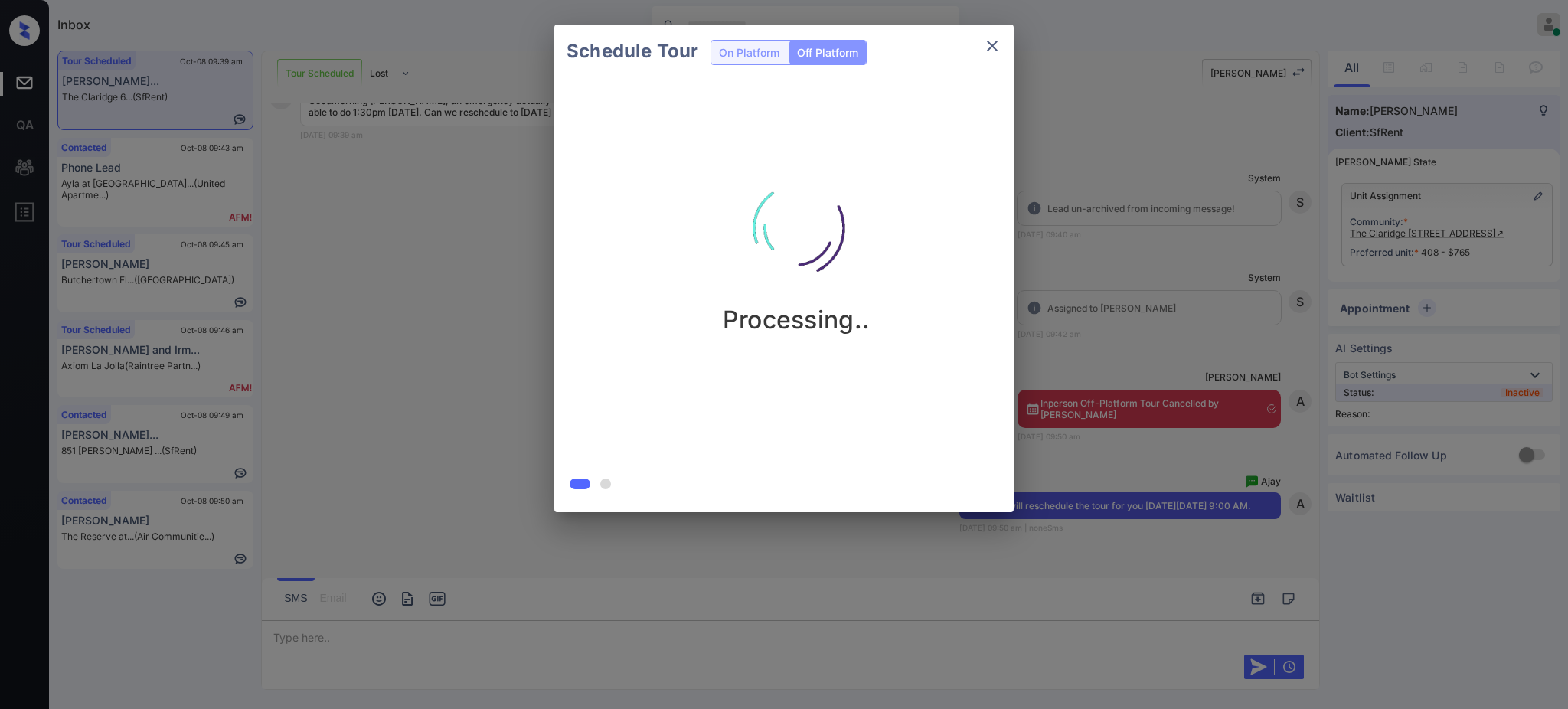
click at [1218, 281] on div "Schedule Tour On Platform Off Platform Processing.." at bounding box center [784, 269] width 1568 height 537
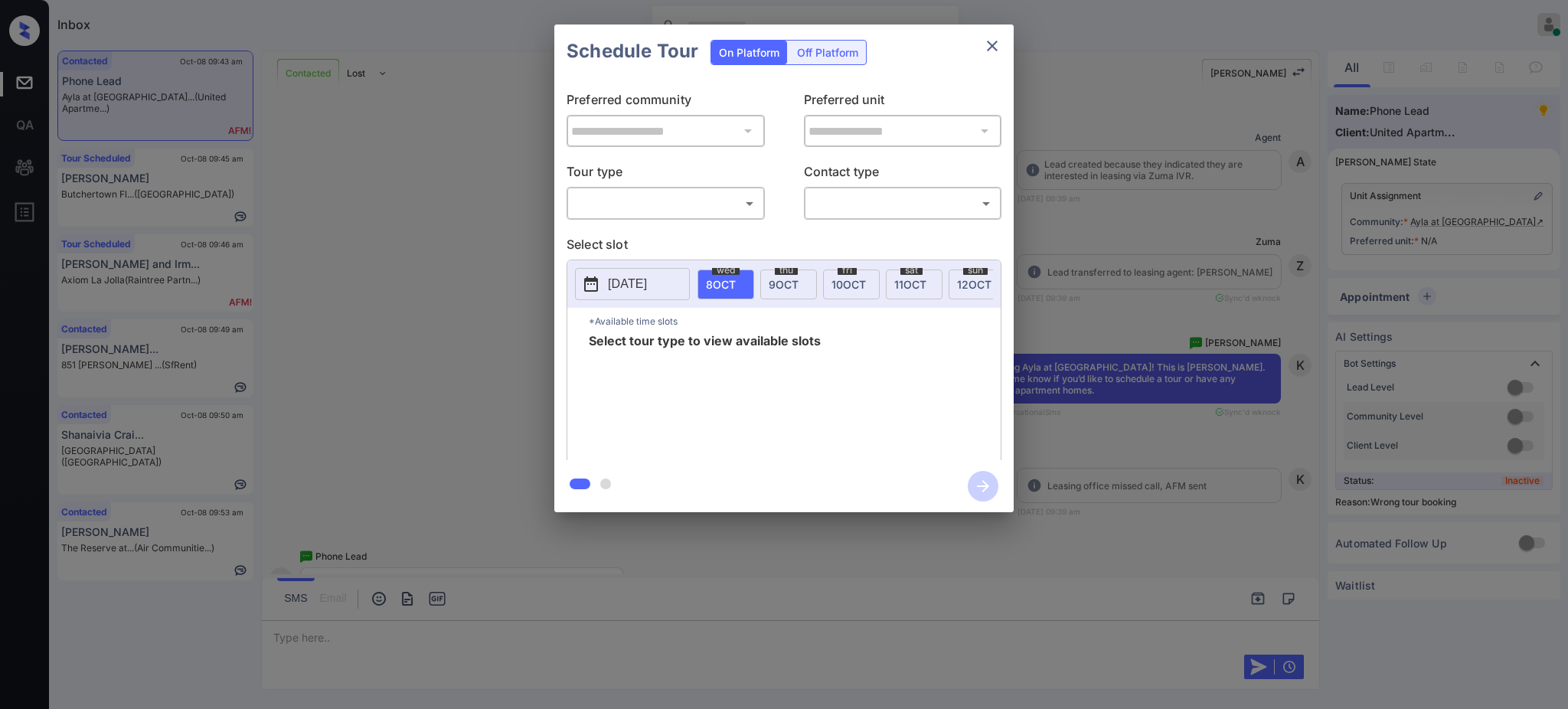
scroll to position [2059, 0]
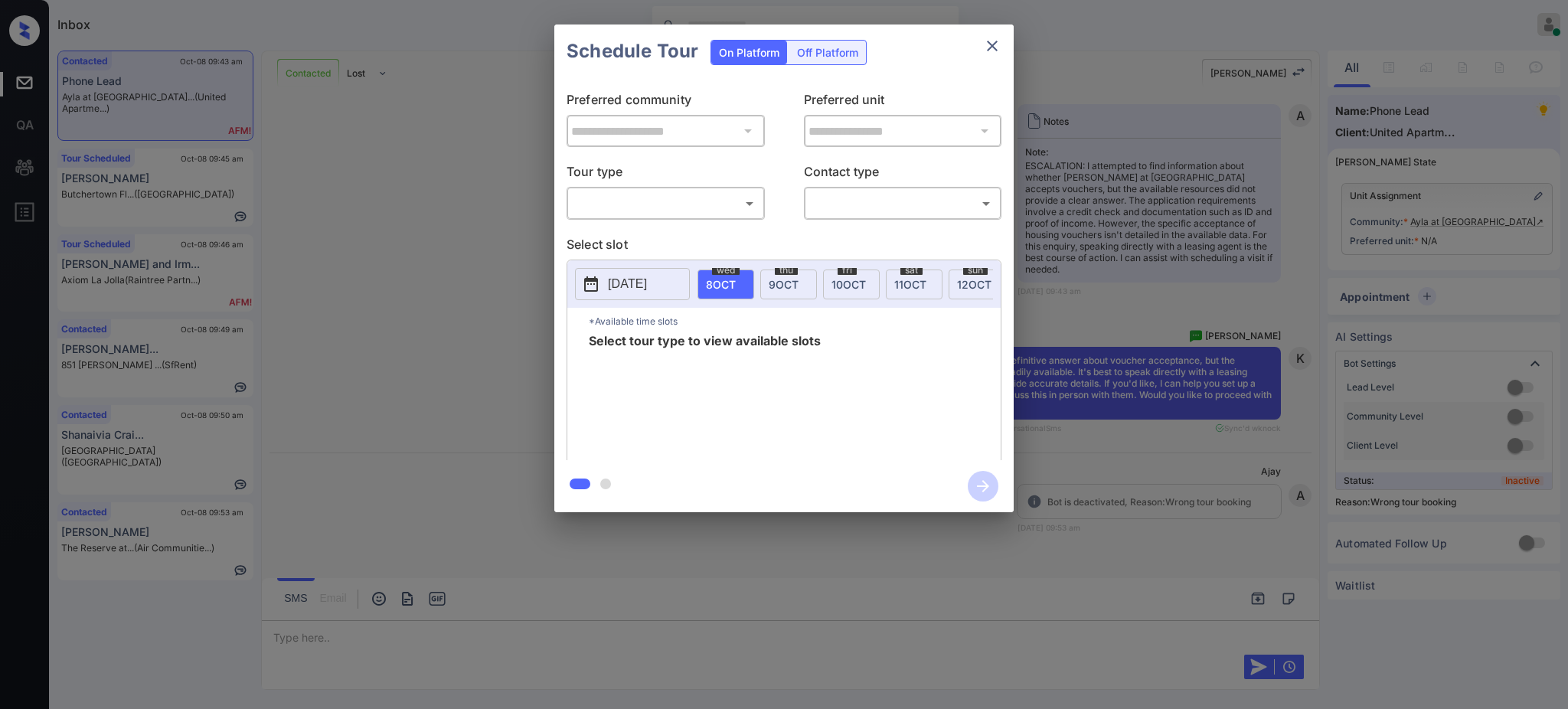
click at [683, 205] on body "Inbox [PERSON_NAME] Online Set yourself offline Set yourself on break Profile S…" at bounding box center [784, 354] width 1568 height 709
click at [633, 251] on li "In Person" at bounding box center [665, 238] width 188 height 28
type input "********"
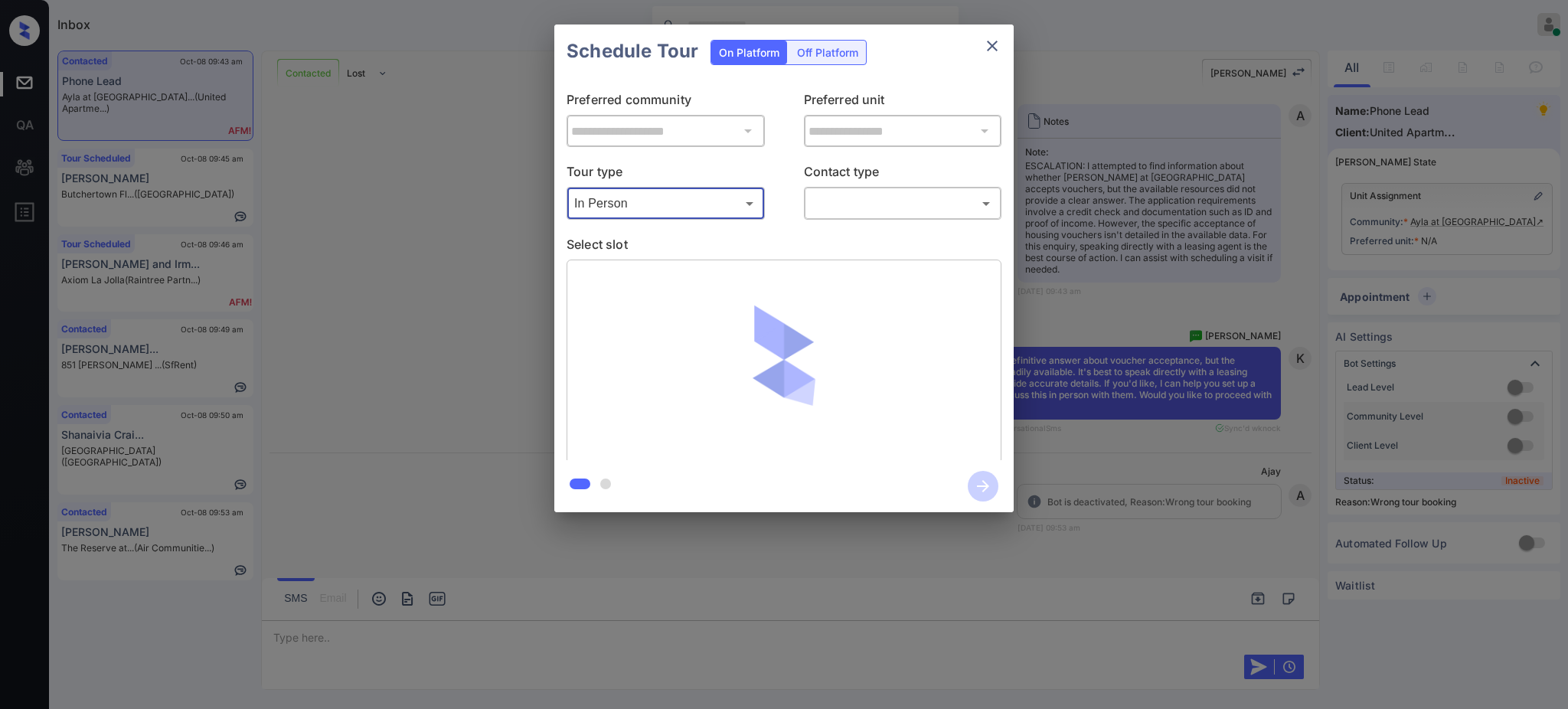
click at [908, 196] on body "Inbox [PERSON_NAME] Online Set yourself offline Set yourself on break Profile S…" at bounding box center [784, 354] width 1568 height 709
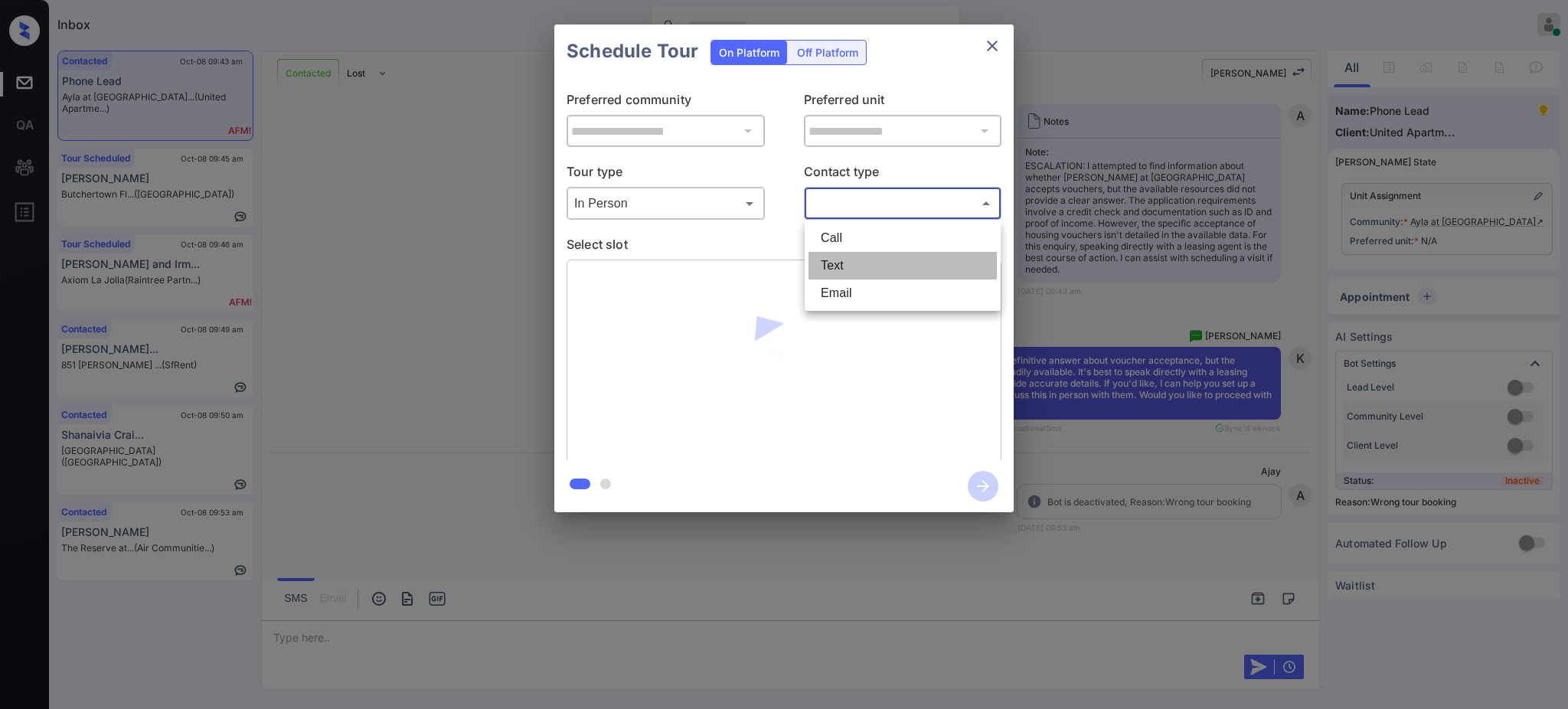
click at [833, 267] on li "Text" at bounding box center [903, 266] width 188 height 28
type input "****"
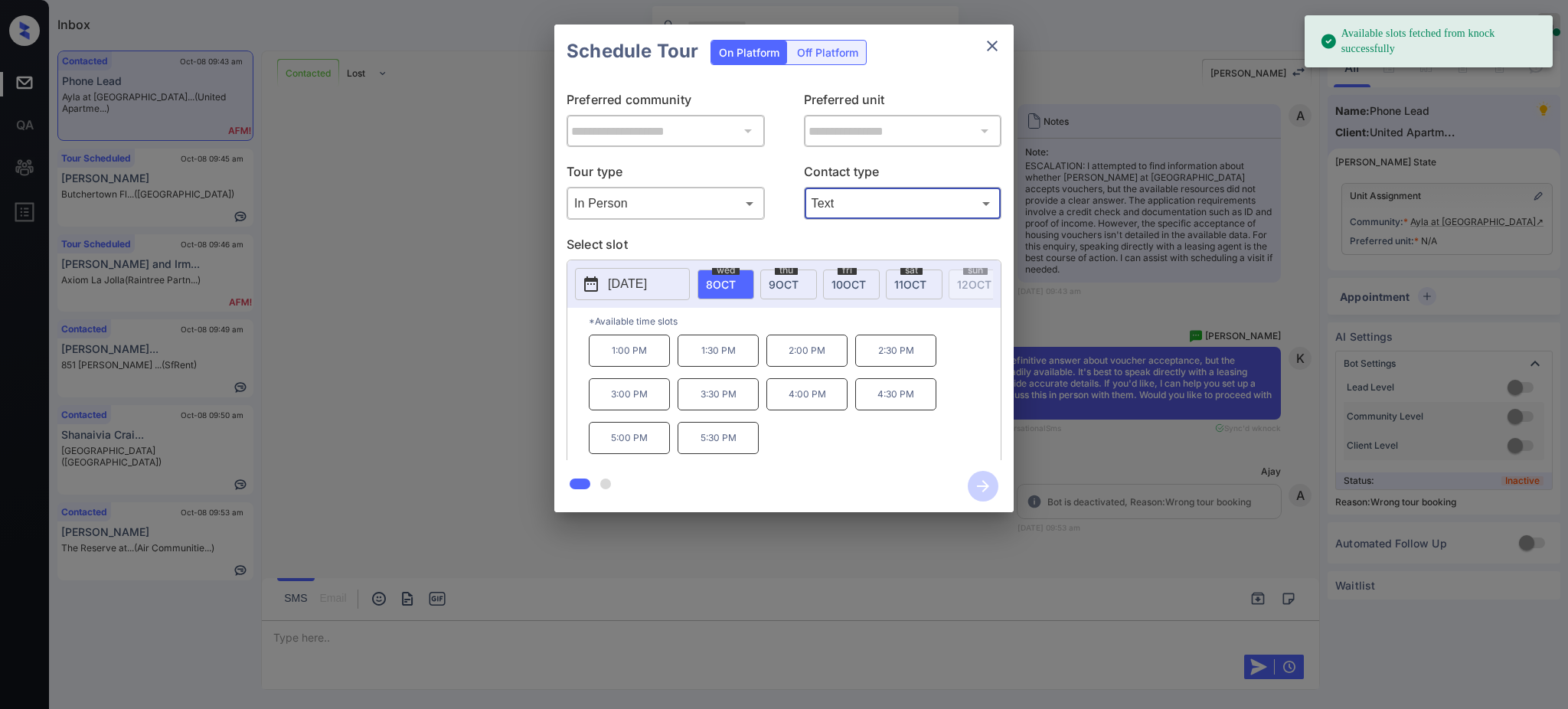
click at [643, 287] on p "[DATE]" at bounding box center [628, 284] width 39 height 18
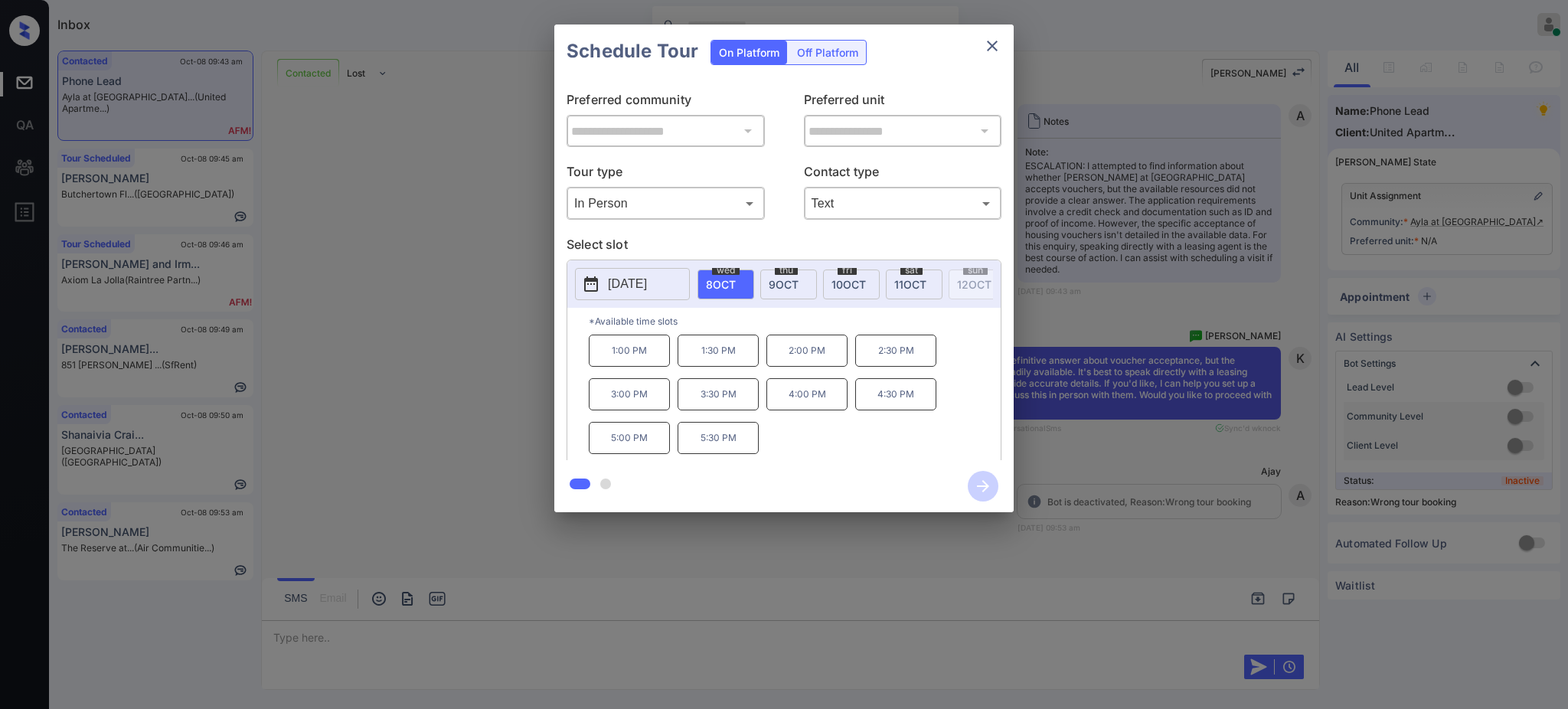
click at [335, 643] on div at bounding box center [784, 354] width 1568 height 709
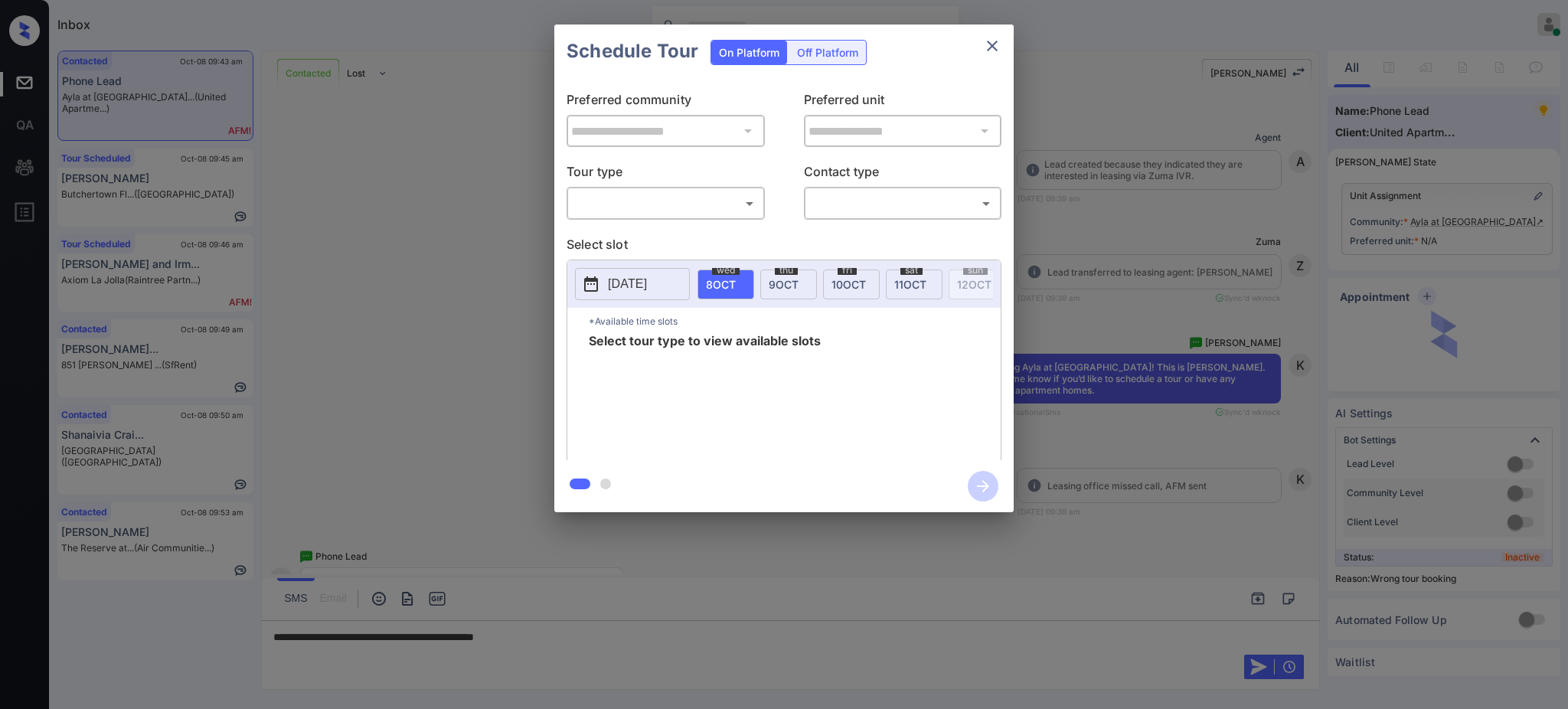
scroll to position [2059, 0]
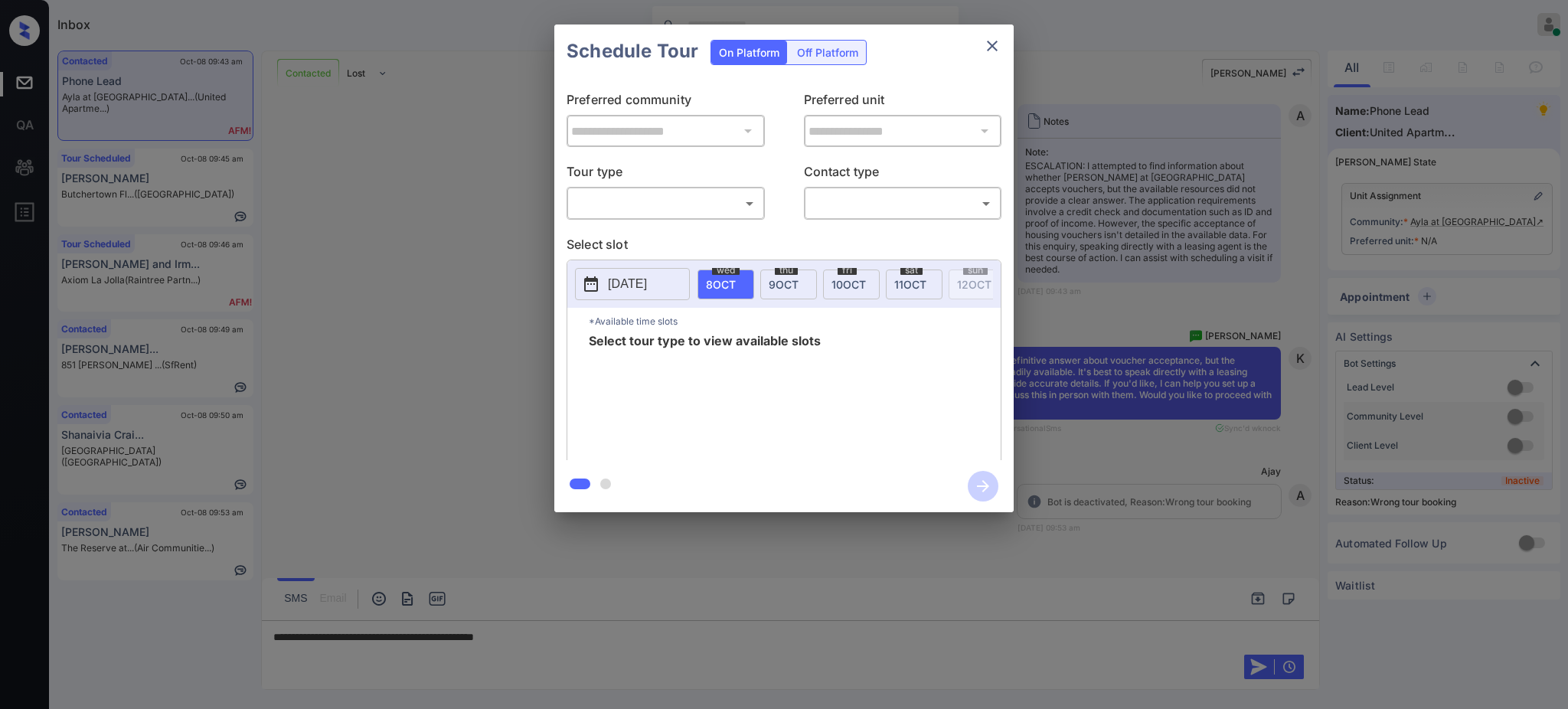
click at [629, 286] on p "[DATE]" at bounding box center [628, 284] width 39 height 18
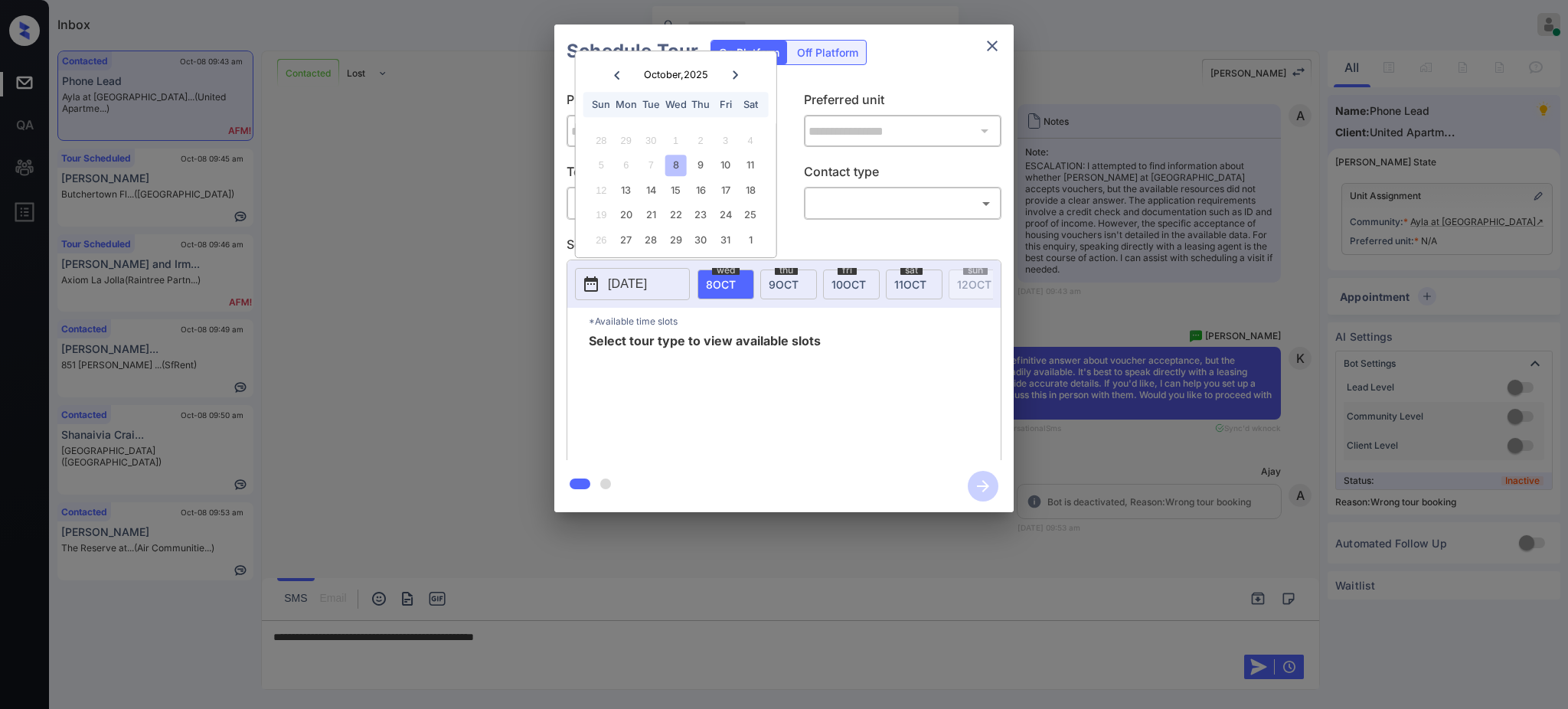
click at [561, 636] on div at bounding box center [784, 354] width 1568 height 709
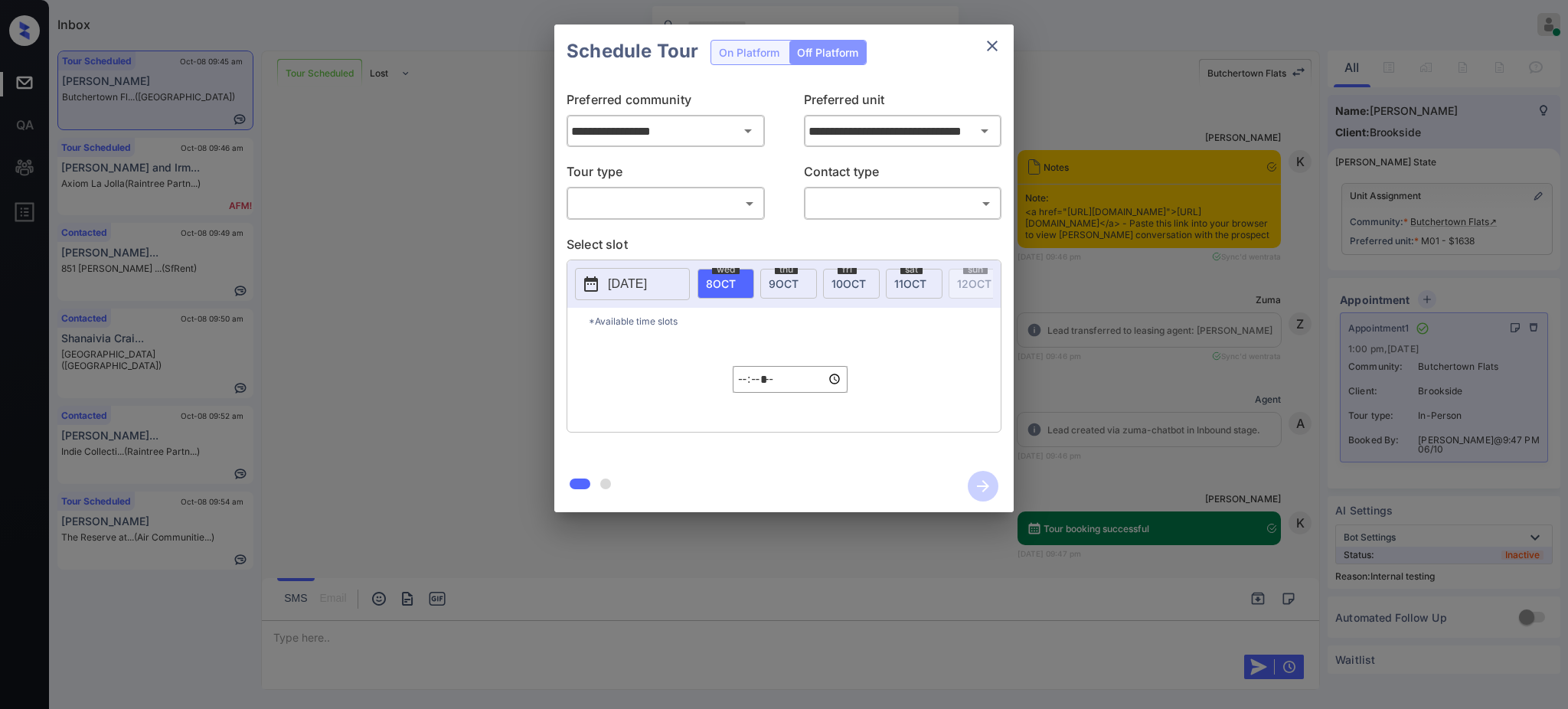
click at [654, 215] on body "Inbox Ajay Kumar Online Set yourself offline Set yourself on break Profile Swit…" at bounding box center [784, 354] width 1568 height 709
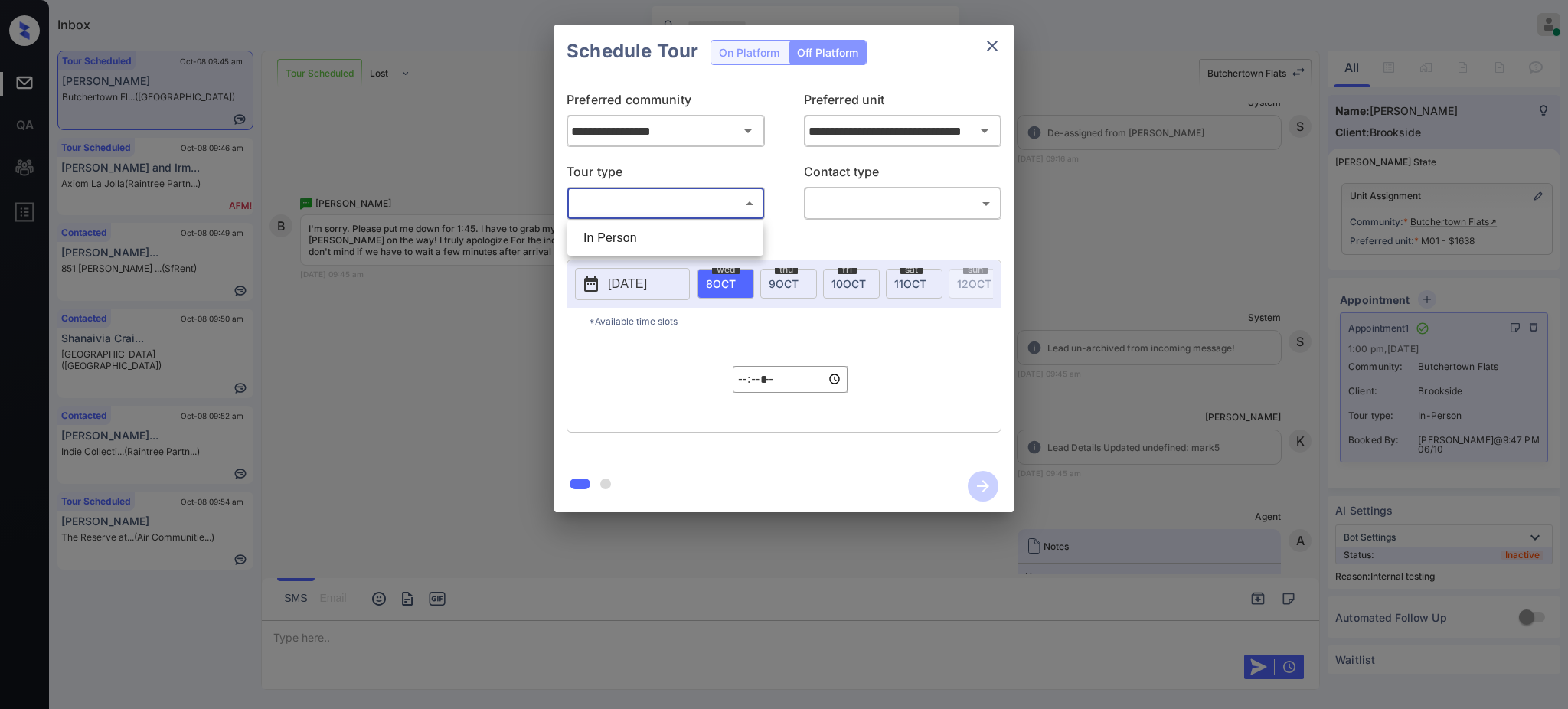
click at [1122, 287] on div at bounding box center [784, 354] width 1568 height 709
click at [1196, 326] on div "**********" at bounding box center [784, 269] width 1568 height 537
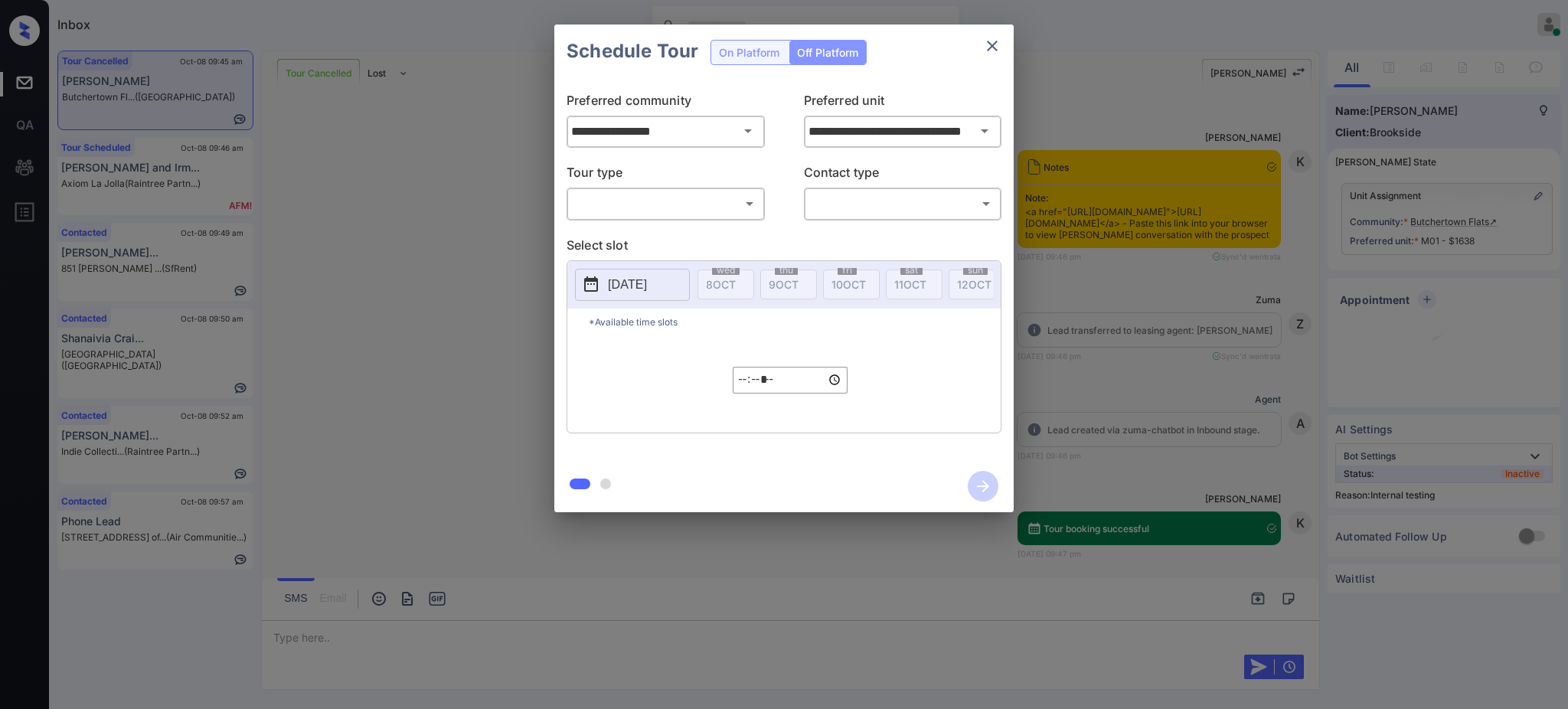
scroll to position [5792, 0]
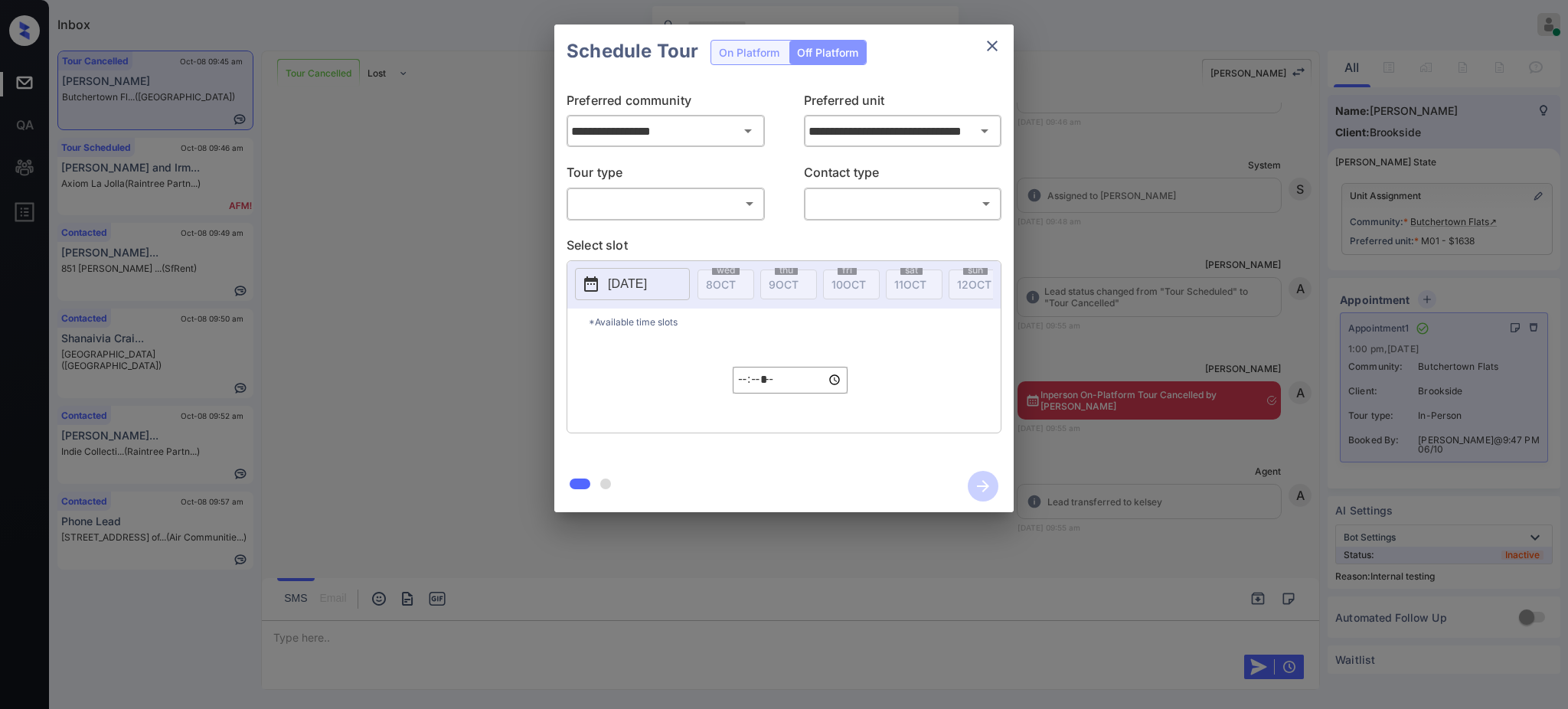
click at [664, 204] on body "Inbox [PERSON_NAME] Online Set yourself offline Set yourself on break Profile S…" at bounding box center [784, 354] width 1568 height 709
click at [652, 232] on li "In Person" at bounding box center [665, 238] width 188 height 28
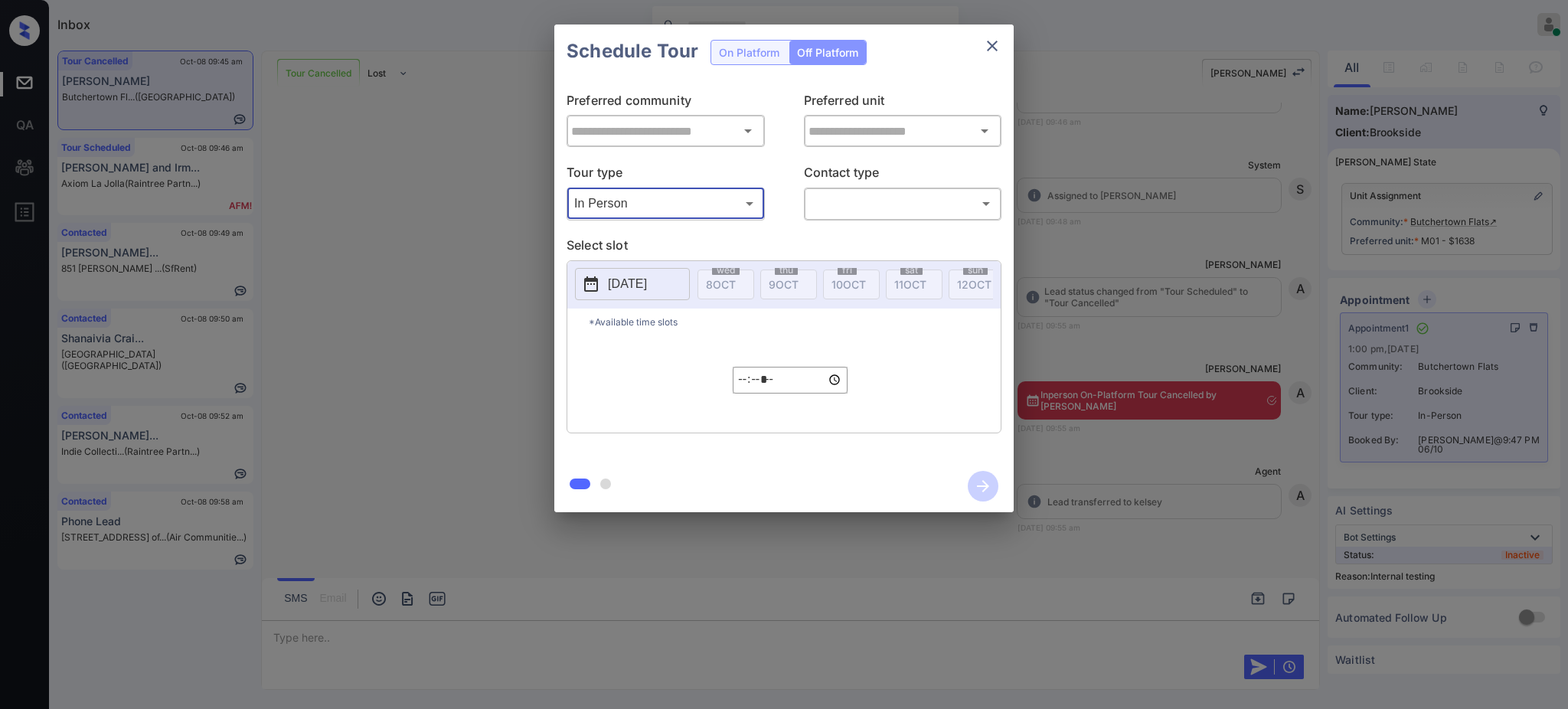
type input "********"
type input "**********"
click at [892, 205] on body "Inbox [PERSON_NAME] Online Set yourself offline Set yourself on break Profile S…" at bounding box center [784, 354] width 1568 height 709
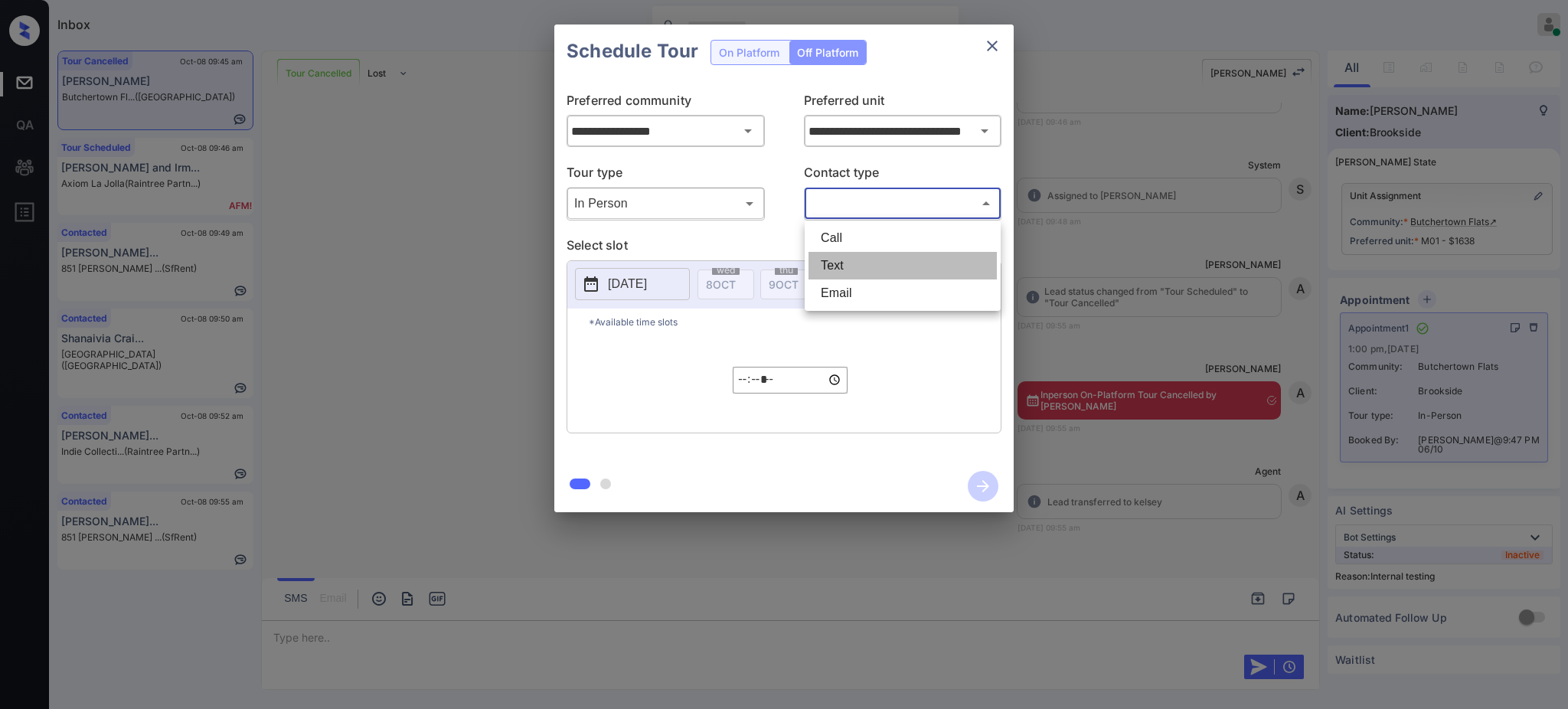
click at [876, 261] on li "Text" at bounding box center [903, 266] width 188 height 28
type input "****"
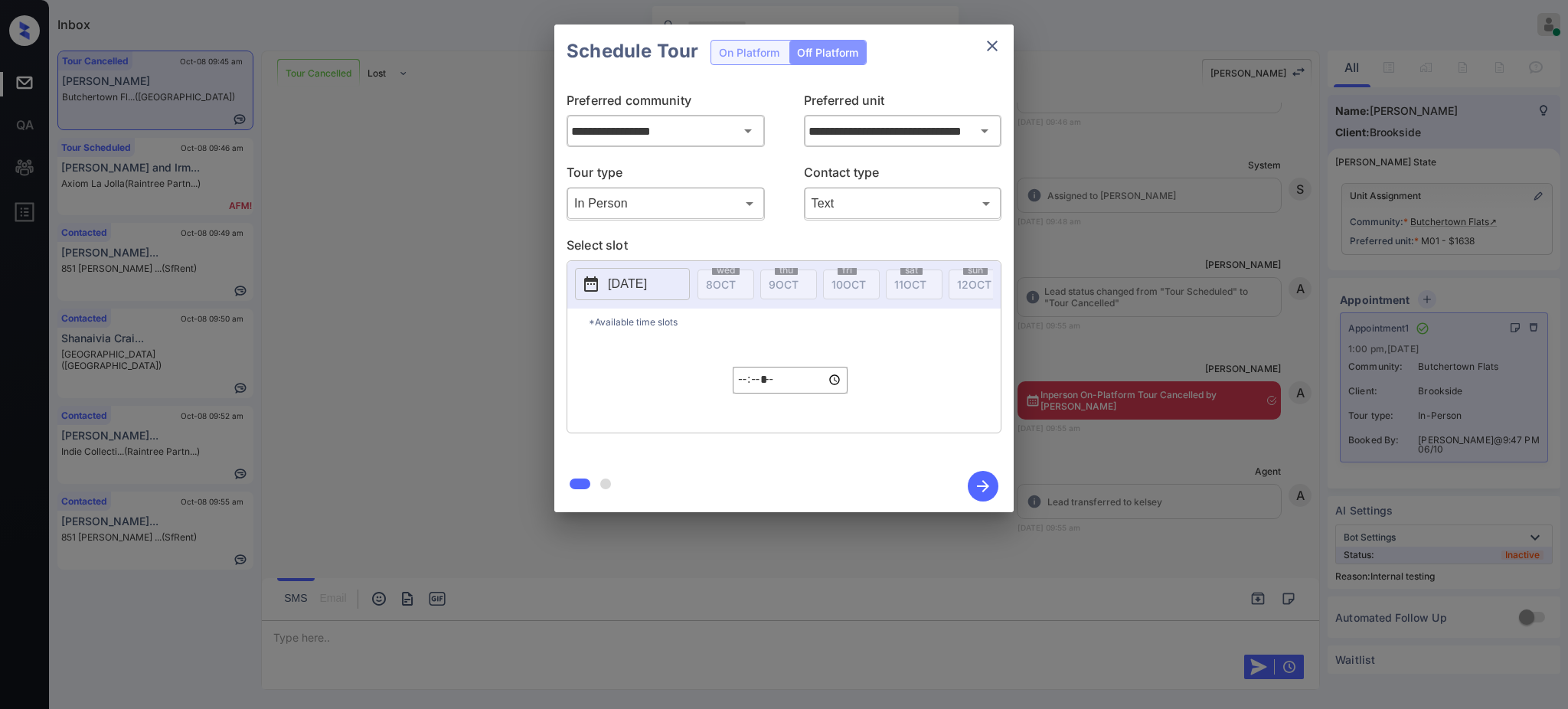
click at [645, 282] on p "[DATE]" at bounding box center [628, 284] width 39 height 18
click at [674, 165] on div "8" at bounding box center [675, 165] width 20 height 20
click at [674, 160] on div "8" at bounding box center [675, 165] width 20 height 20
click at [741, 393] on input "*****" at bounding box center [790, 379] width 115 height 27
click at [755, 393] on input "*****" at bounding box center [790, 379] width 115 height 27
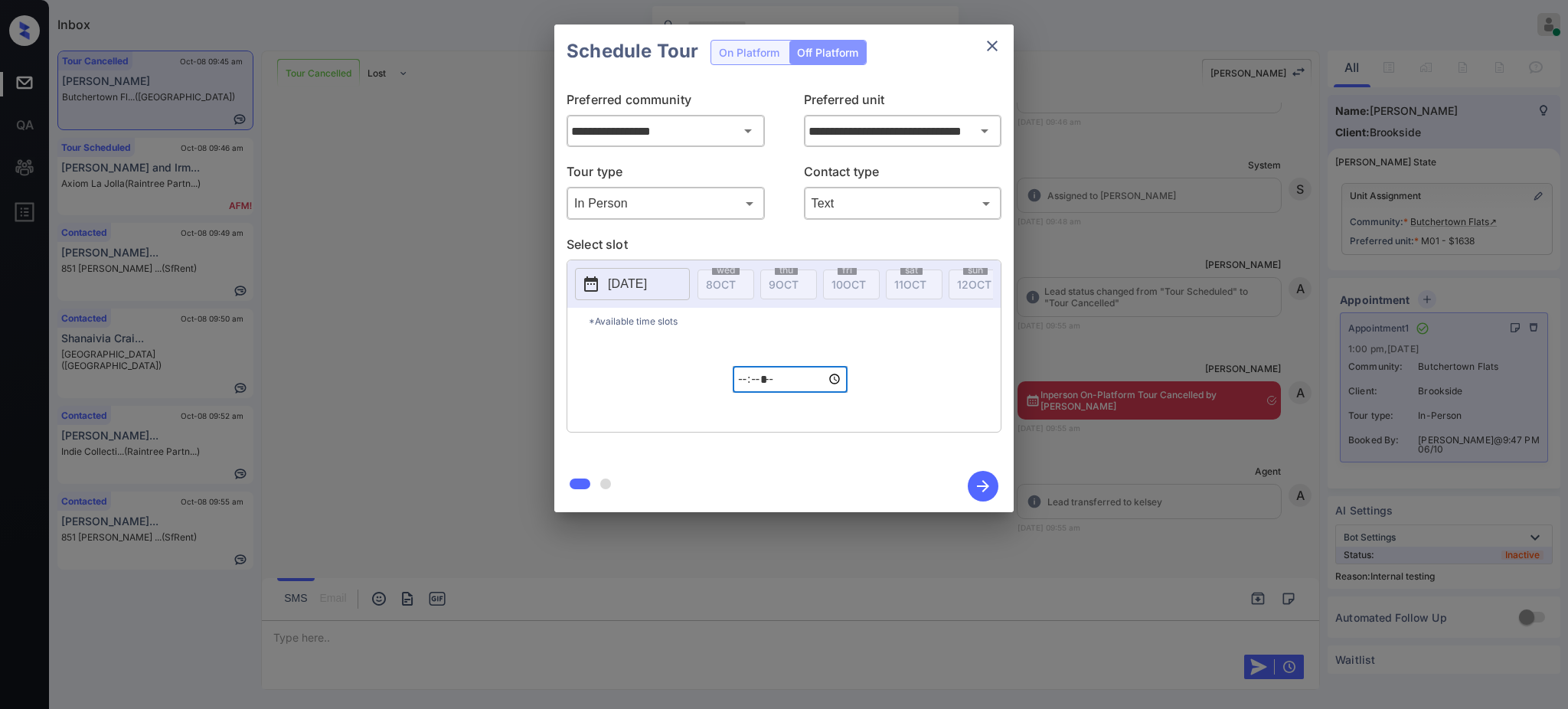
click at [744, 393] on input "*****" at bounding box center [790, 379] width 115 height 27
type input "*****"
click at [982, 480] on icon "button" at bounding box center [982, 485] width 30 height 30
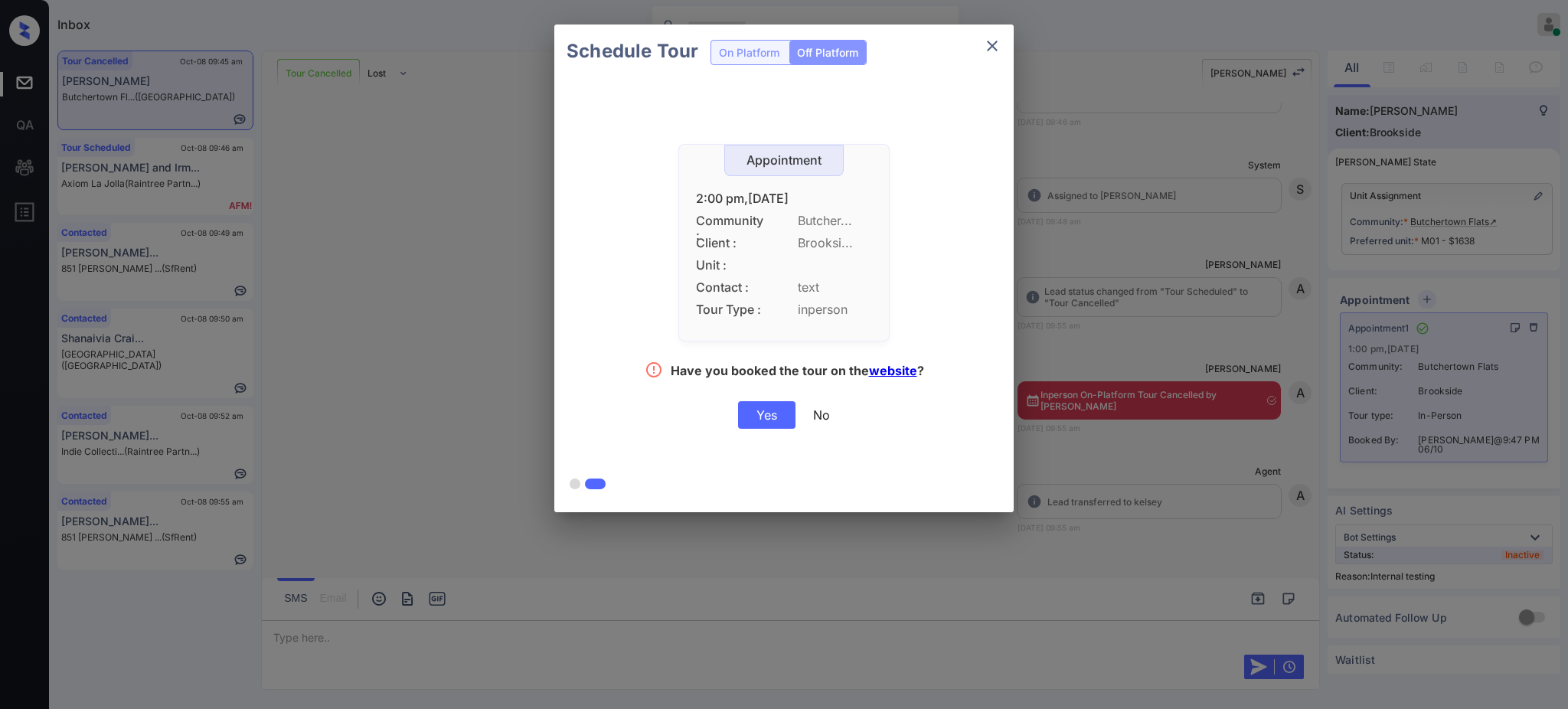
click at [762, 410] on div "Yes" at bounding box center [767, 415] width 57 height 28
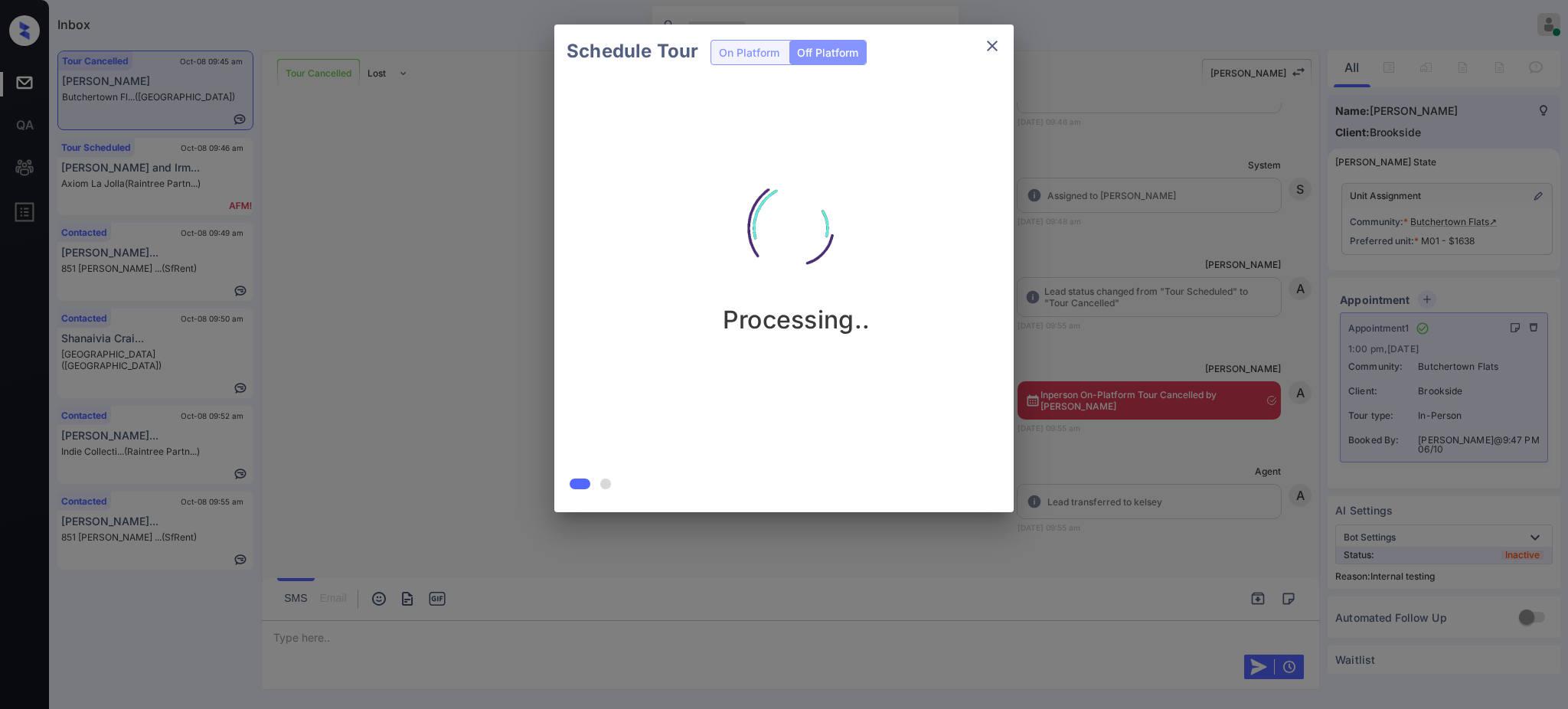
click at [1147, 257] on div "Schedule Tour On Platform Off Platform Processing.." at bounding box center [784, 269] width 1568 height 537
